Goal: Task Accomplishment & Management: Complete application form

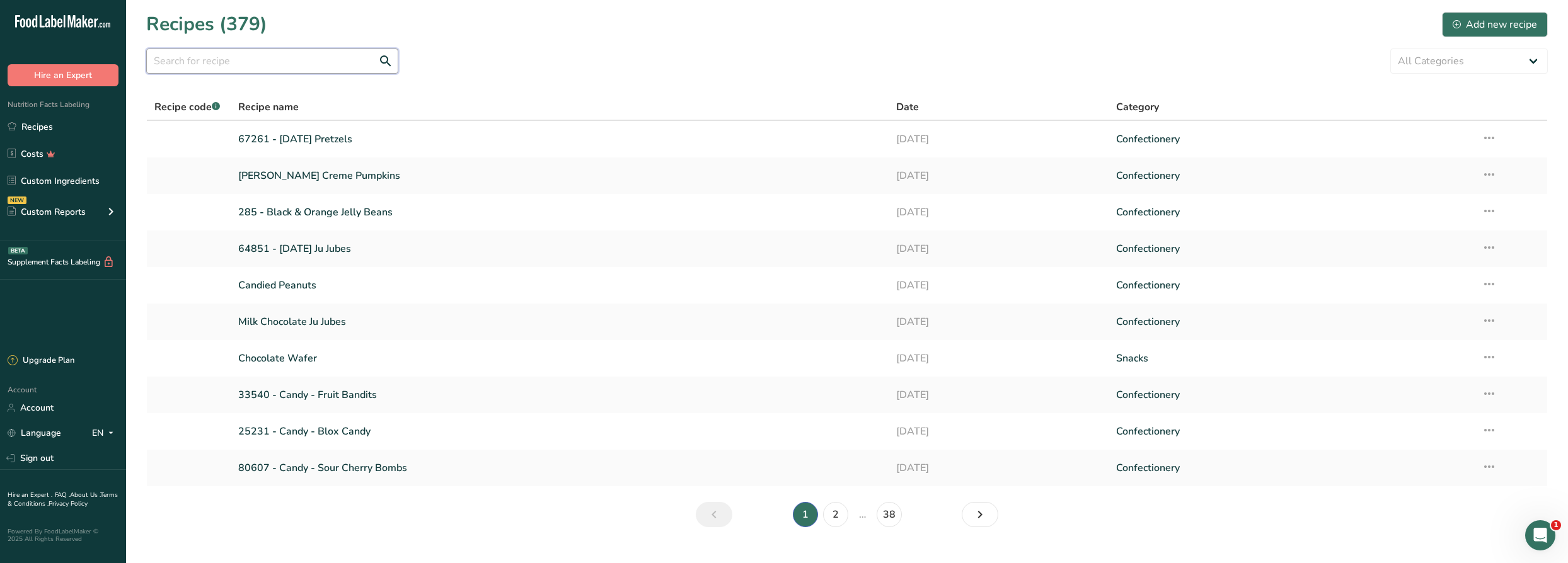
click at [295, 61] on input "text" at bounding box center [272, 61] width 252 height 25
type input "harvest"
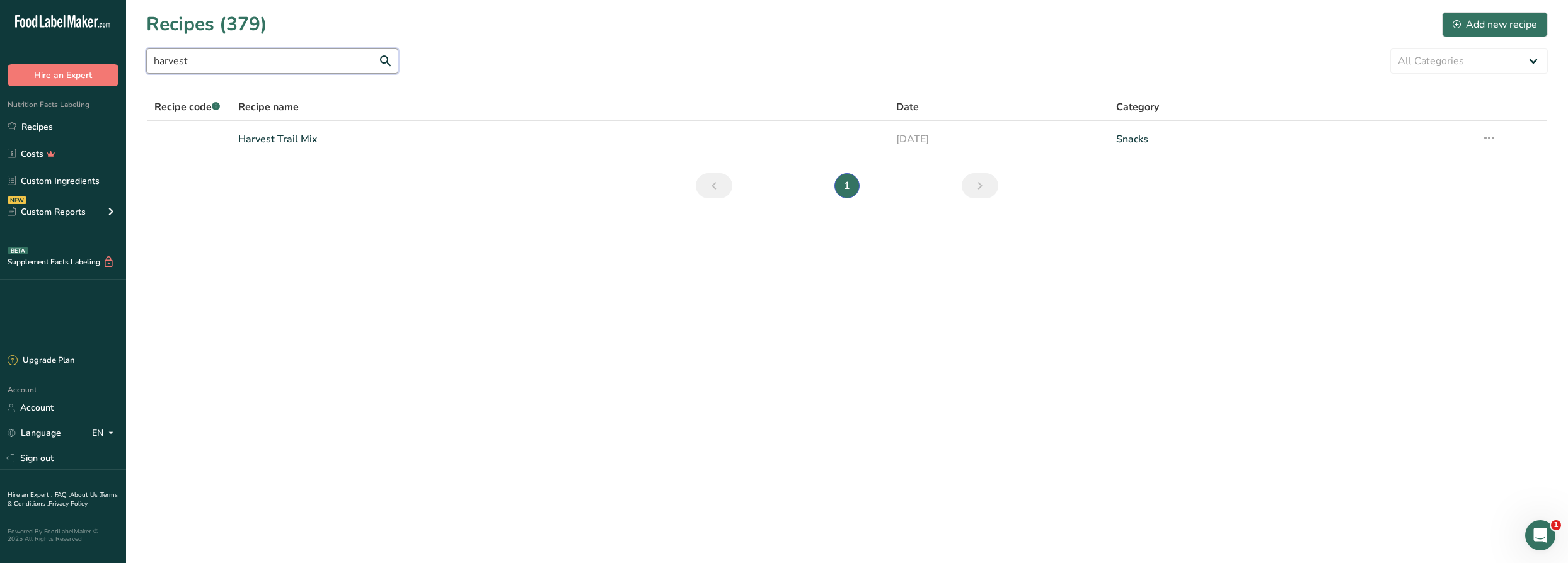
drag, startPoint x: 249, startPoint y: 68, endPoint x: 110, endPoint y: 48, distance: 140.4
click at [110, 48] on div ".a-20{fill:#fff;} Hire an Expert Nutrition Facts Labeling Recipes Costs Custom …" at bounding box center [784, 282] width 1568 height 563
click at [72, 125] on link "Recipes" at bounding box center [62, 126] width 126 height 24
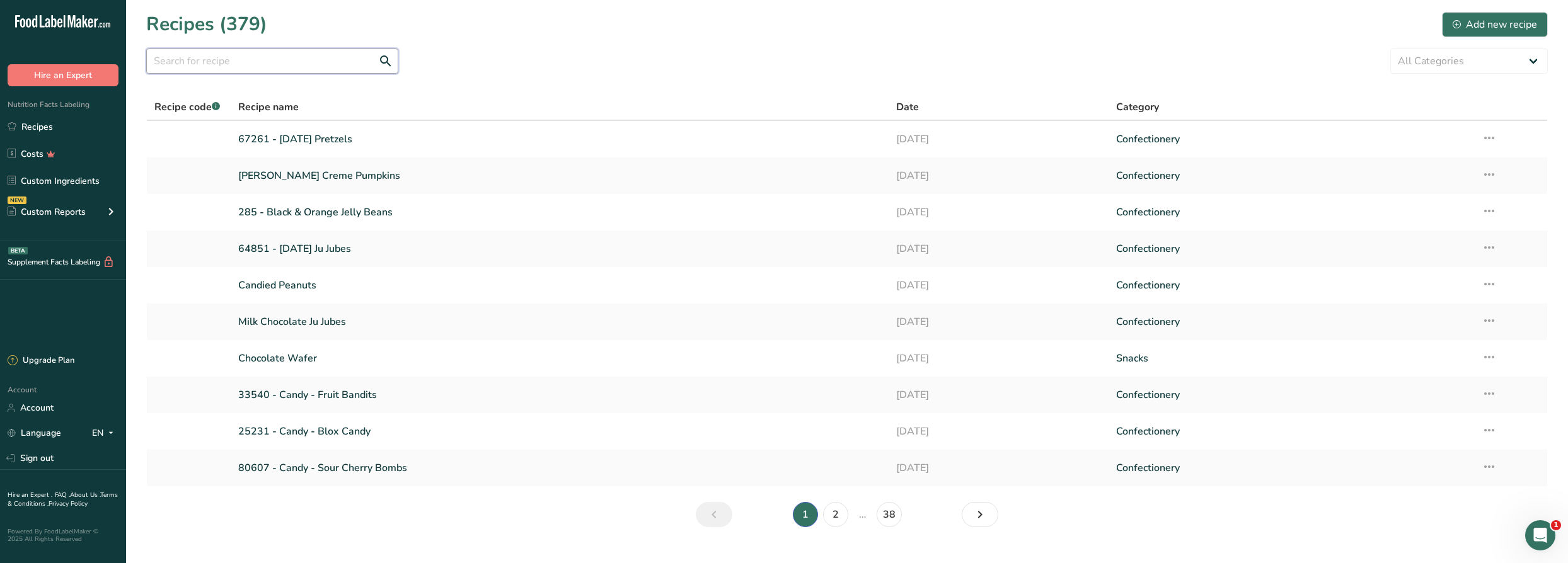
type input "v"
type input "caramel corn"
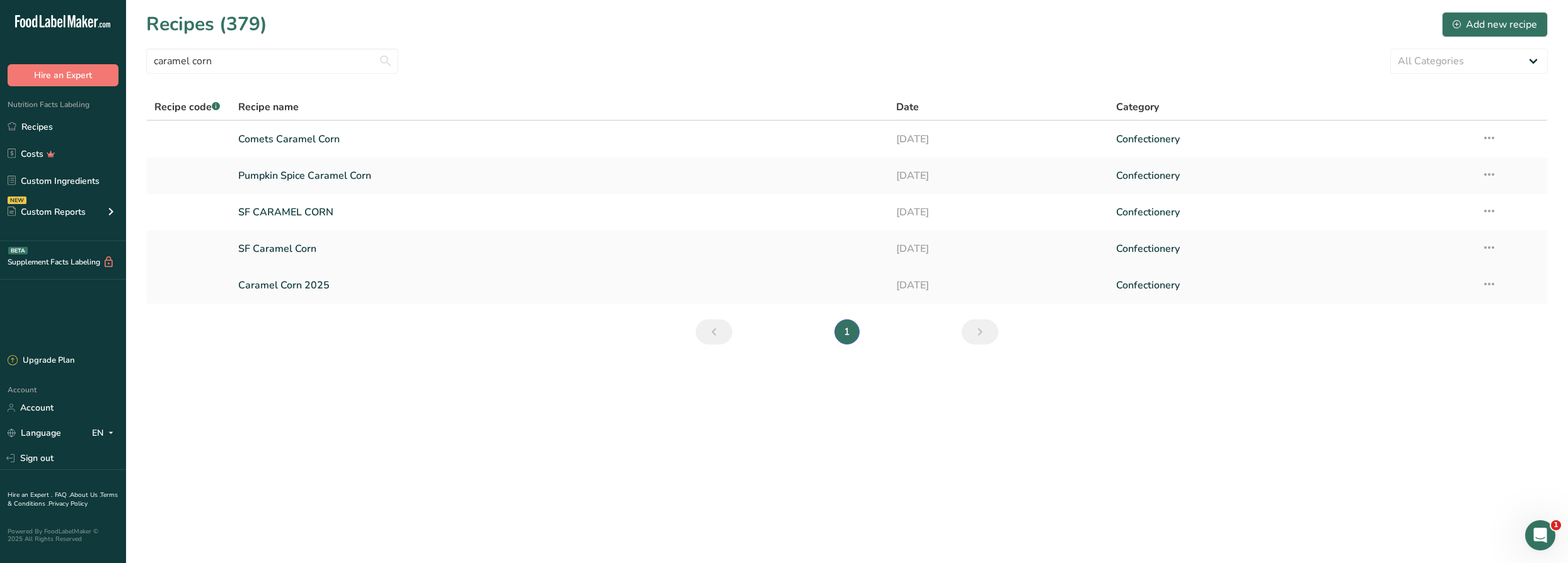
click at [322, 281] on link "Caramel Corn 2025" at bounding box center [560, 285] width 644 height 27
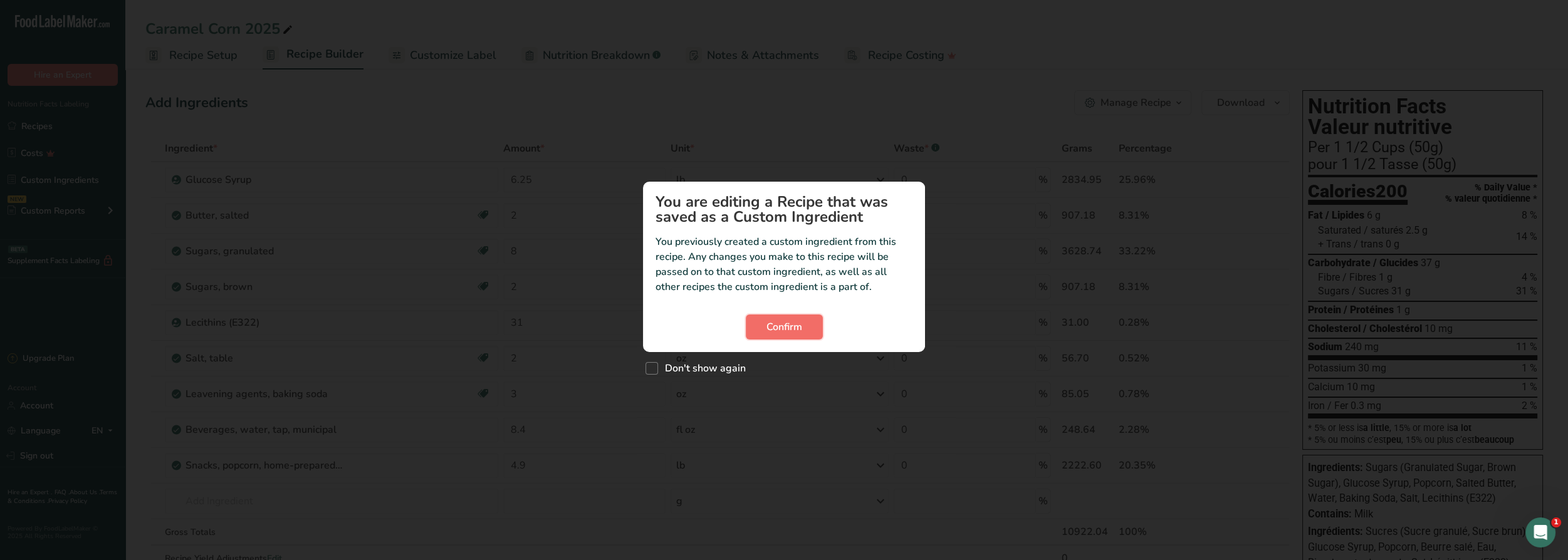
click at [781, 326] on span "Confirm" at bounding box center [784, 327] width 35 height 15
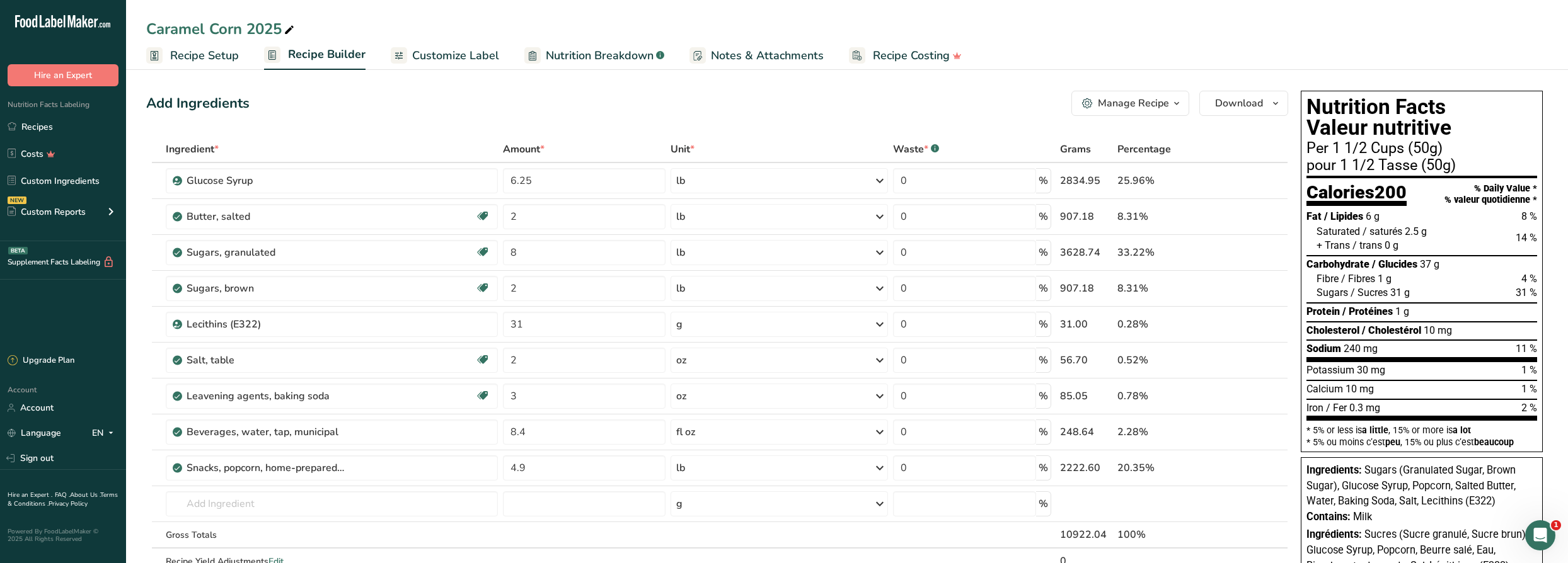
click at [1178, 103] on icon "button" at bounding box center [1176, 104] width 10 height 16
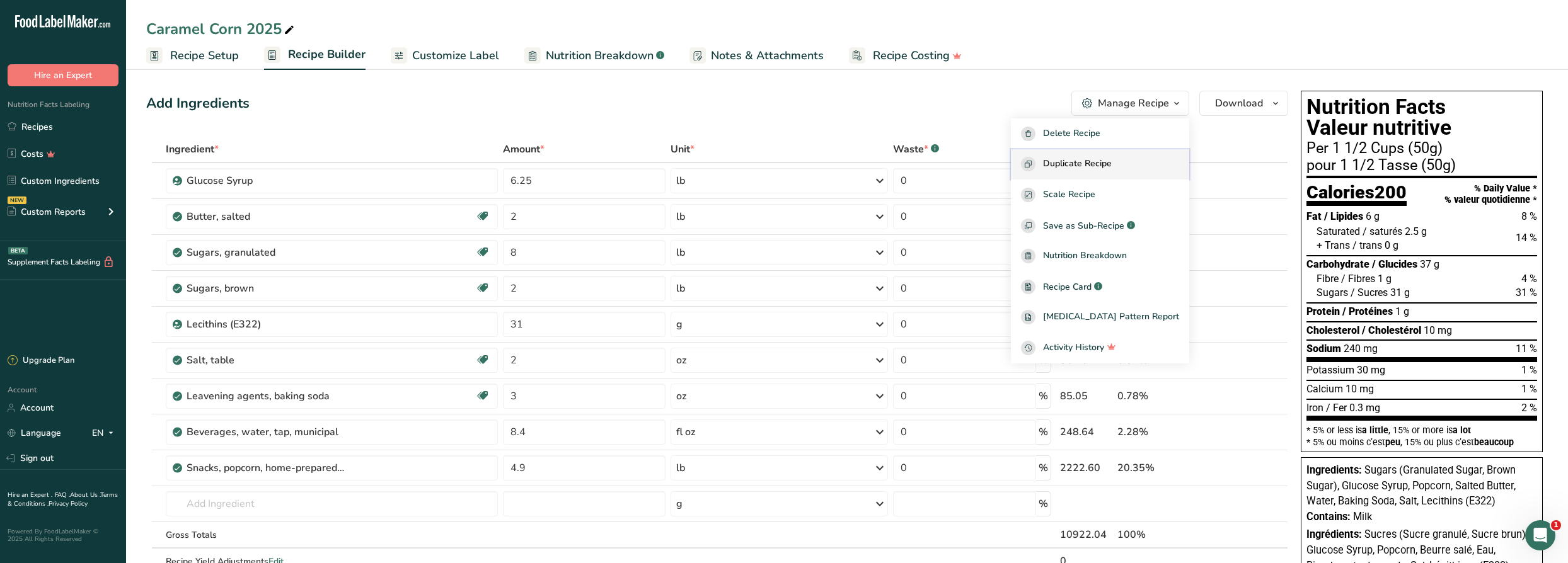
click at [1111, 169] on span "Duplicate Recipe" at bounding box center [1077, 164] width 68 height 15
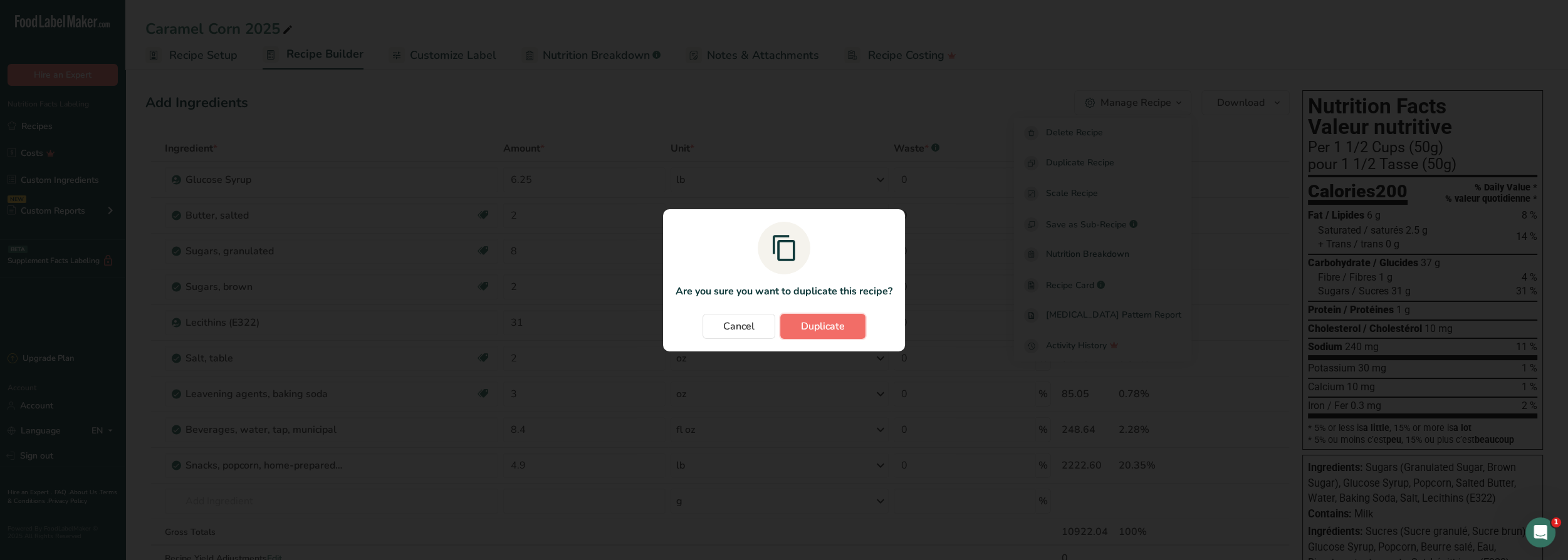
click at [829, 323] on span "Duplicate" at bounding box center [823, 326] width 44 height 15
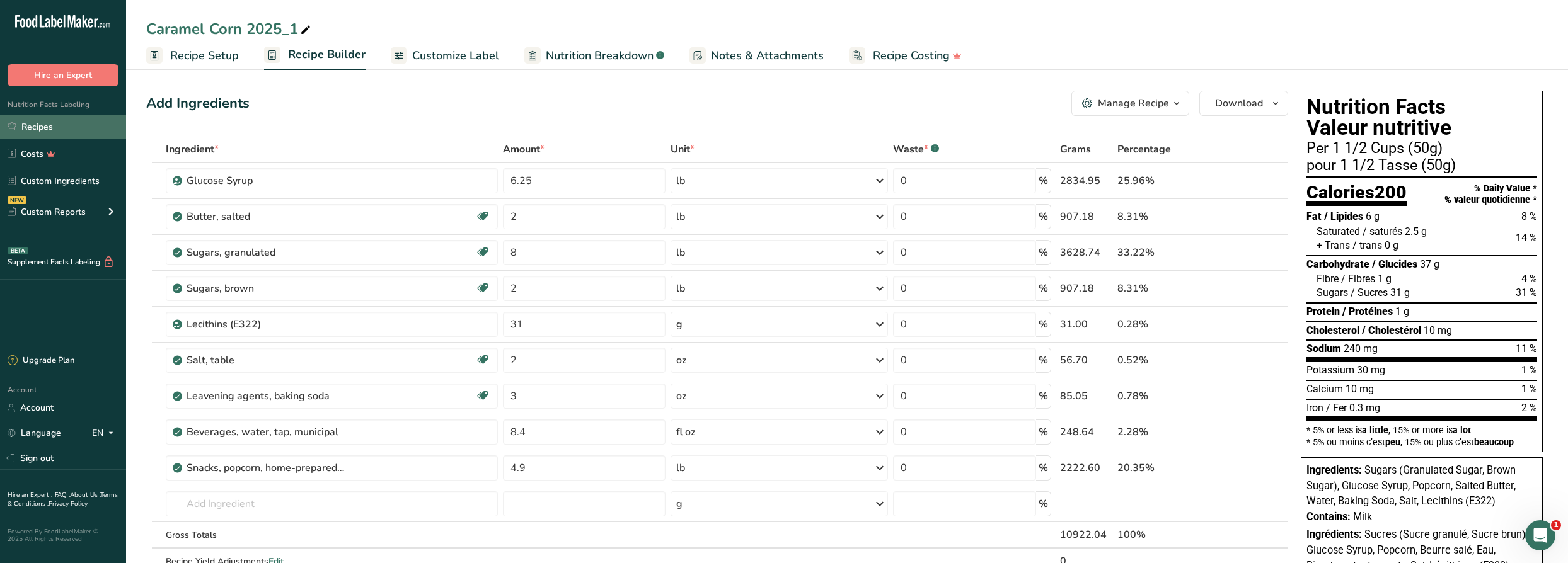
click at [49, 124] on link "Recipes" at bounding box center [62, 126] width 126 height 24
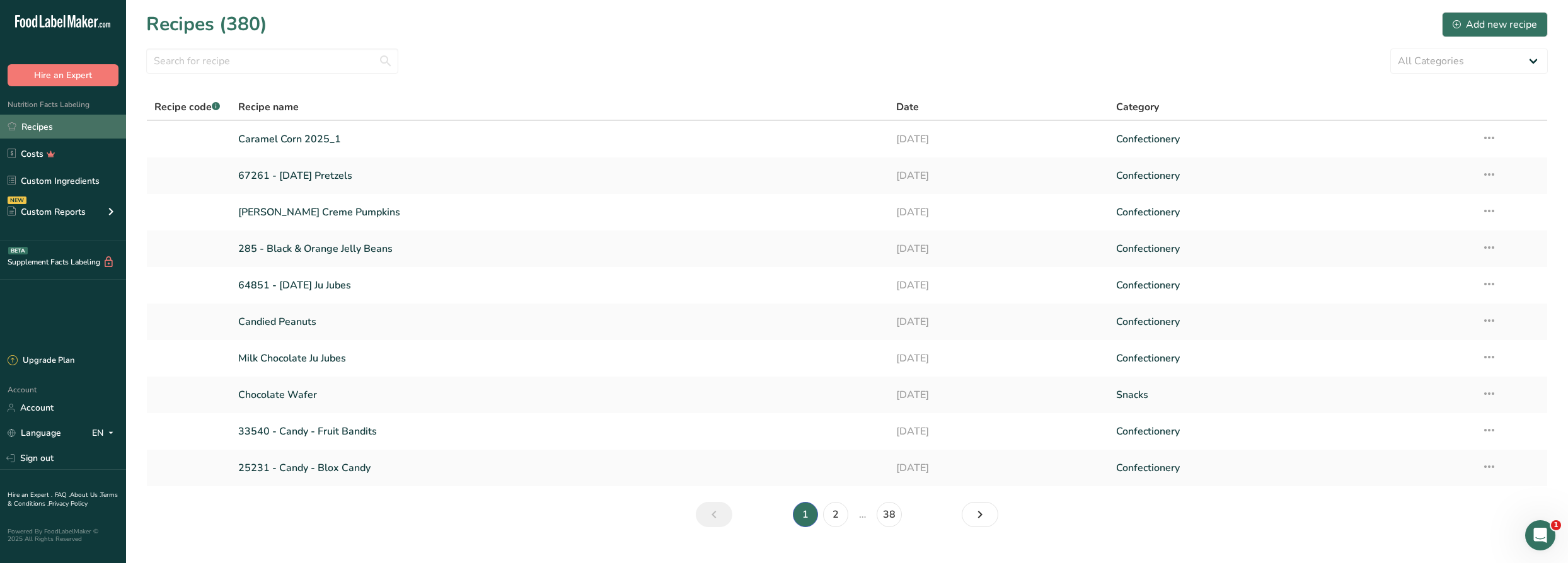
click at [56, 127] on link "Recipes" at bounding box center [62, 126] width 126 height 24
click at [272, 68] on input "text" at bounding box center [272, 61] width 252 height 25
click at [1493, 10] on div "Recipes (380) Add new recipe" at bounding box center [847, 24] width 1402 height 29
click at [1491, 17] on div "Add new recipe" at bounding box center [1494, 24] width 84 height 15
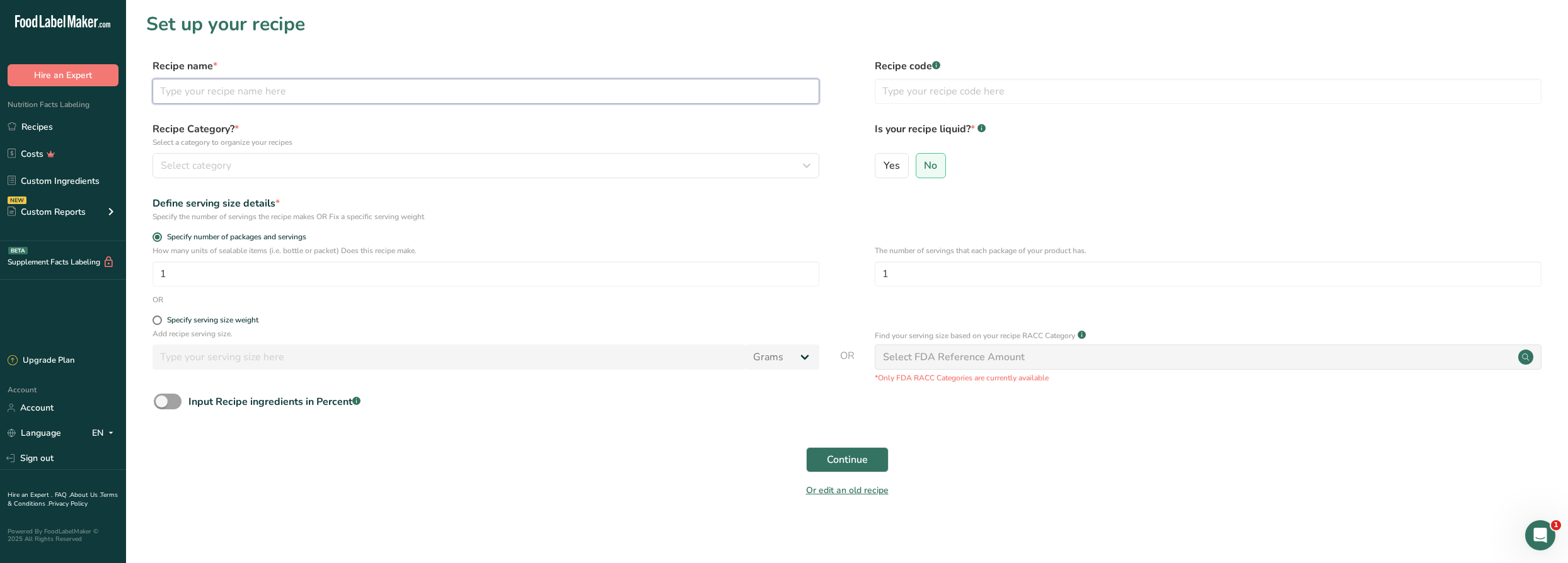
click at [287, 90] on input "text" at bounding box center [486, 91] width 667 height 25
type input "Harvest Corn Mix"
click at [321, 165] on div "Select category" at bounding box center [483, 165] width 643 height 15
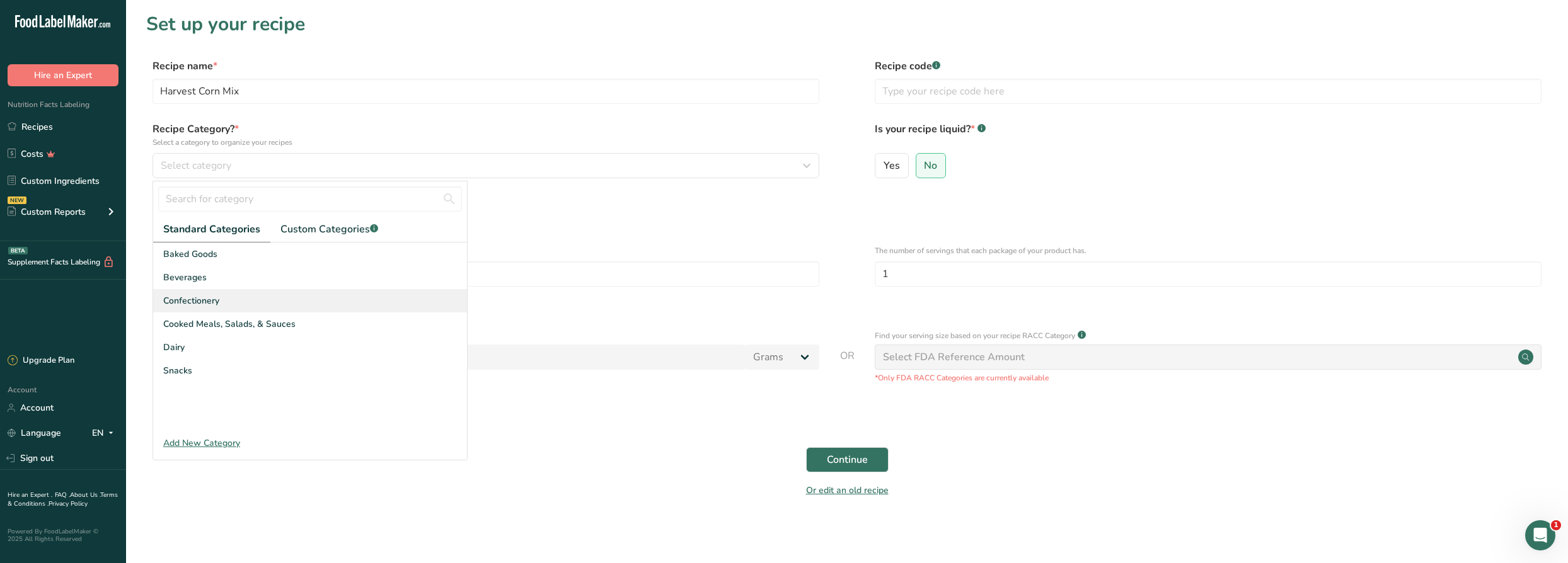
click at [245, 290] on div "Confectionery" at bounding box center [310, 301] width 314 height 23
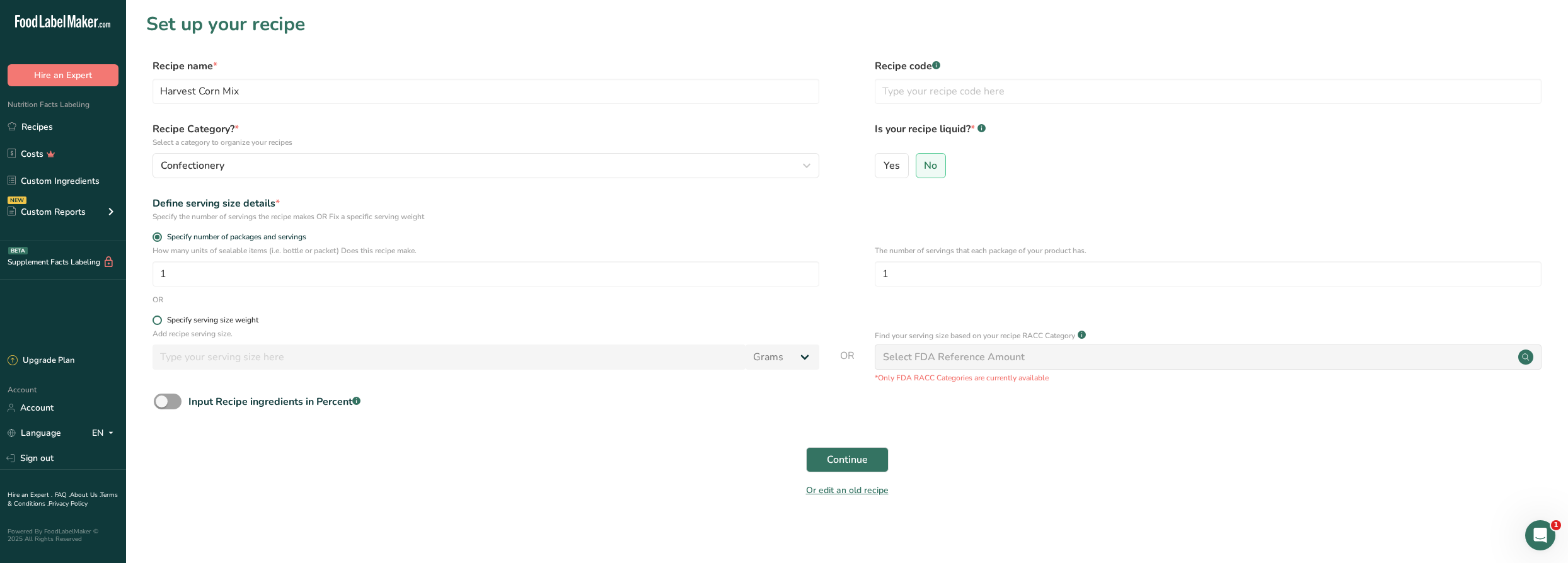
click at [212, 318] on div "Specify serving size weight" at bounding box center [212, 320] width 91 height 10
click at [161, 318] on input "Specify serving size weight" at bounding box center [156, 320] width 8 height 8
radio input "true"
radio input "false"
click at [220, 358] on input "number" at bounding box center [449, 357] width 593 height 25
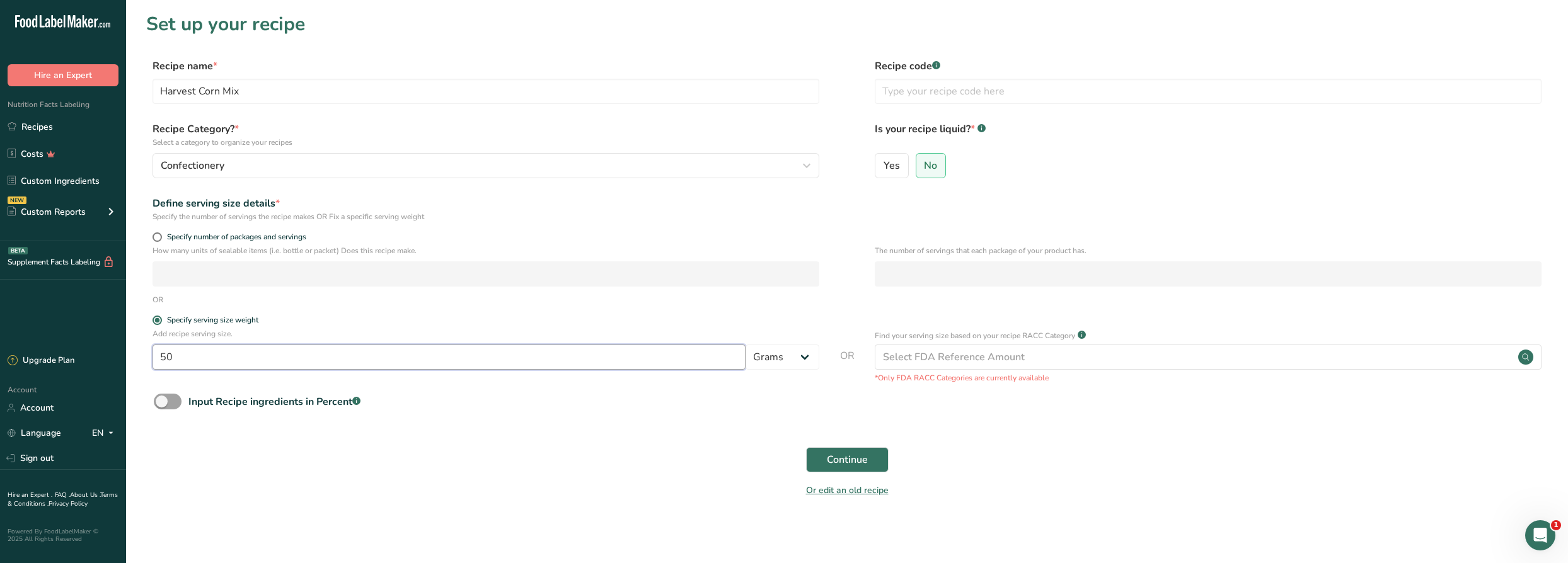
type input "50"
drag, startPoint x: 615, startPoint y: 459, endPoint x: 605, endPoint y: 457, distance: 10.2
click at [615, 459] on div "Continue" at bounding box center [847, 460] width 1402 height 41
click at [859, 459] on span "Continue" at bounding box center [846, 459] width 41 height 15
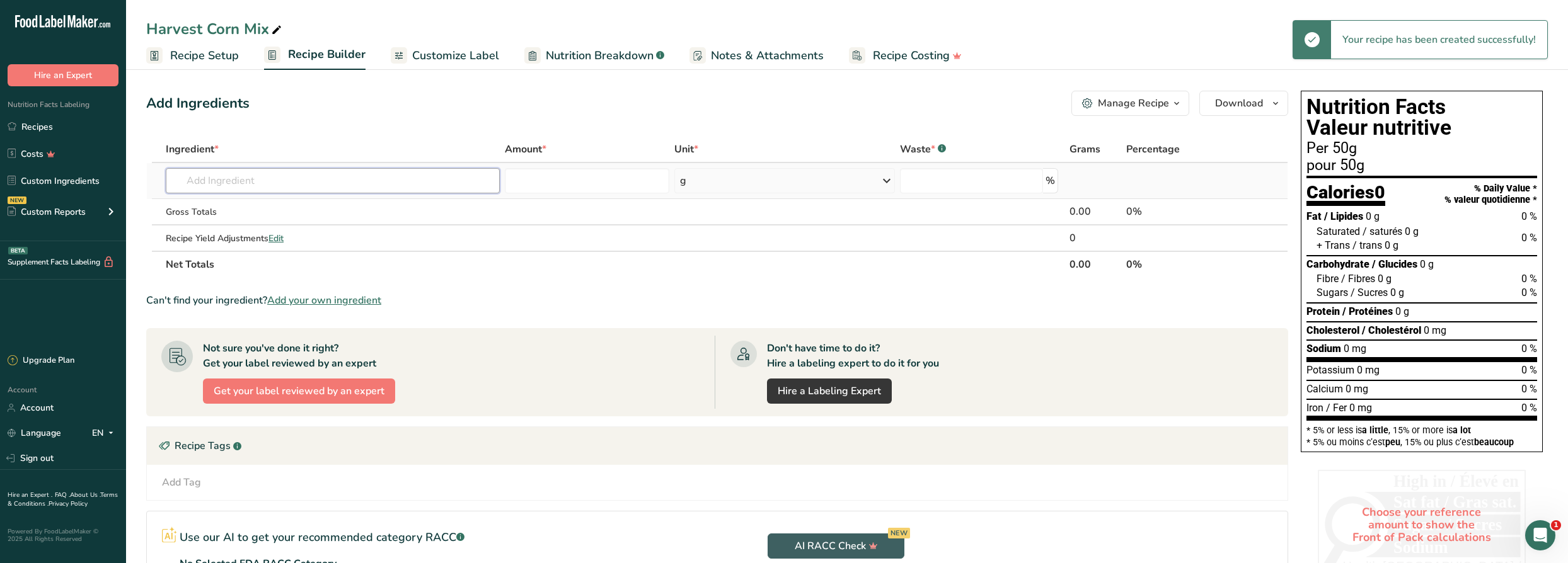
click at [392, 174] on input "text" at bounding box center [333, 180] width 334 height 25
click at [483, 267] on th "Net Totals" at bounding box center [614, 264] width 904 height 27
click at [296, 183] on input "text" at bounding box center [333, 180] width 334 height 25
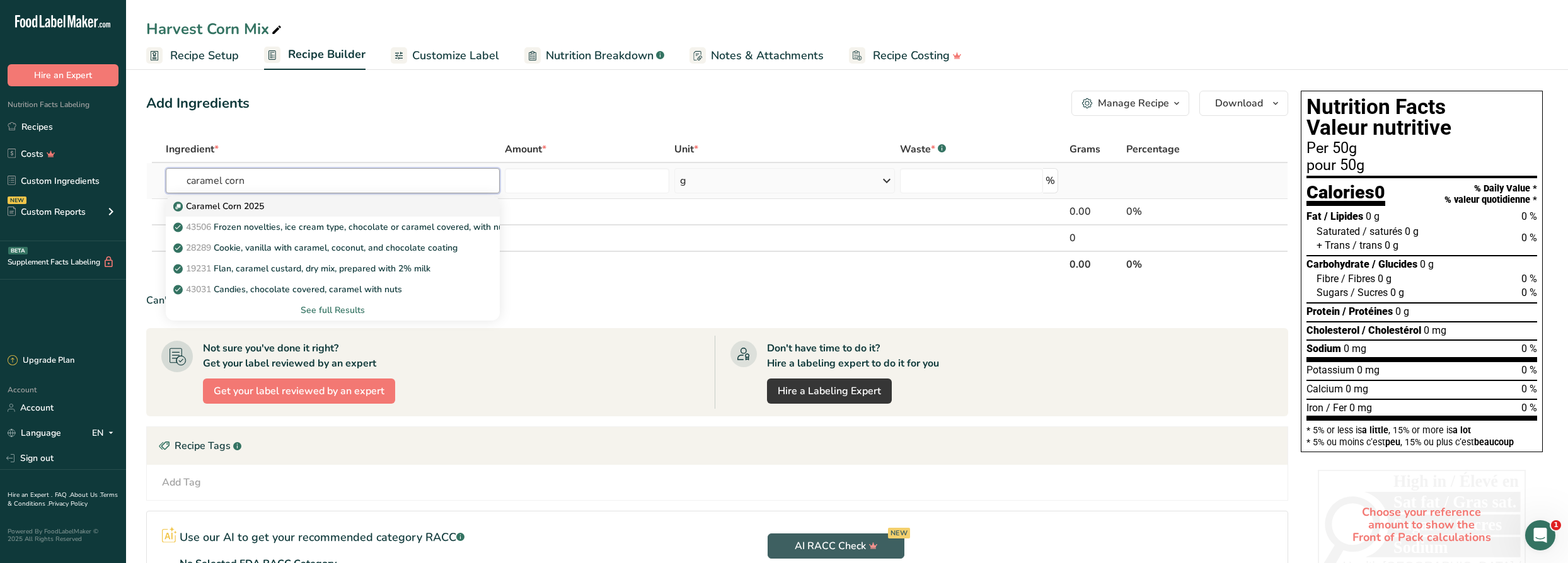
type input "caramel corn"
click at [261, 204] on p "Caramel Corn 2025" at bounding box center [220, 206] width 88 height 13
type input "Caramel Corn 2025"
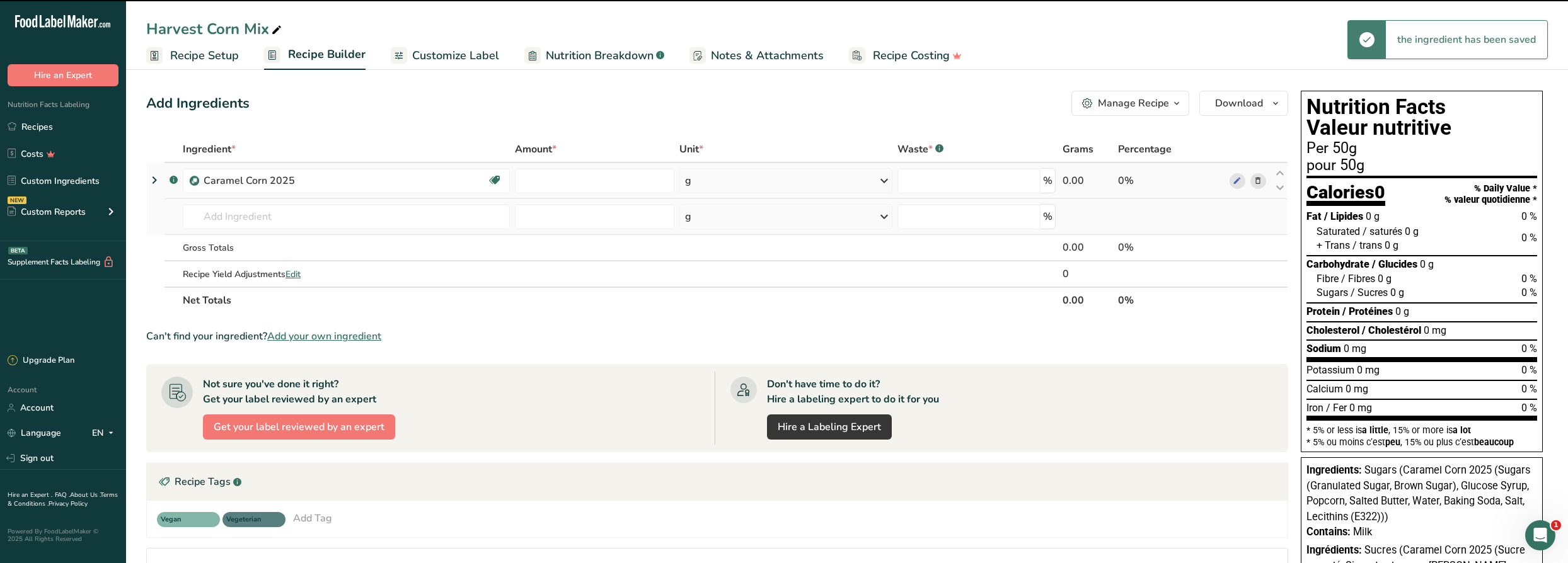
type input "0"
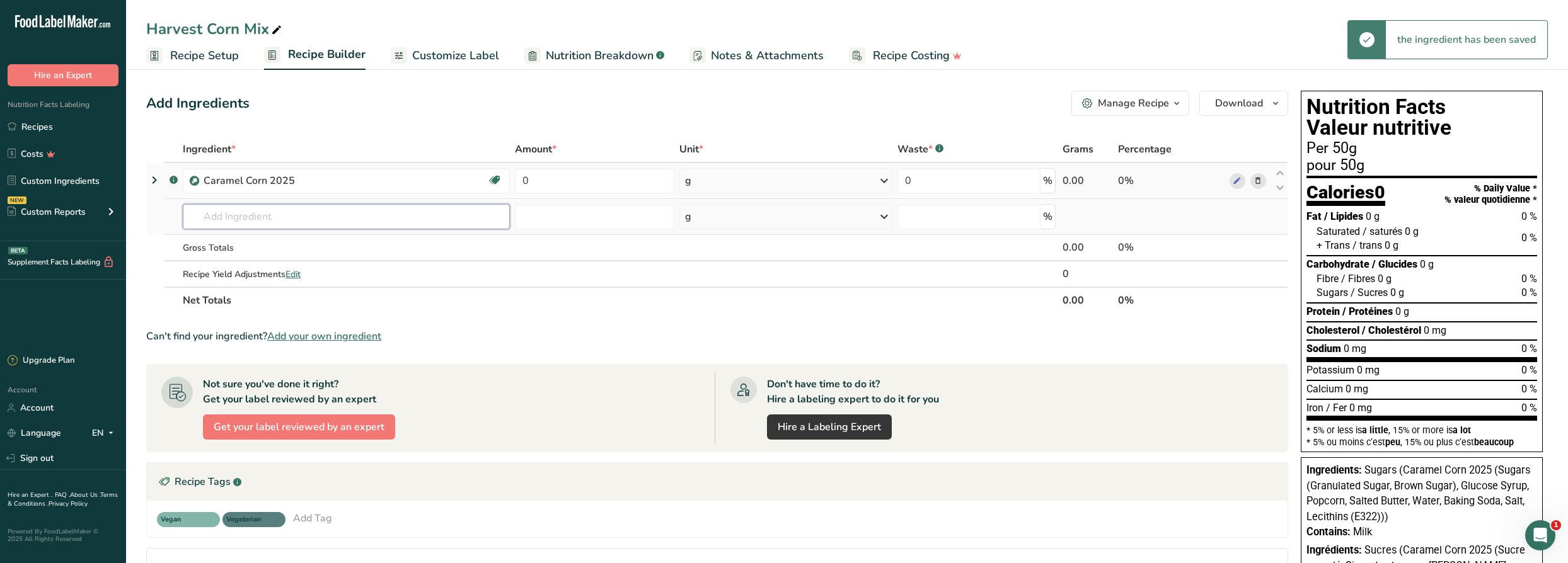
click at [327, 211] on input "text" at bounding box center [347, 217] width 327 height 25
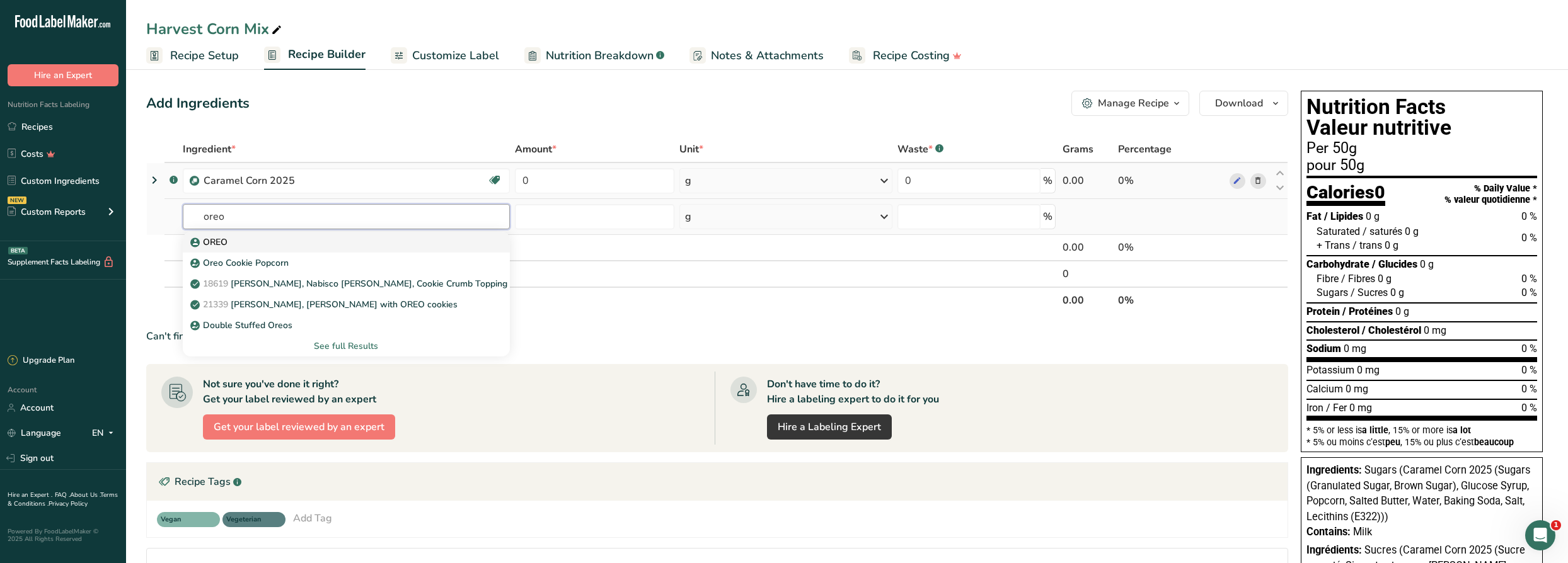
type input "oreo"
click at [269, 239] on div "OREO" at bounding box center [336, 242] width 287 height 13
type input "OREO"
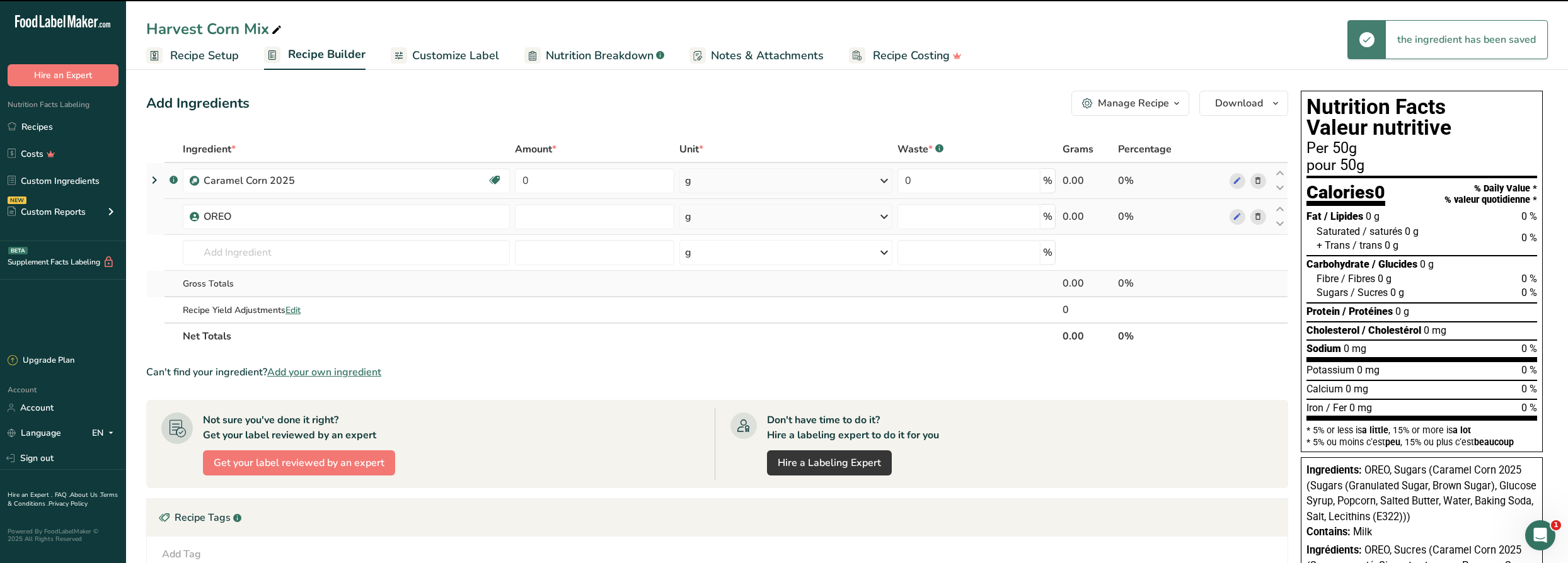
type input "0"
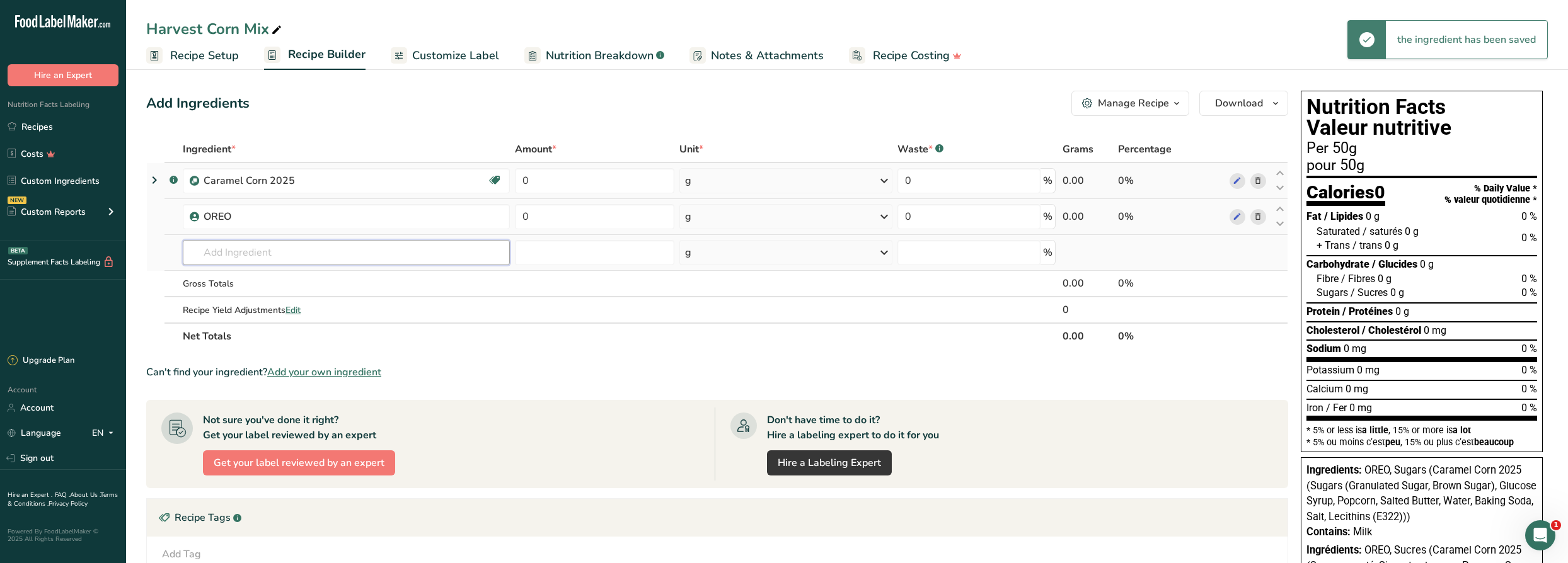
click at [308, 246] on input "text" at bounding box center [347, 252] width 327 height 25
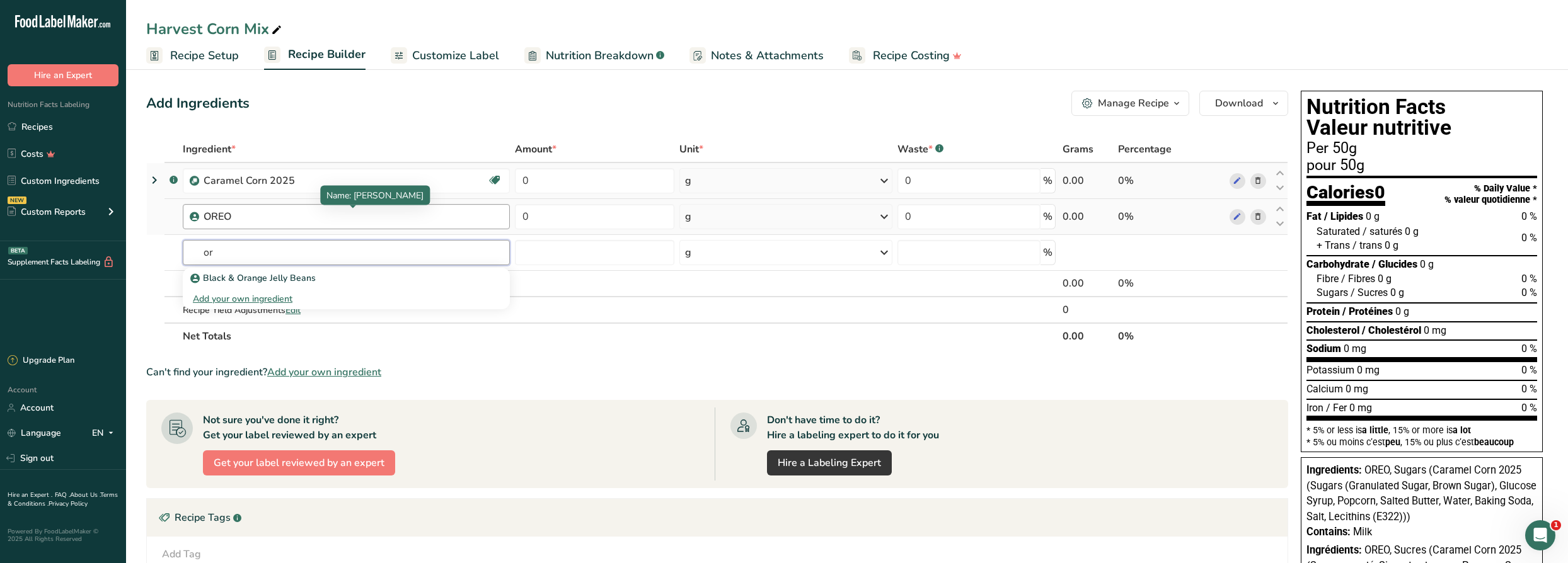
type input "o"
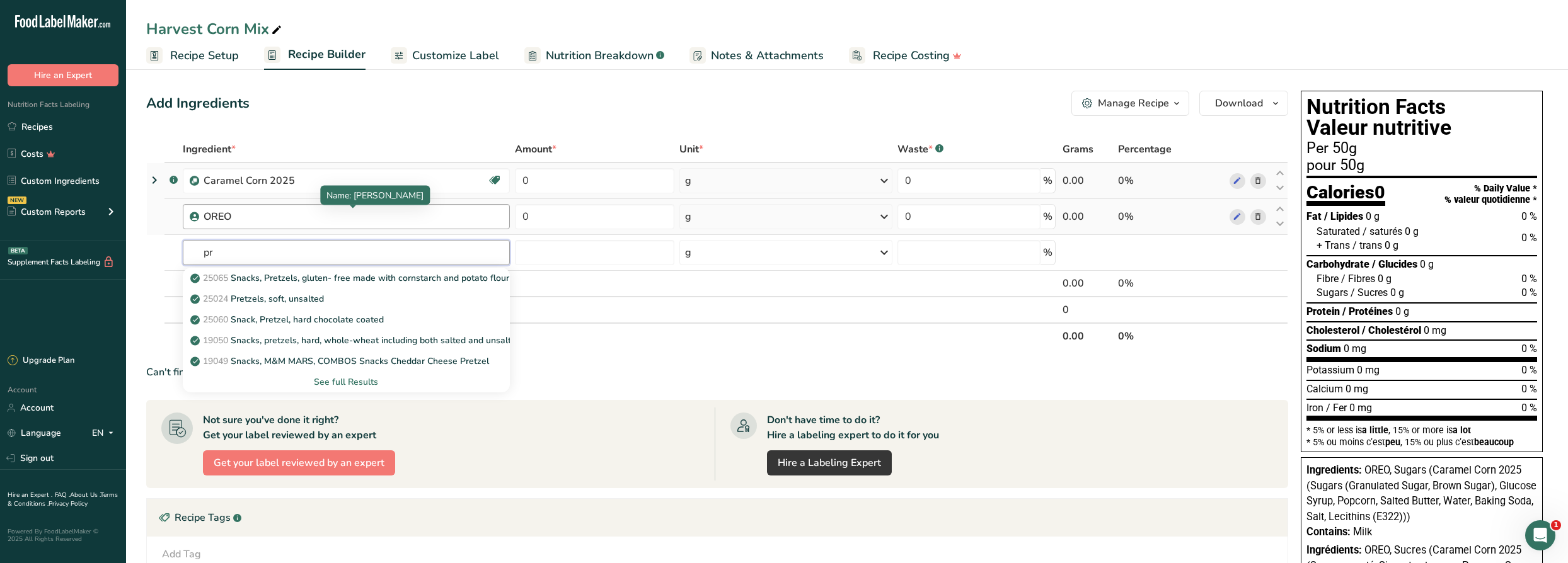
type input "p"
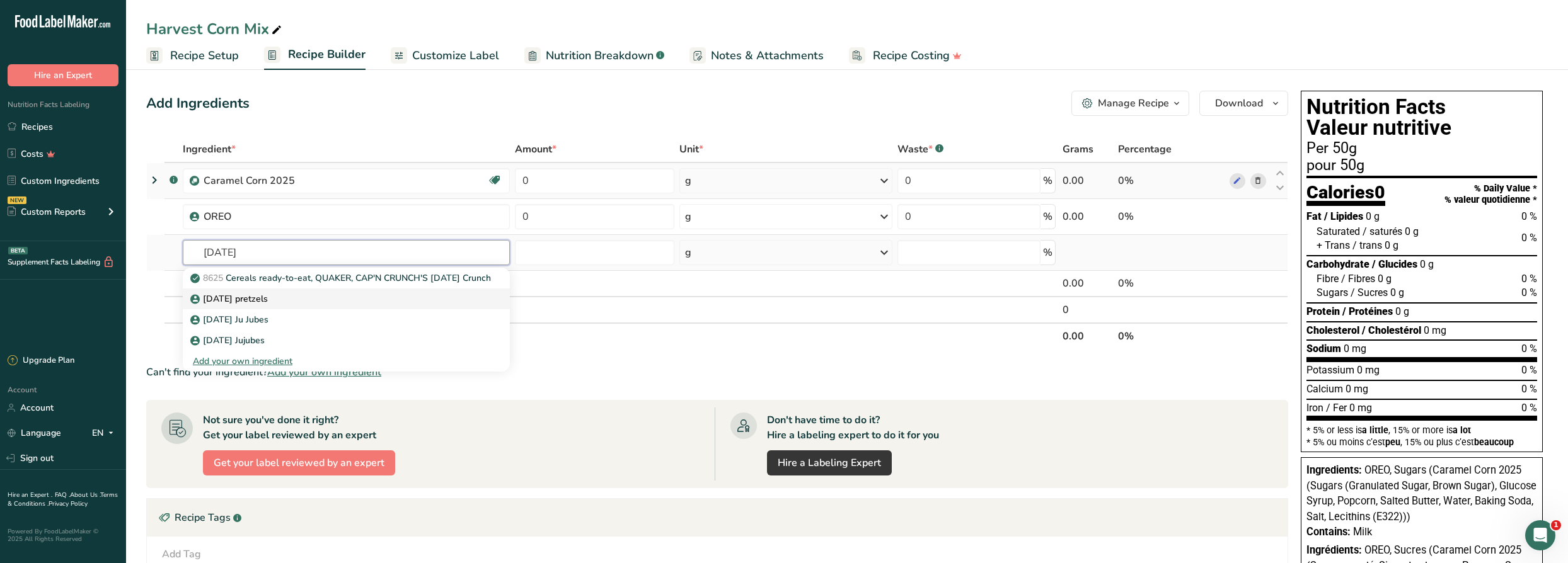
type input "[DATE]"
click at [268, 301] on p "[DATE] pretzels" at bounding box center [230, 299] width 75 height 13
type input "[DATE] pretzels"
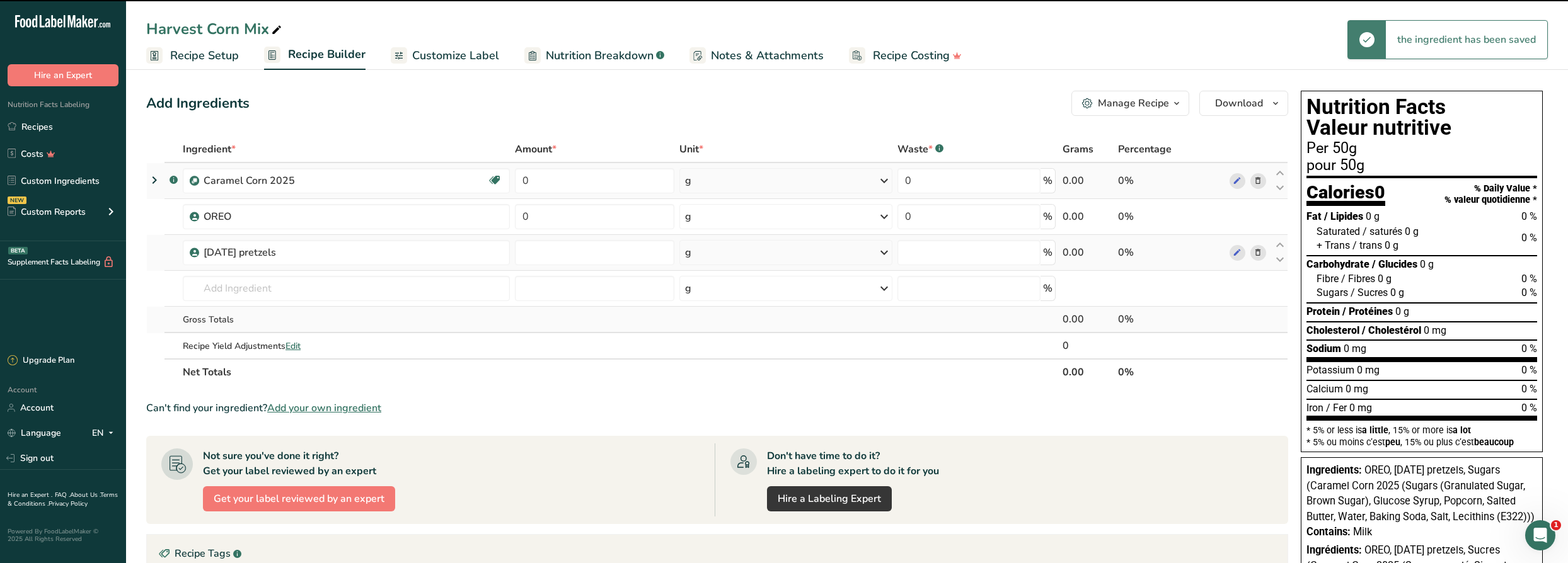
type input "0"
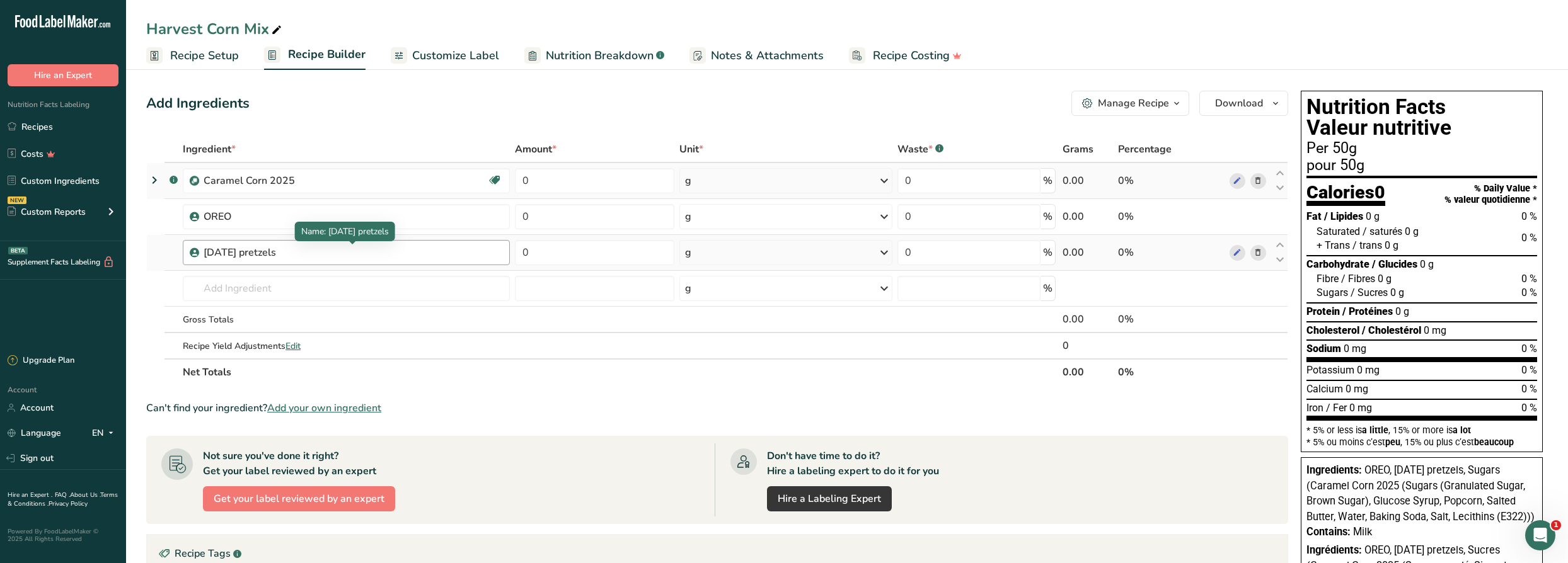
click at [288, 251] on div "[DATE] pretzels" at bounding box center [282, 252] width 158 height 15
click at [263, 294] on input "text" at bounding box center [347, 288] width 327 height 25
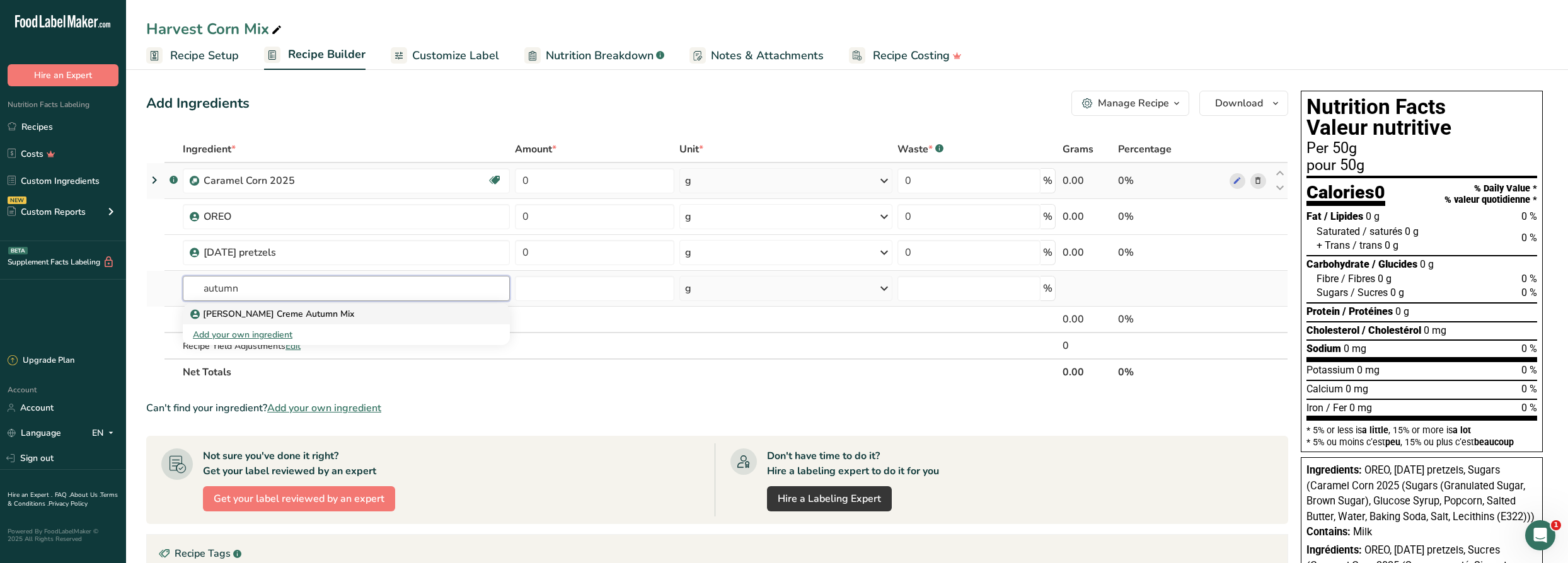
type input "autumn"
click at [267, 312] on p "[PERSON_NAME] Creme Autumn Mix" at bounding box center [274, 314] width 161 height 13
type input "[PERSON_NAME] Creme Autumn Mix"
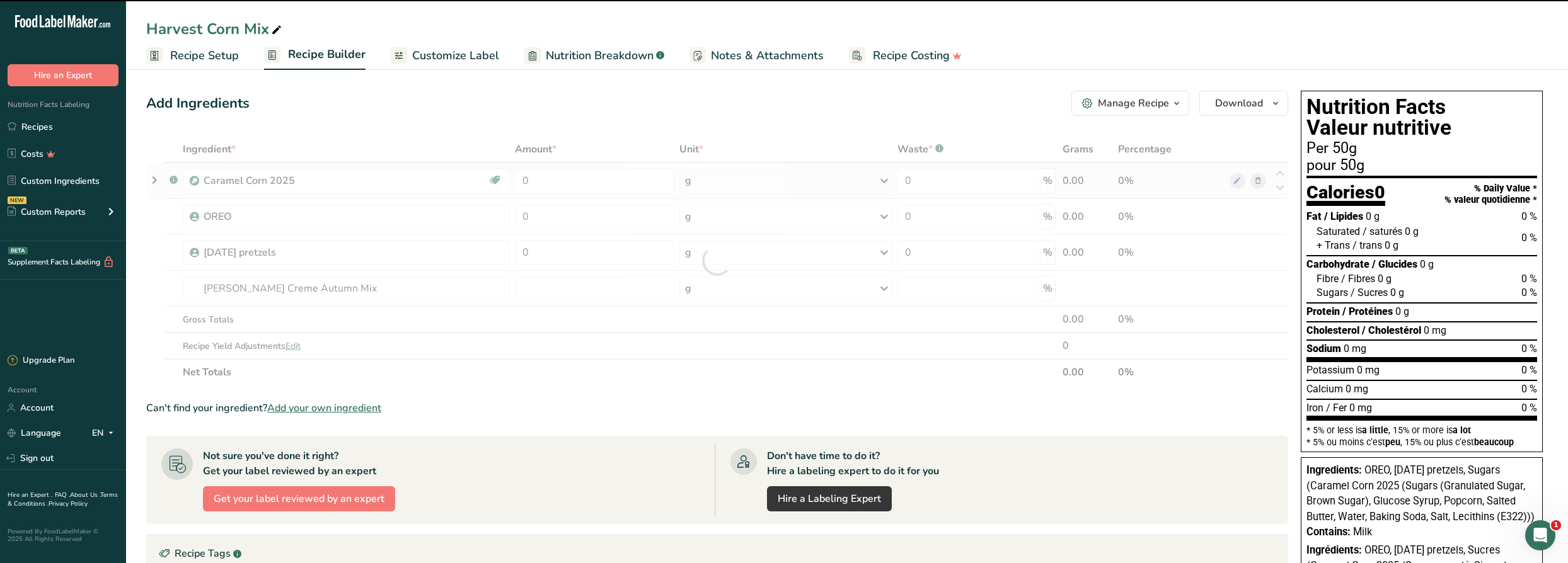
type input "0"
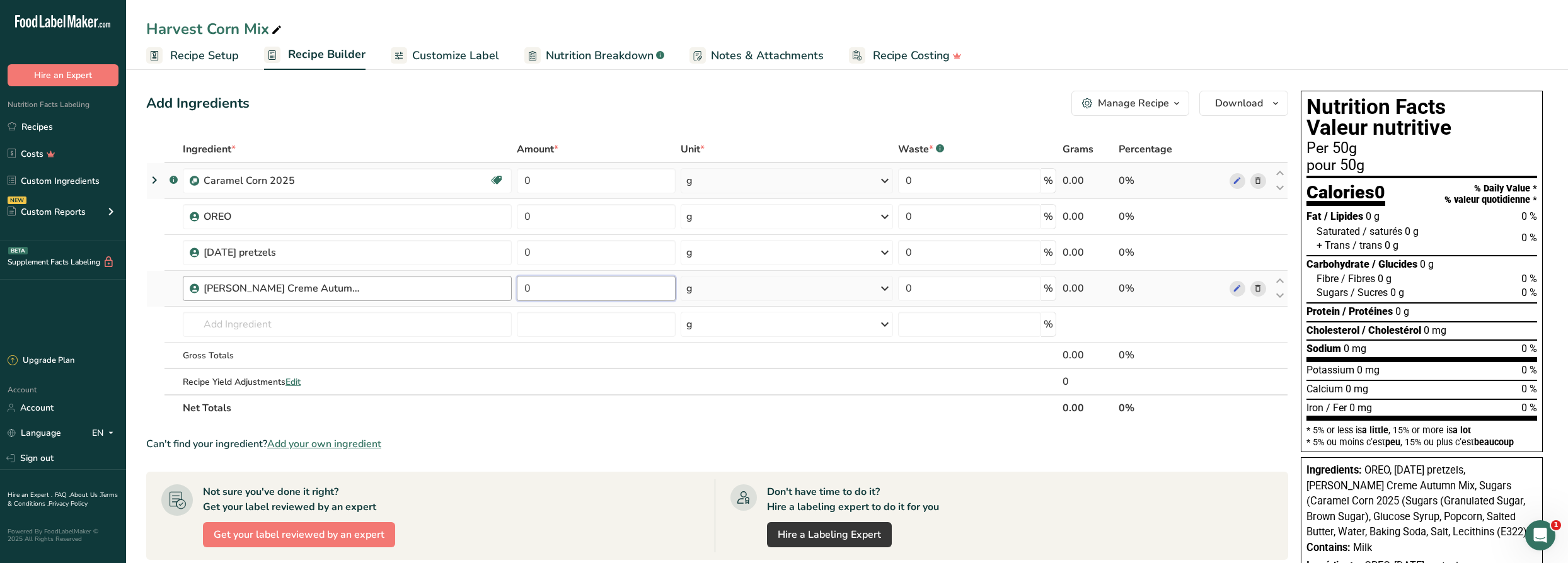
drag, startPoint x: 529, startPoint y: 285, endPoint x: 471, endPoint y: 265, distance: 61.4
click at [474, 278] on tr "[PERSON_NAME] Creme Autumn Mix 0 g Weight Units g kg mg See more Volume Units l…" at bounding box center [717, 288] width 1141 height 36
type input "30.2"
click at [748, 292] on div "Ingredient * Amount * Unit * Waste * .a-a{fill:#347362;}.b-a{fill:#fff;} Grams …" at bounding box center [717, 279] width 1142 height 286
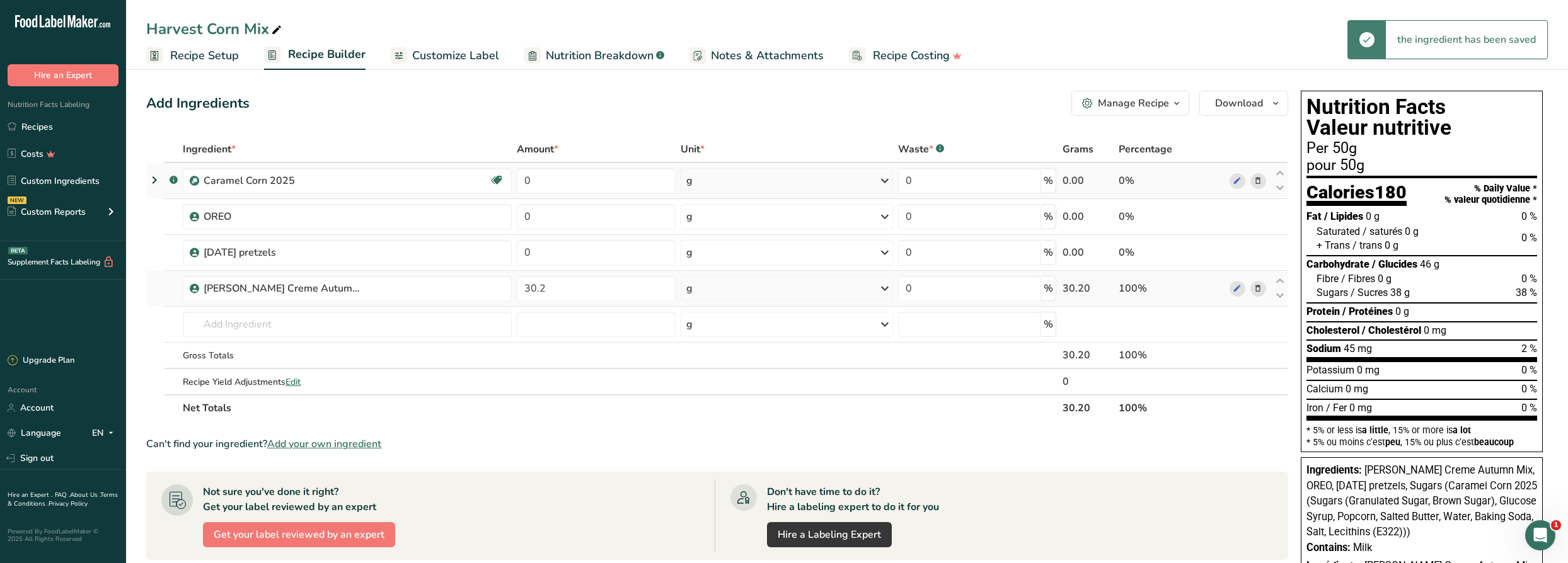
drag, startPoint x: 741, startPoint y: 294, endPoint x: 730, endPoint y: 320, distance: 28.2
click at [740, 294] on div "g" at bounding box center [787, 288] width 212 height 25
click at [713, 388] on div "See more" at bounding box center [741, 388] width 106 height 13
click at [704, 410] on div "lb" at bounding box center [741, 409] width 106 height 18
drag, startPoint x: 566, startPoint y: 249, endPoint x: 502, endPoint y: 245, distance: 64.1
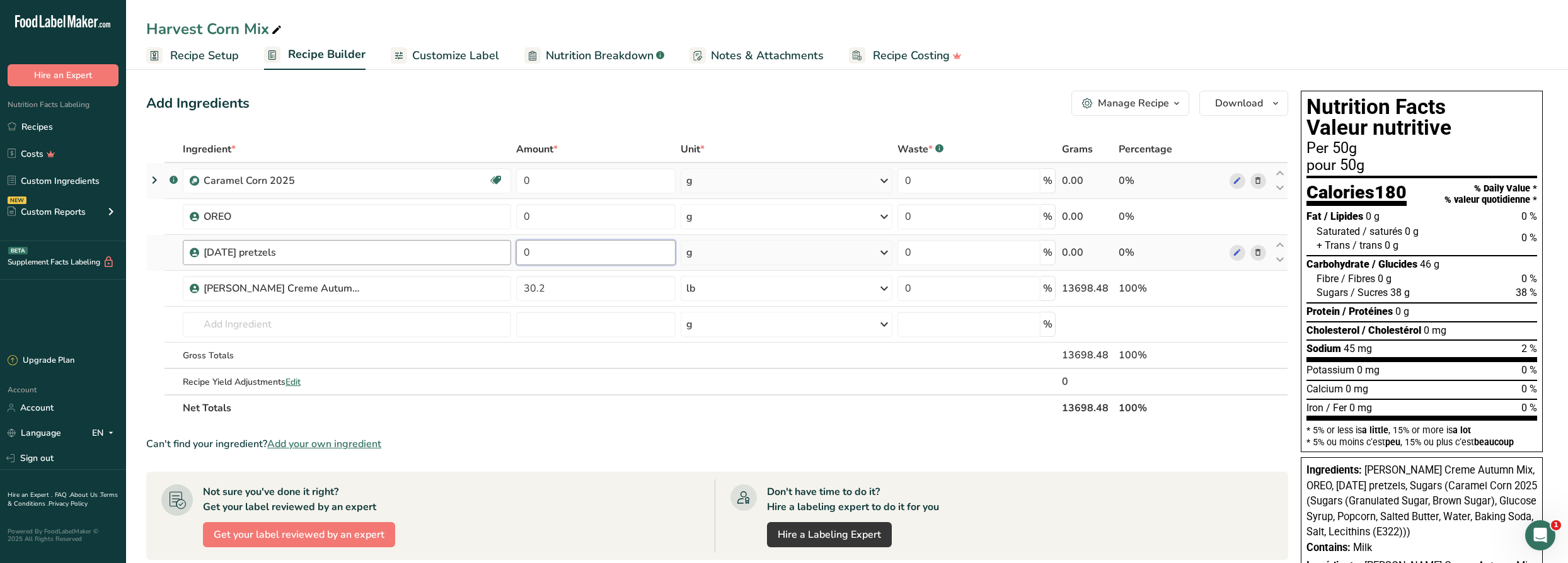
click at [502, 245] on tr "[DATE] pretzels 0 g Weight Units g kg mg See more Volume Units l Volume units r…" at bounding box center [717, 252] width 1141 height 36
type input "17.85"
click at [724, 255] on div "Ingredient * Amount * Unit * Waste * .a-a{fill:#347362;}.b-a{fill:#fff;} Grams …" at bounding box center [717, 279] width 1142 height 286
click at [728, 256] on div "g" at bounding box center [787, 252] width 212 height 25
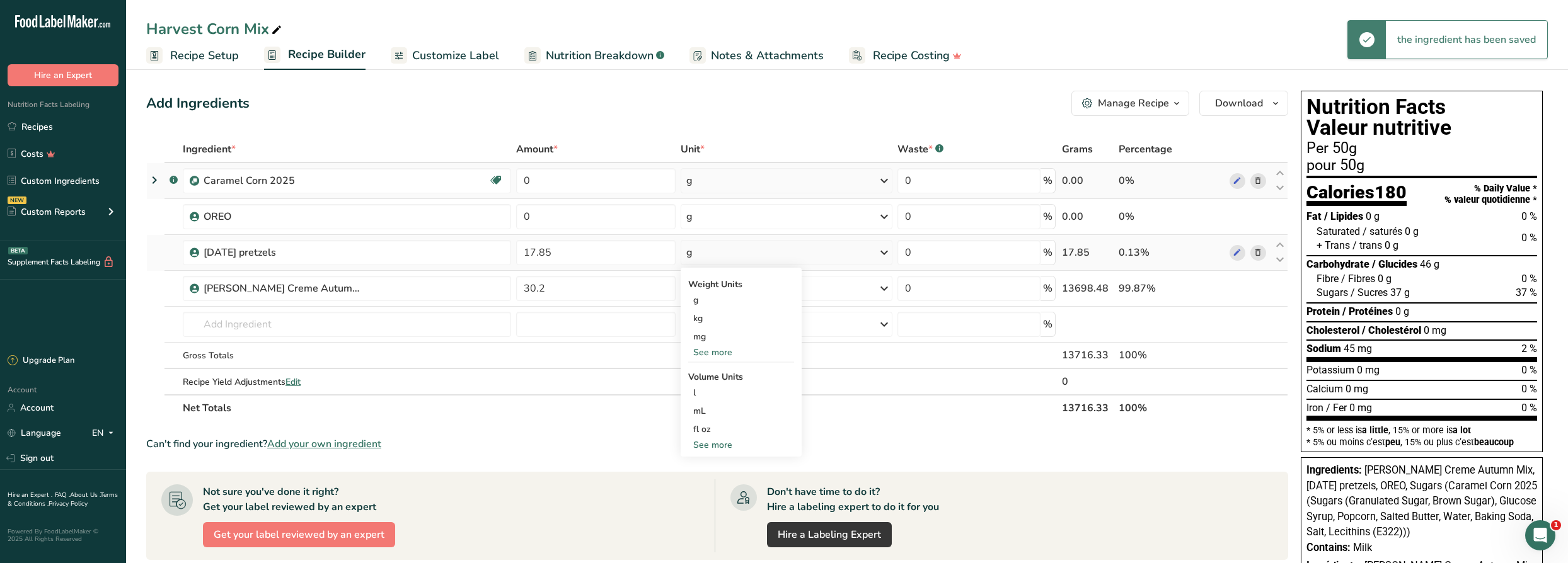
click at [714, 354] on div "See more" at bounding box center [741, 352] width 106 height 13
click at [707, 371] on div "lb" at bounding box center [741, 372] width 106 height 18
drag, startPoint x: 575, startPoint y: 216, endPoint x: 512, endPoint y: 205, distance: 64.0
click at [514, 205] on td "0" at bounding box center [595, 217] width 164 height 36
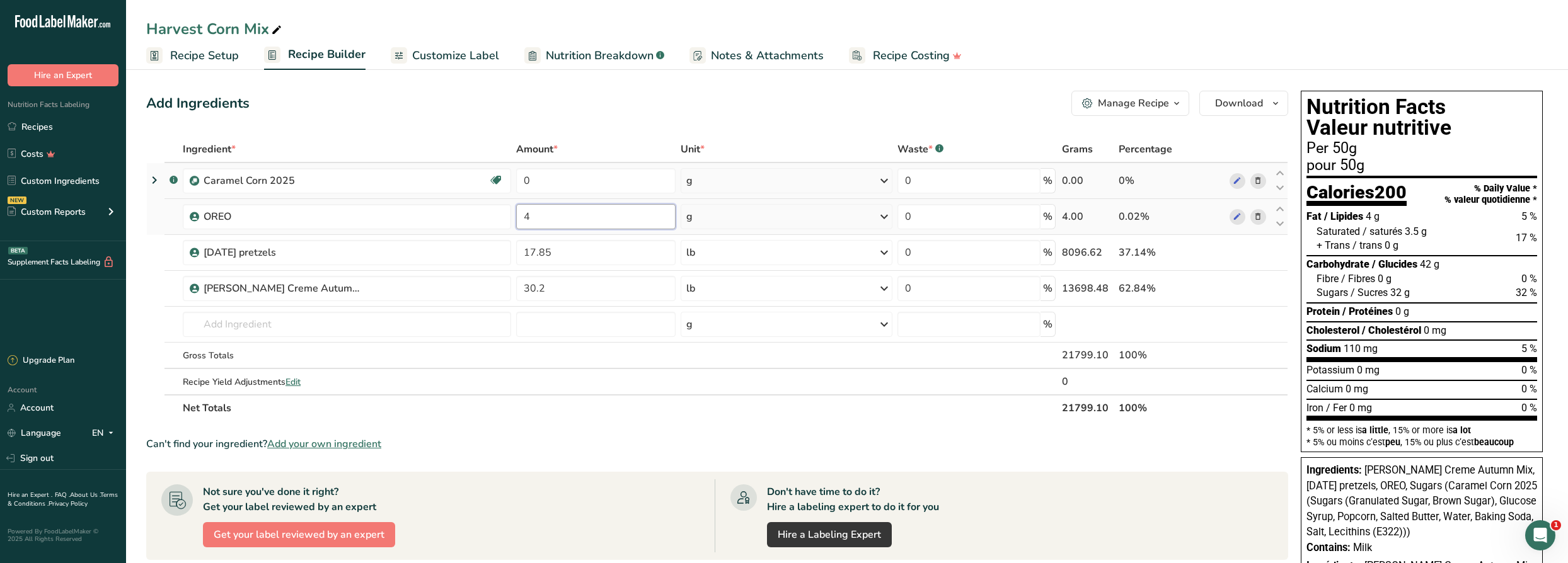
type input "4"
click at [720, 223] on div "Ingredient * Amount * Unit * Waste * .a-a{fill:#347362;}.b-a{fill:#fff;} Grams …" at bounding box center [717, 279] width 1142 height 286
click at [724, 218] on div "g" at bounding box center [787, 217] width 212 height 25
click at [713, 314] on div "See more" at bounding box center [741, 316] width 106 height 13
click at [704, 339] on div "lb" at bounding box center [741, 337] width 106 height 18
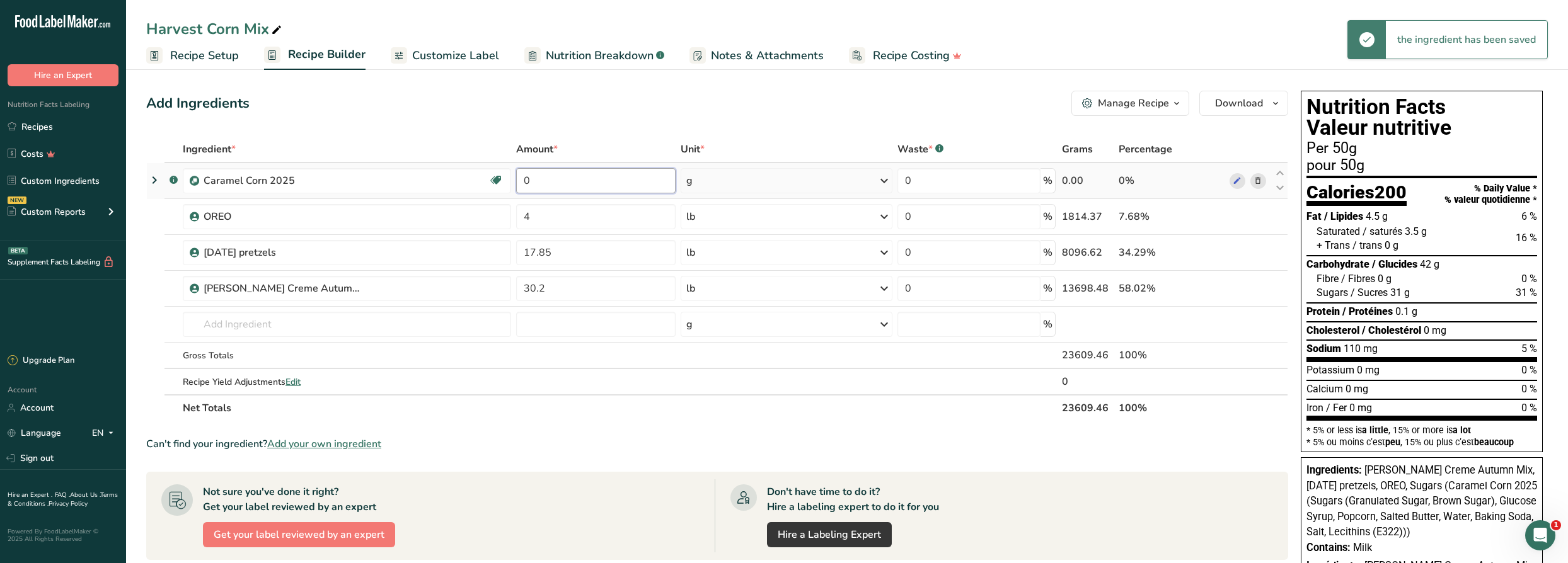
click at [566, 171] on input "0" at bounding box center [595, 180] width 159 height 25
drag, startPoint x: 552, startPoint y: 176, endPoint x: 505, endPoint y: 171, distance: 47.3
click at [505, 171] on tr ".a-a{fill:#347362;}.b-a{fill:#fff;} Caramel Corn 2025 Dairy free Gluten free Ve…" at bounding box center [717, 180] width 1141 height 36
type input "23.35"
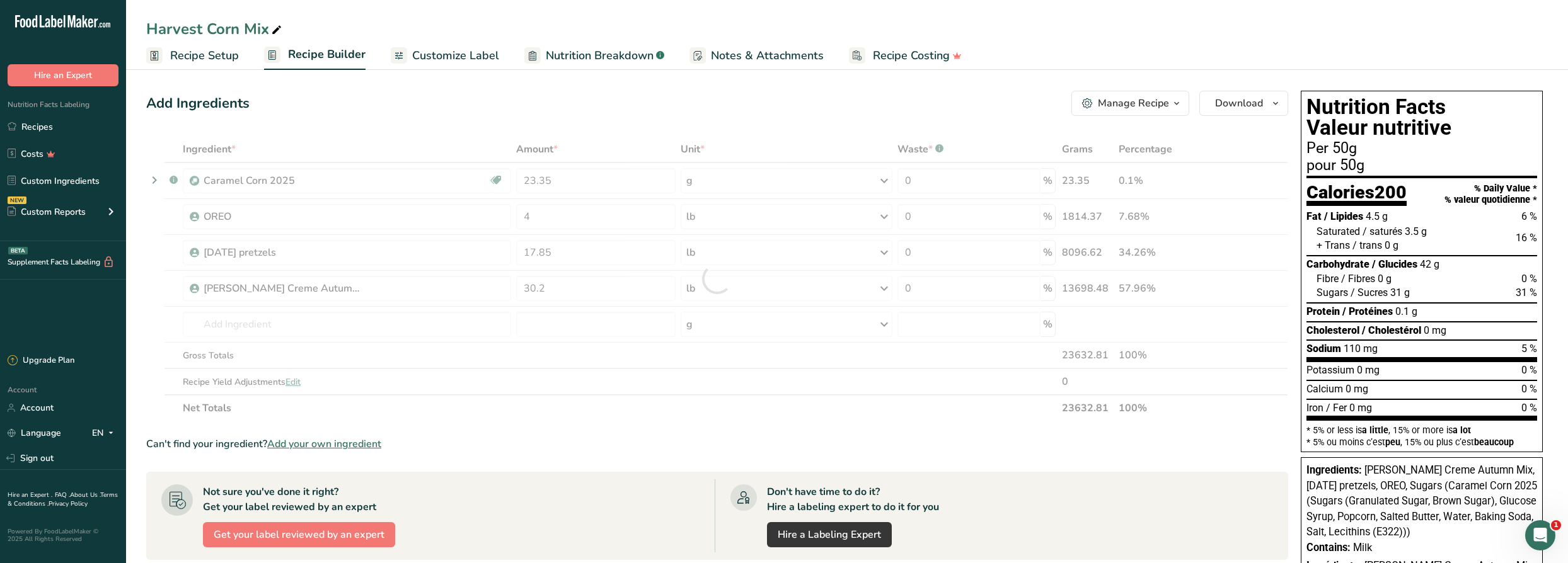
click at [714, 179] on div "Ingredient * Amount * Unit * Waste * .a-a{fill:#347362;}.b-a{fill:#fff;} Grams …" at bounding box center [717, 279] width 1142 height 286
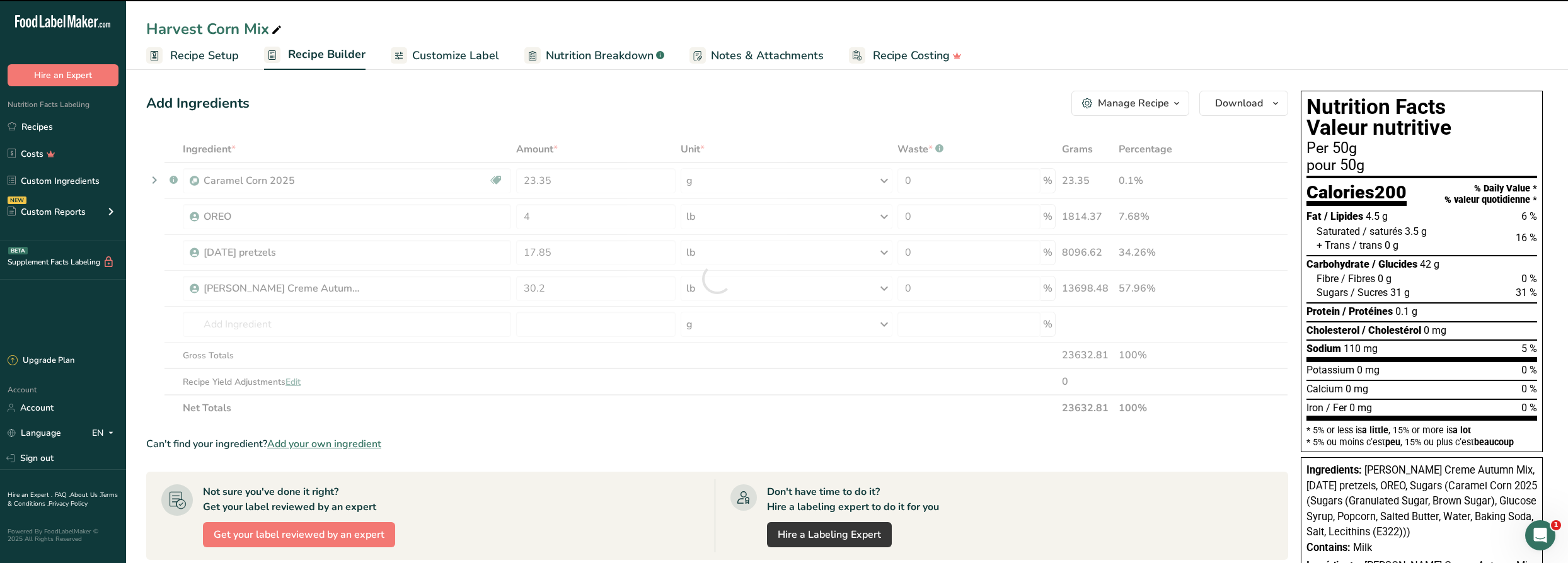
click at [742, 191] on div "g" at bounding box center [787, 180] width 212 height 25
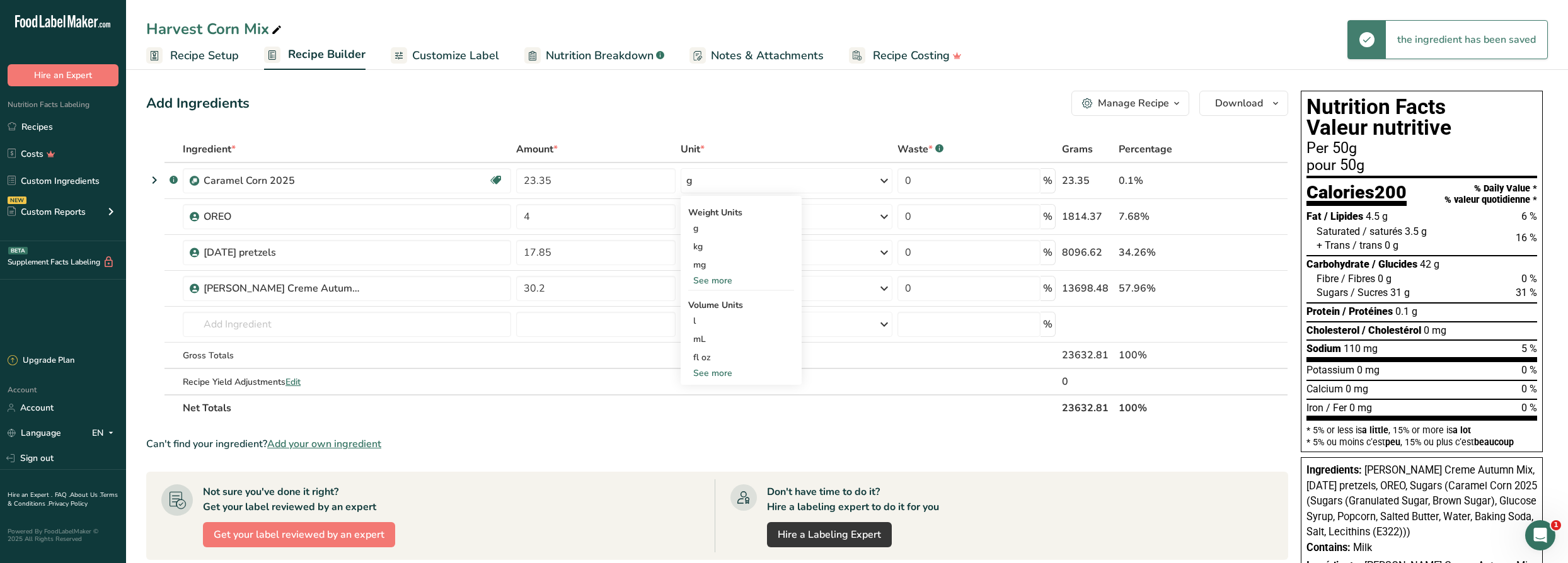
click at [742, 184] on div "g" at bounding box center [787, 180] width 212 height 25
click at [728, 175] on div "g" at bounding box center [787, 180] width 212 height 25
click at [714, 280] on div "See more" at bounding box center [741, 280] width 106 height 13
click at [704, 301] on div "lb" at bounding box center [741, 301] width 106 height 18
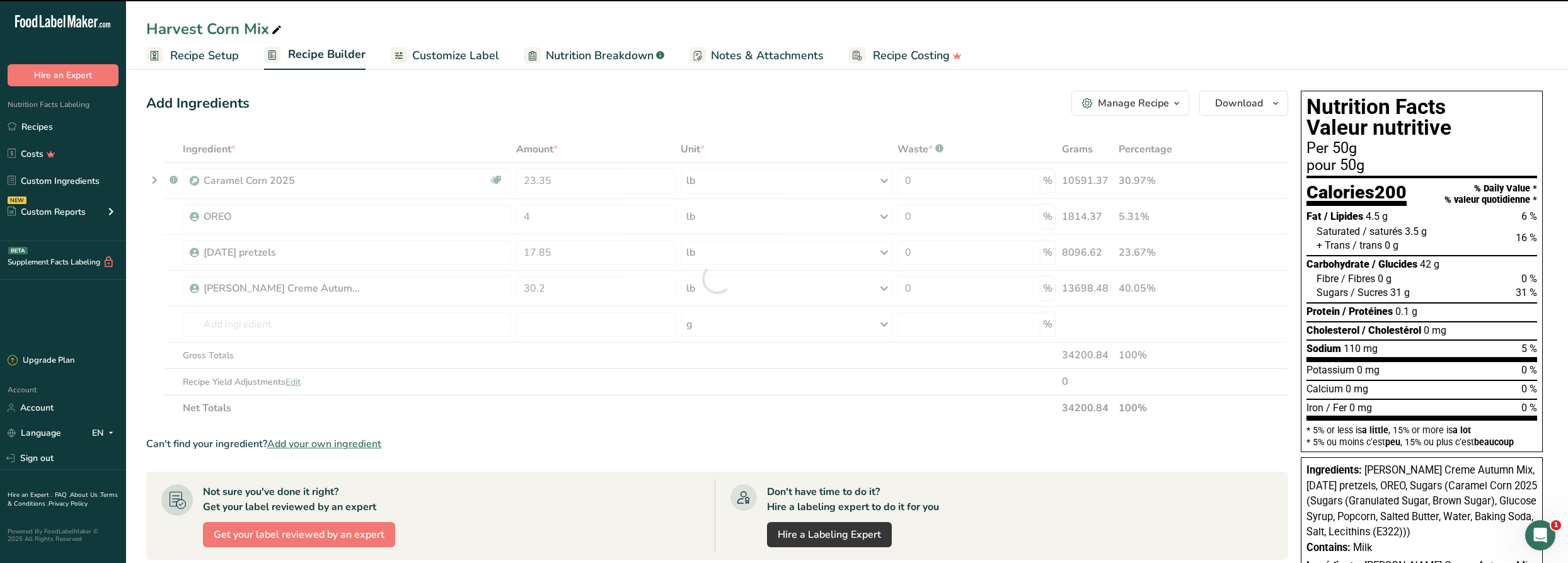
click at [739, 423] on section "Ingredient * Amount * Unit * Waste * .a-a{fill:#347362;}.b-a{fill:#fff;} Grams …" at bounding box center [717, 491] width 1142 height 711
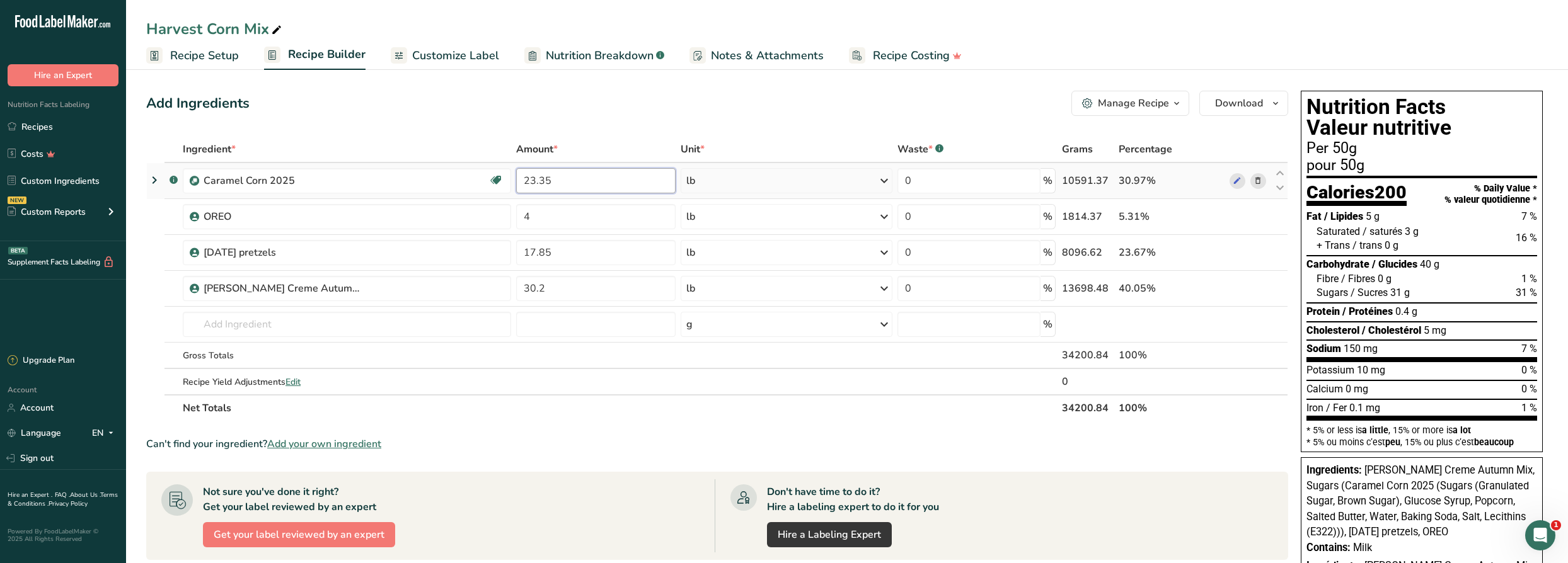
click at [585, 177] on input "23.35" at bounding box center [595, 180] width 159 height 25
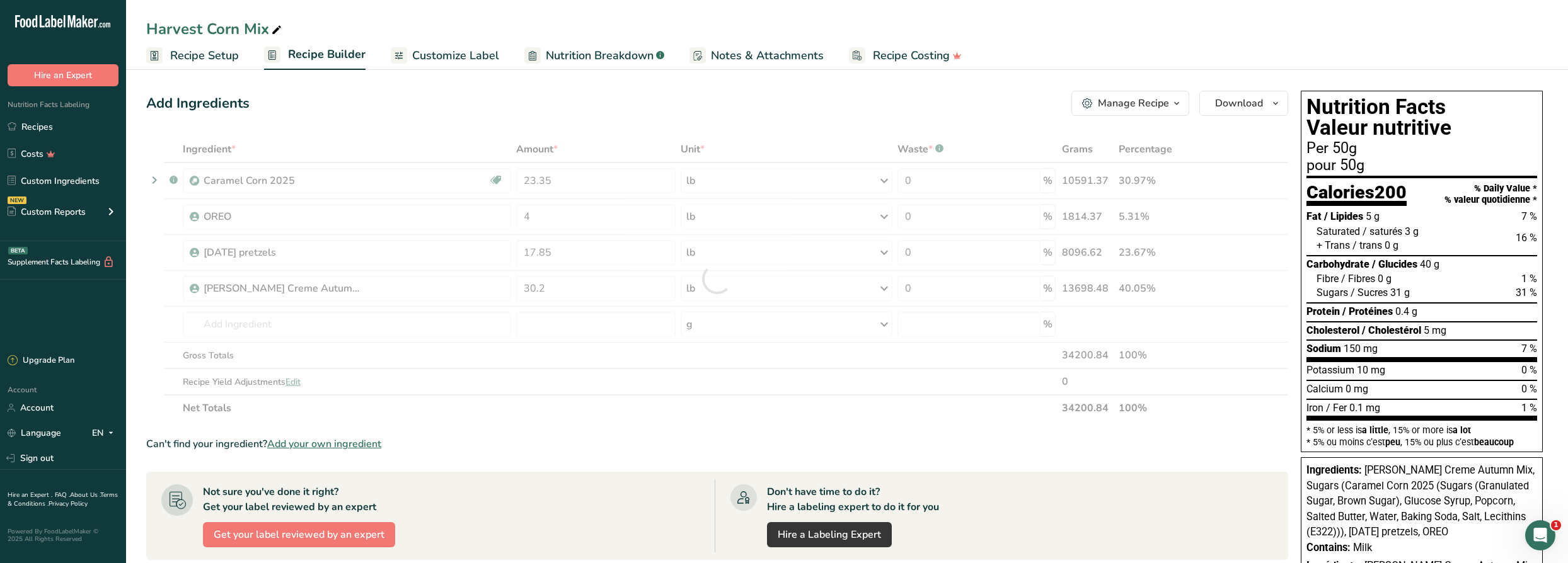
click at [594, 415] on div "Ingredient * Amount * Unit * Waste * .a-a{fill:#347362;}.b-a{fill:#fff;} Grams …" at bounding box center [717, 279] width 1142 height 286
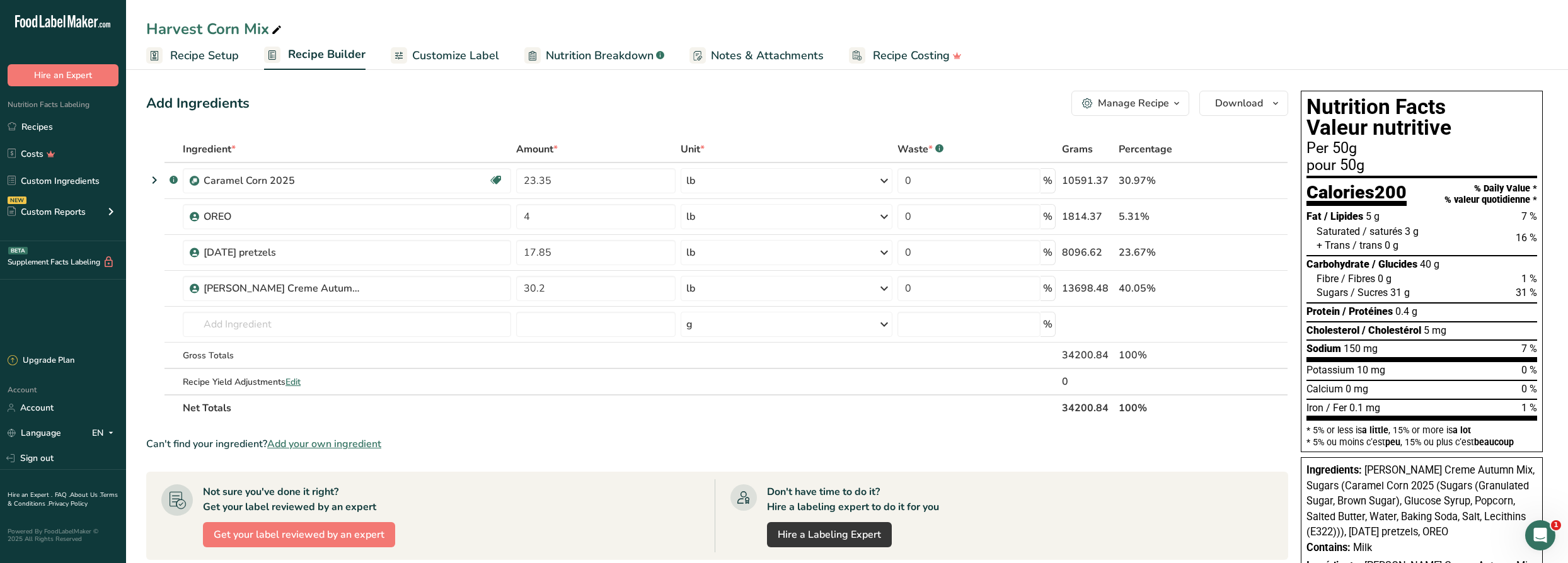
click at [577, 443] on div "Can't find your ingredient? Add your own ingredient" at bounding box center [717, 443] width 1142 height 15
click at [454, 48] on span "Customize Label" at bounding box center [456, 56] width 87 height 17
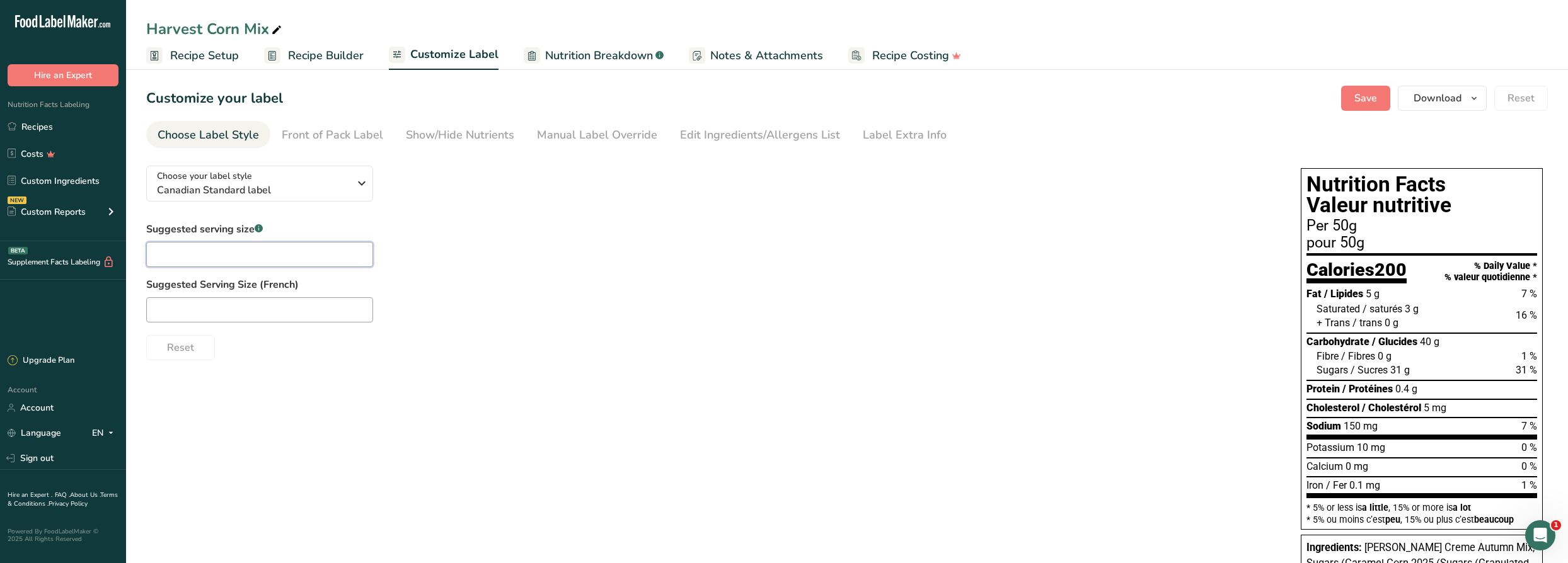
click at [261, 255] on input "text" at bounding box center [260, 254] width 227 height 25
click at [360, 131] on div "Front of Pack Label" at bounding box center [332, 135] width 101 height 17
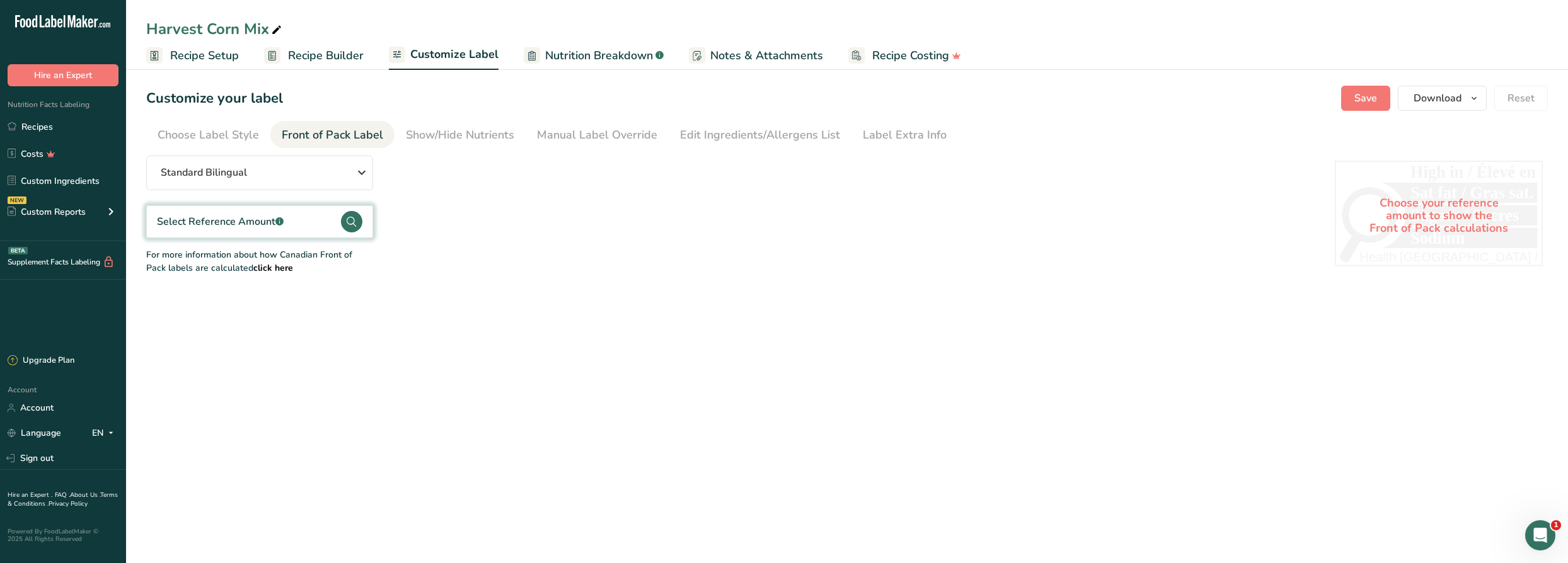
click at [238, 222] on div "Select Reference Amount .a-a{fill:#347362;}.b-a{fill:#fff;}" at bounding box center [220, 221] width 126 height 15
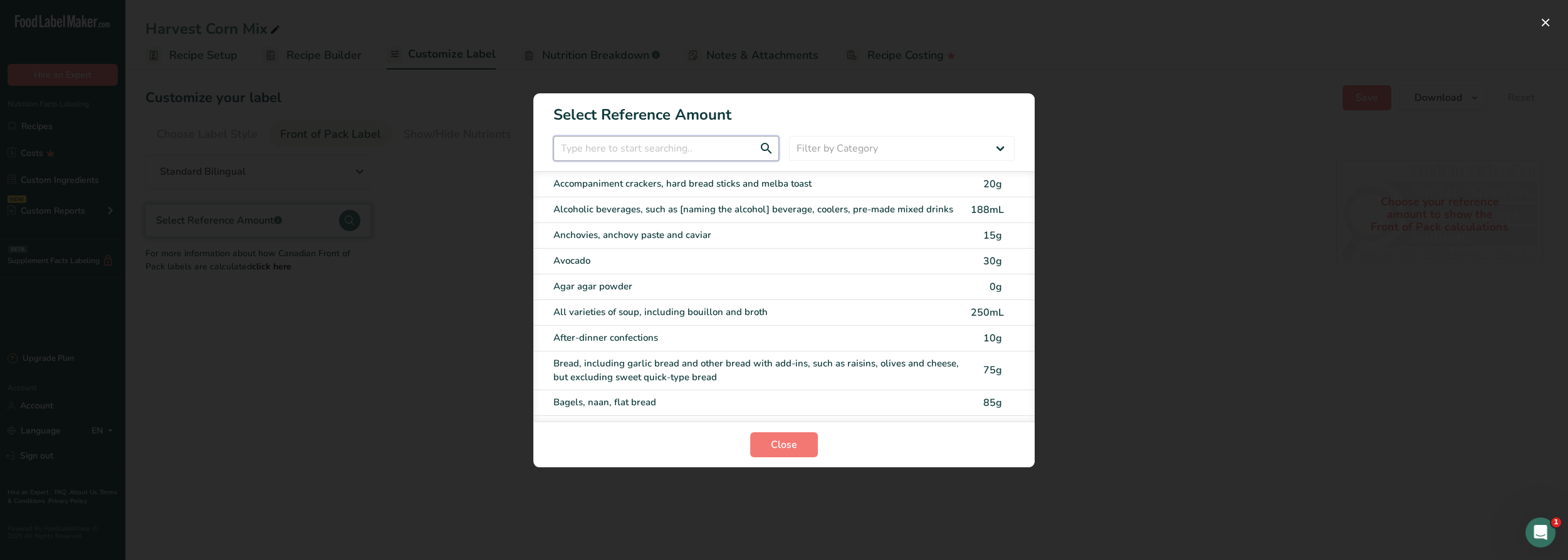
click at [717, 145] on input "FOP Category Selection Modal" at bounding box center [666, 148] width 226 height 25
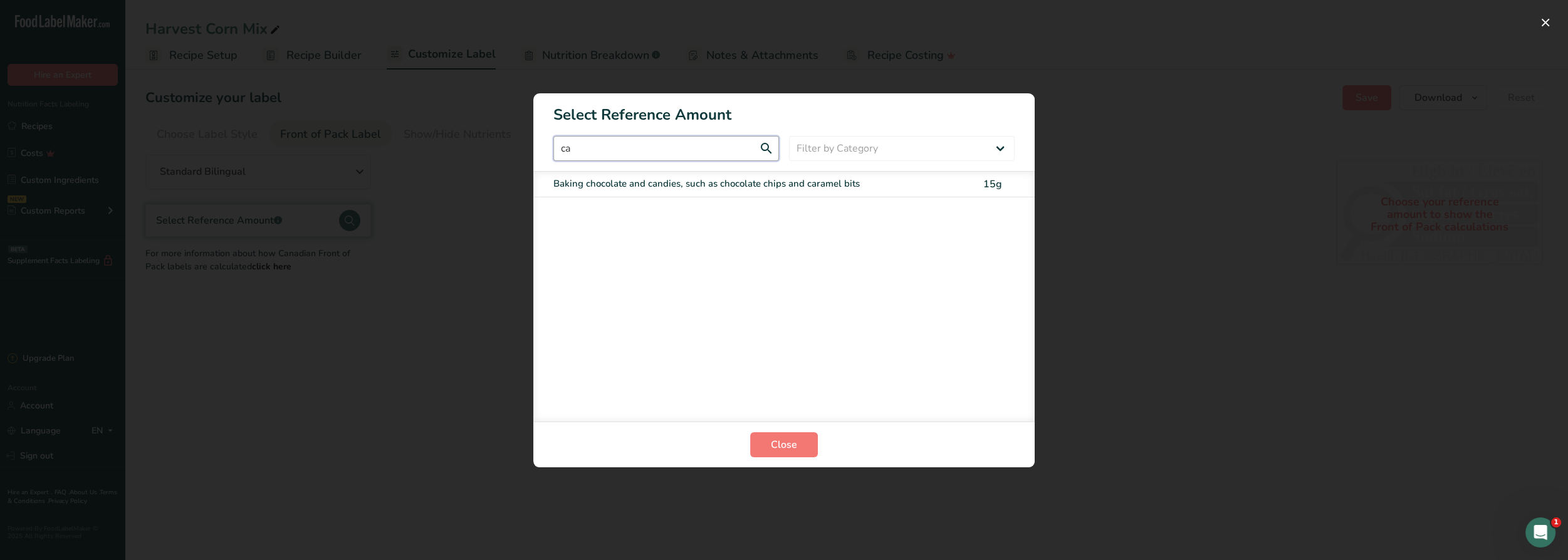
type input "c"
type input "popcorn"
click at [739, 192] on div "Chips, pretzels, popcorn, includes coated versions, extruded snacks, grain and …" at bounding box center [757, 190] width 409 height 28
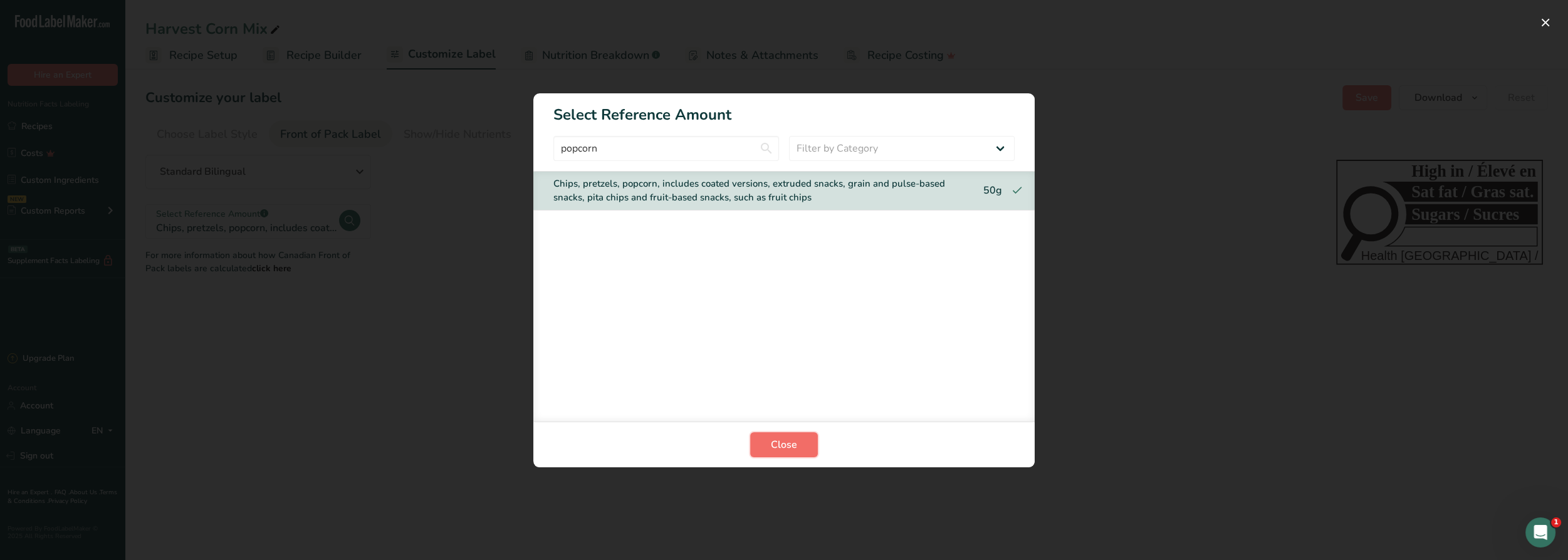
click at [781, 444] on span "Close" at bounding box center [784, 445] width 27 height 15
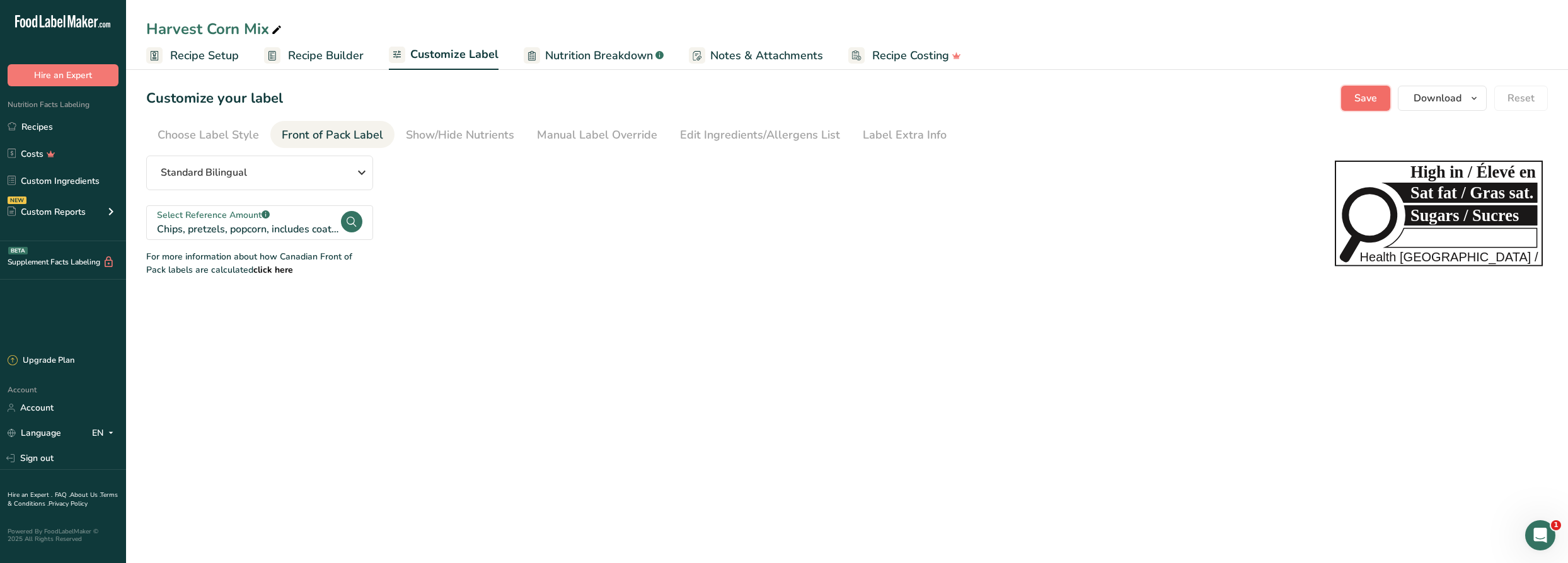
click at [1377, 98] on span "Save" at bounding box center [1365, 98] width 23 height 15
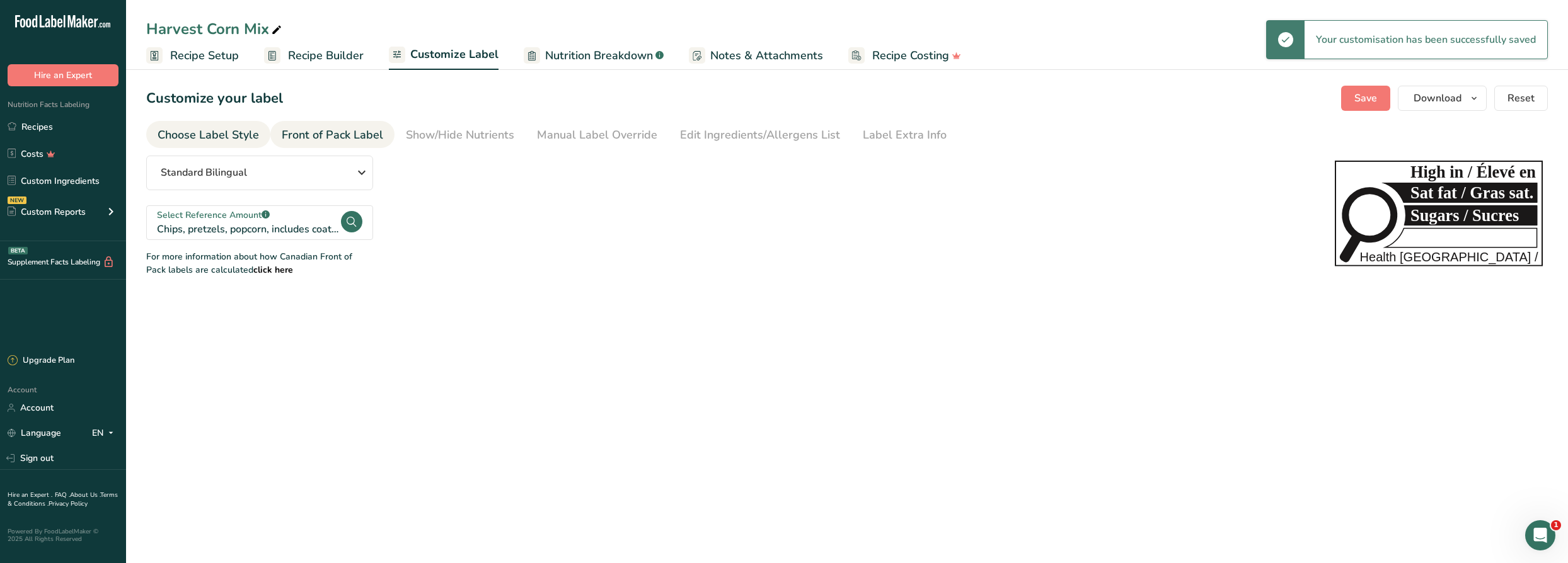
click at [224, 133] on div "Choose Label Style" at bounding box center [208, 135] width 101 height 17
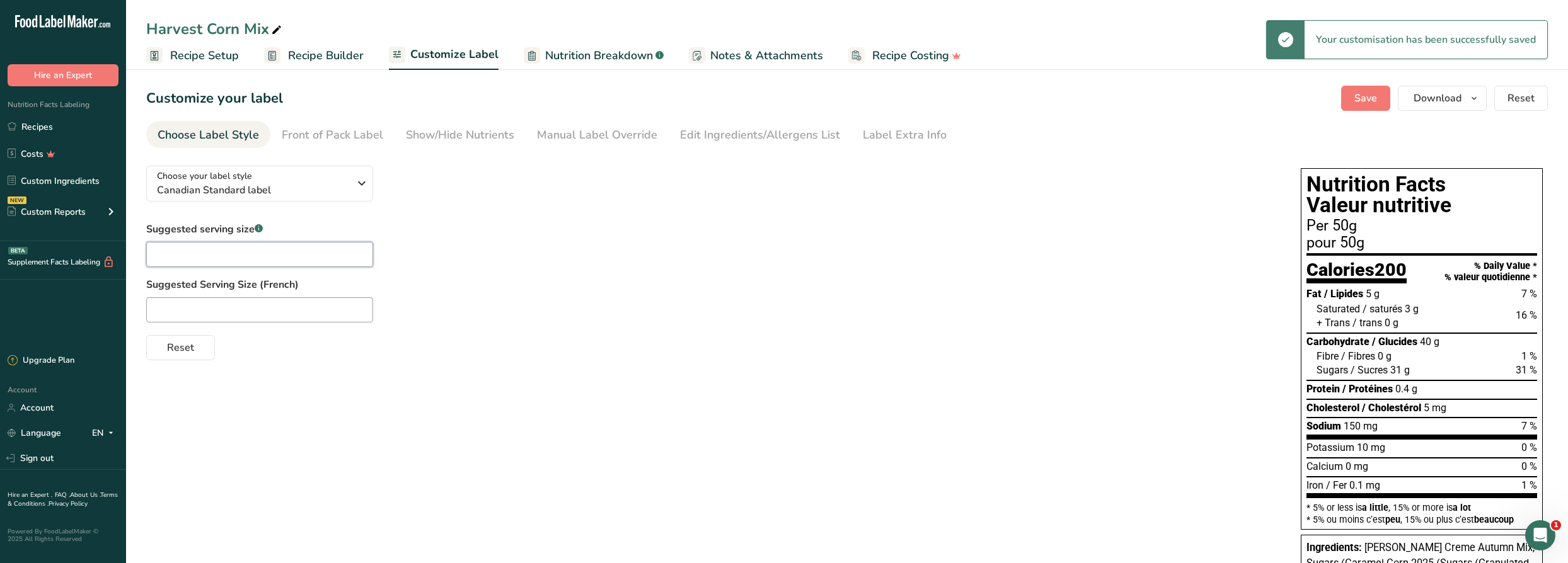
click at [231, 256] on input "text" at bounding box center [260, 254] width 227 height 25
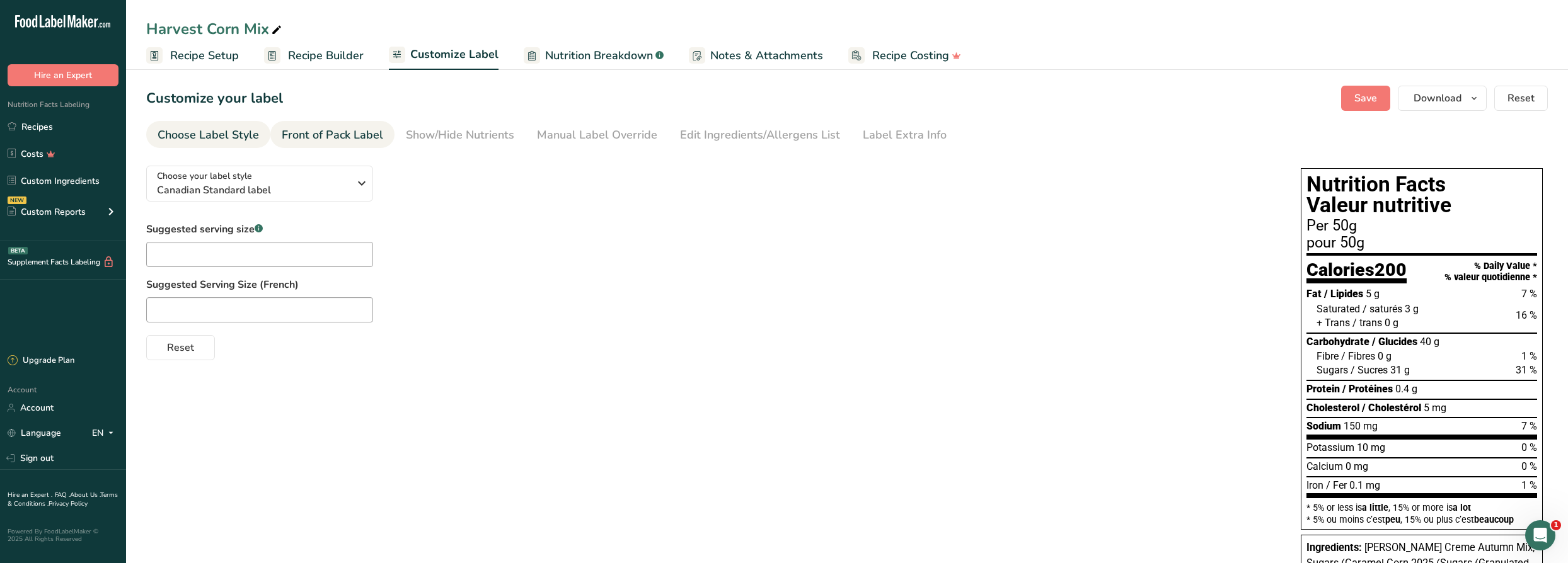
click at [353, 131] on div "Front of Pack Label" at bounding box center [332, 135] width 101 height 17
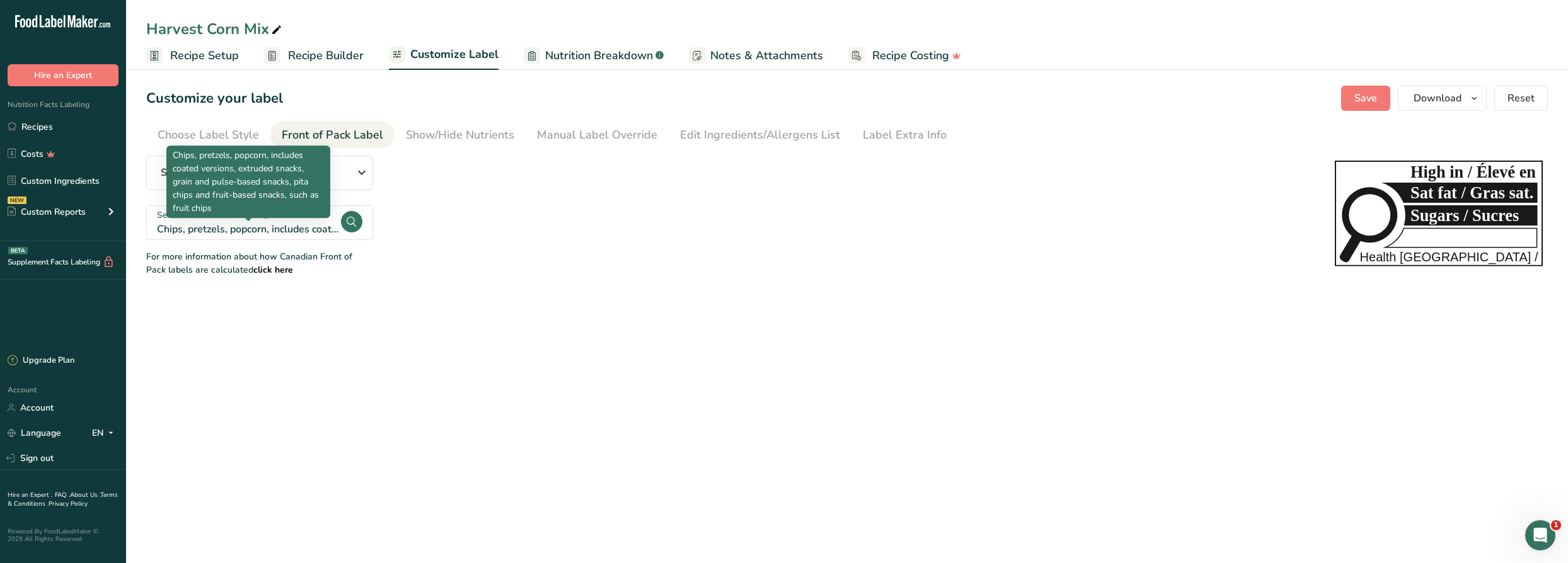
click at [302, 222] on div "Chips, pretzels, popcorn, includes coated versions, extruded snacks, grain and …" at bounding box center [248, 229] width 183 height 15
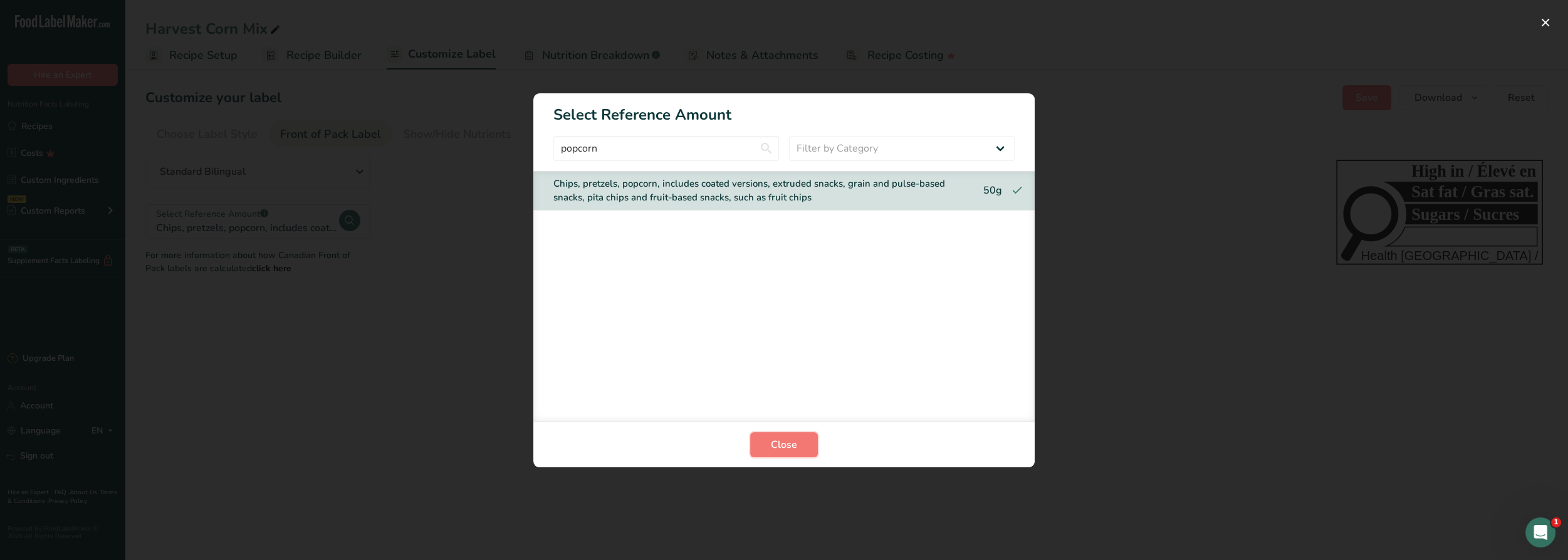
drag, startPoint x: 781, startPoint y: 452, endPoint x: 731, endPoint y: 431, distance: 54.2
click at [781, 449] on button "Close" at bounding box center [784, 445] width 68 height 25
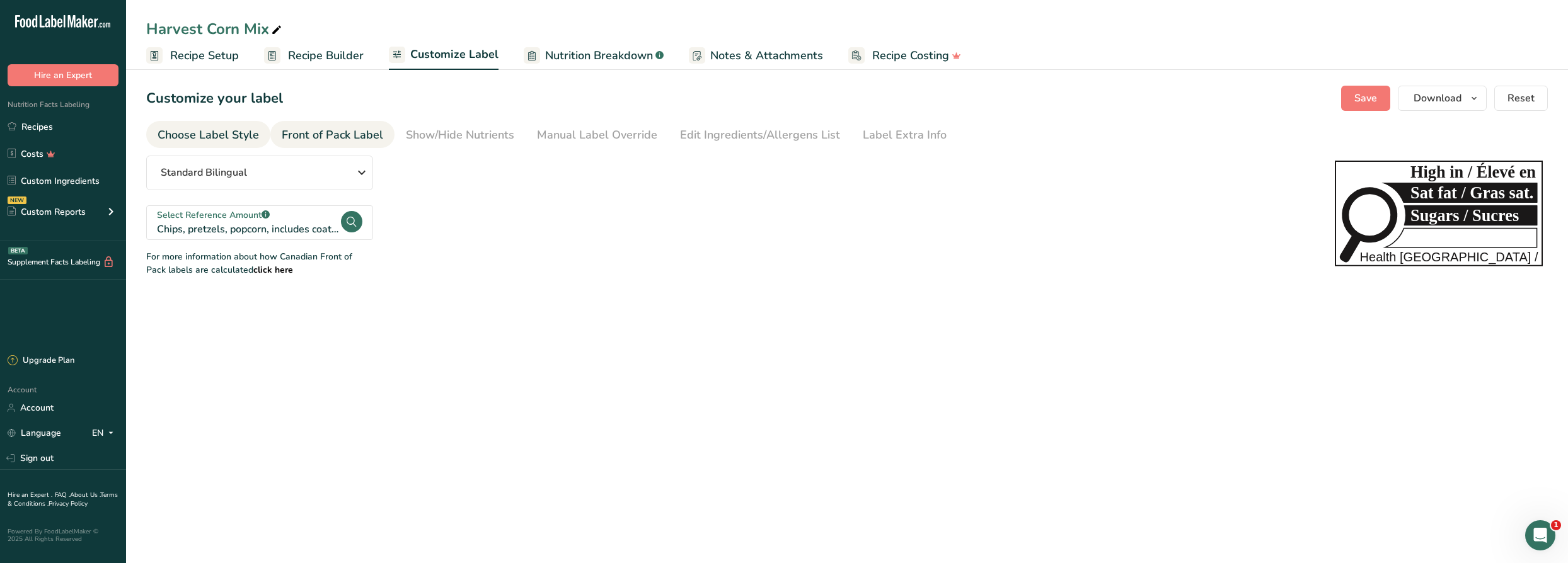
click at [228, 137] on div "Choose Label Style" at bounding box center [208, 135] width 101 height 17
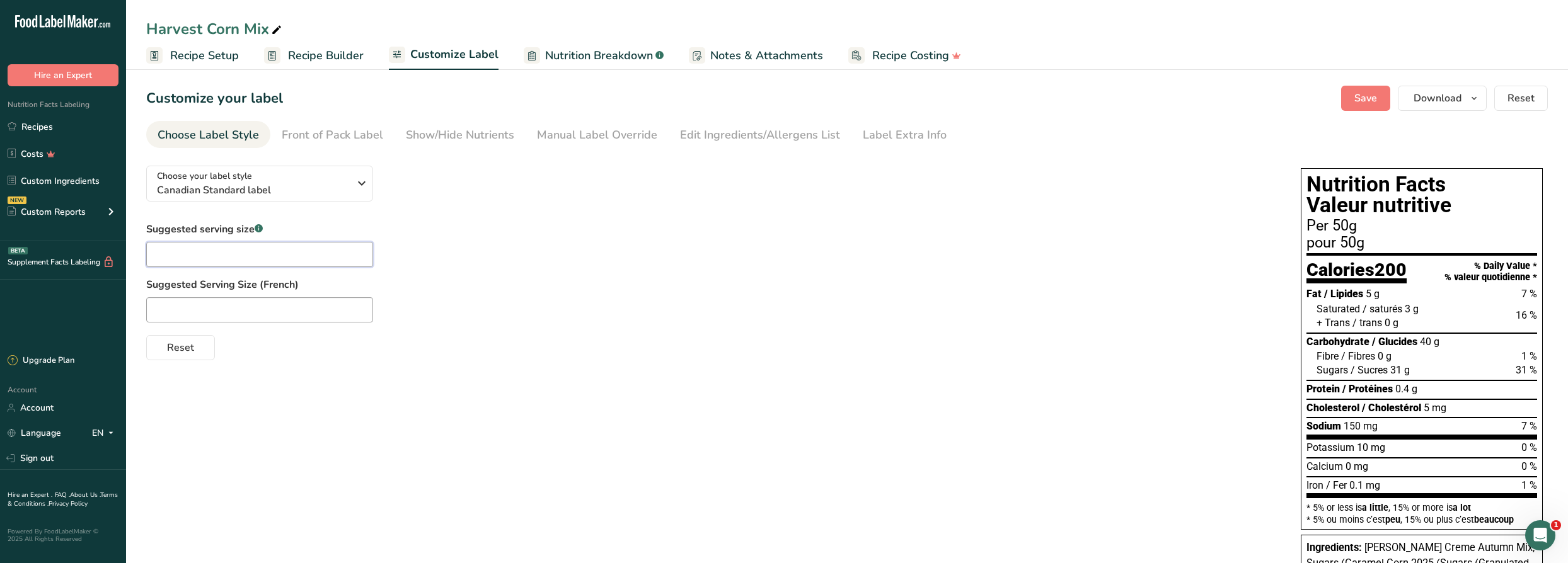
click at [288, 255] on input "text" at bounding box center [260, 254] width 227 height 25
type input "5"
type input "1 Cup"
type input "1 Tasse"
click at [590, 334] on div "Reset" at bounding box center [711, 345] width 1130 height 30
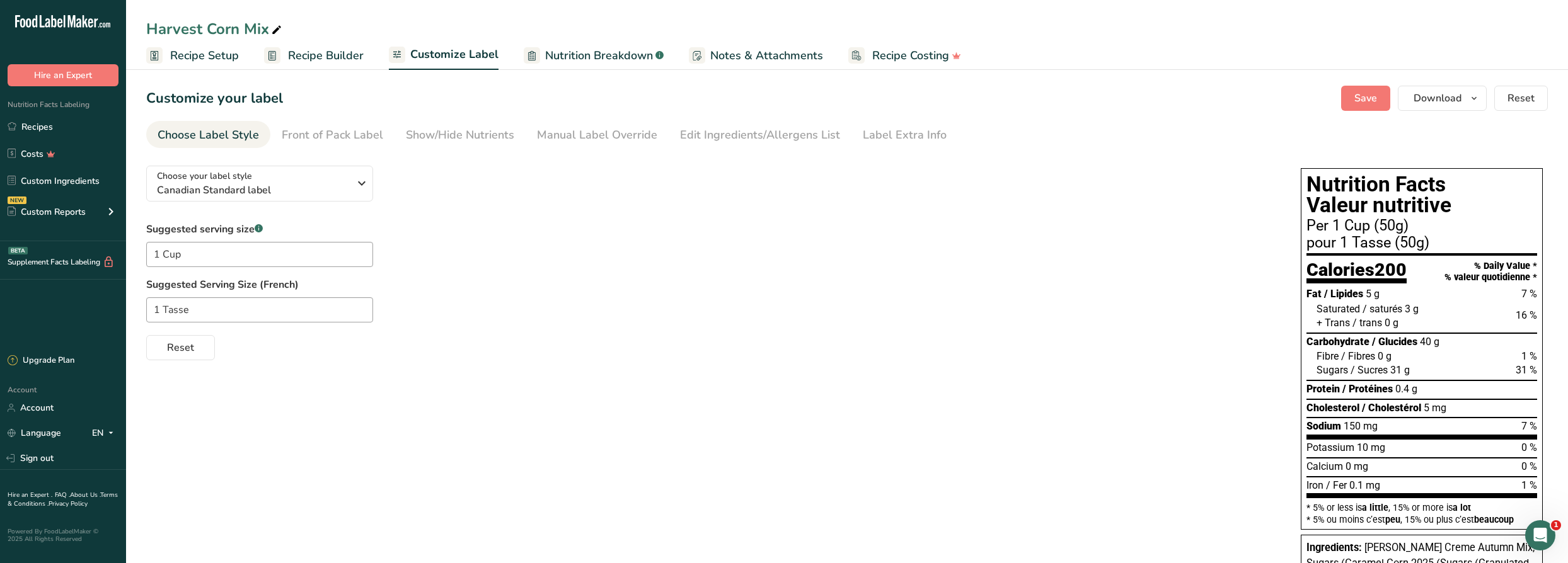
drag, startPoint x: 529, startPoint y: 332, endPoint x: 542, endPoint y: 326, distance: 14.3
click at [533, 331] on div "Reset" at bounding box center [711, 345] width 1130 height 30
click at [1375, 98] on span "Save" at bounding box center [1365, 98] width 23 height 15
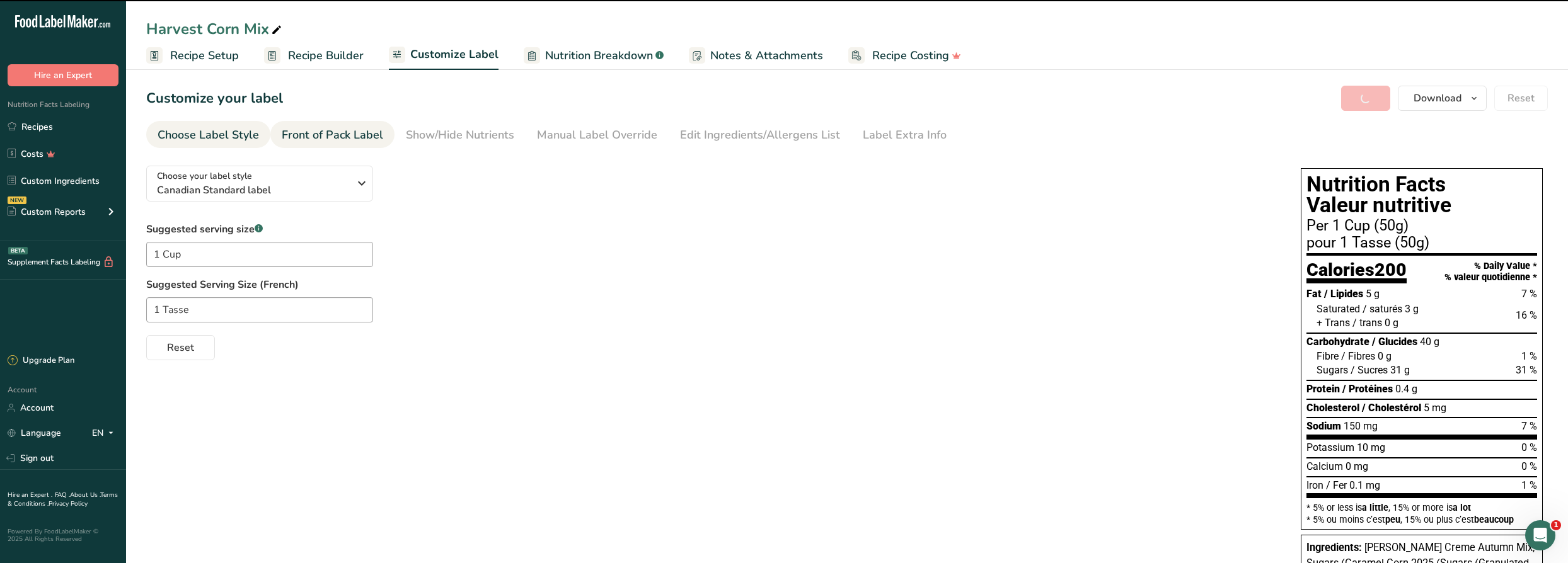
click at [360, 130] on div "Front of Pack Label" at bounding box center [332, 135] width 101 height 17
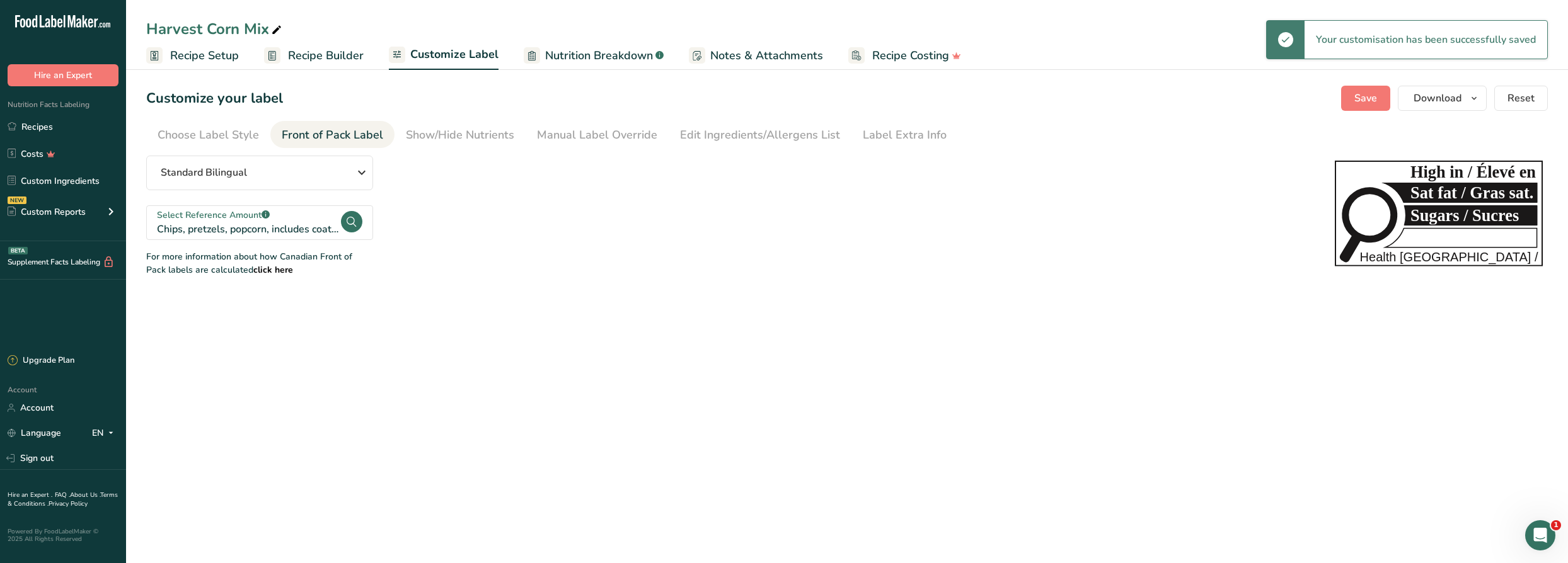
click at [346, 61] on span "Recipe Builder" at bounding box center [325, 56] width 75 height 17
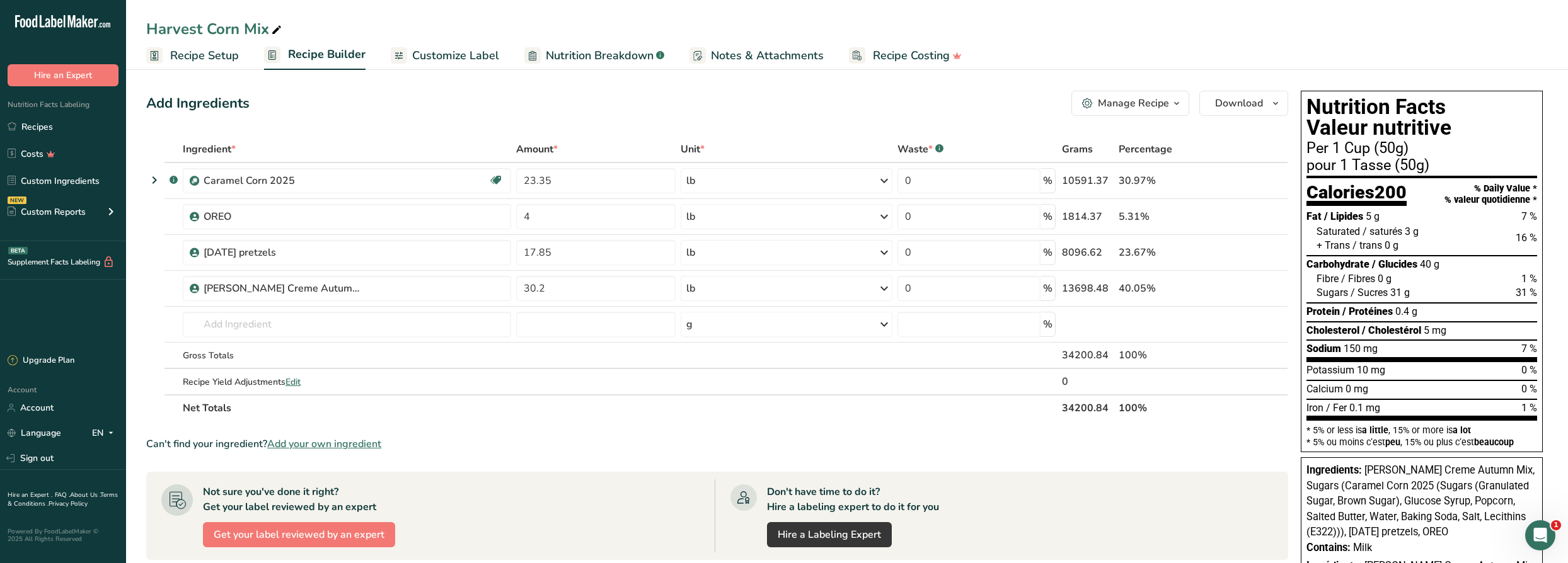
click at [712, 408] on th "Net Totals" at bounding box center [619, 407] width 879 height 27
click at [989, 110] on div "Add Ingredients Manage Recipe Delete Recipe Duplicate Recipe Scale Recipe Save …" at bounding box center [717, 103] width 1142 height 25
click at [1170, 107] on span "button" at bounding box center [1176, 103] width 15 height 15
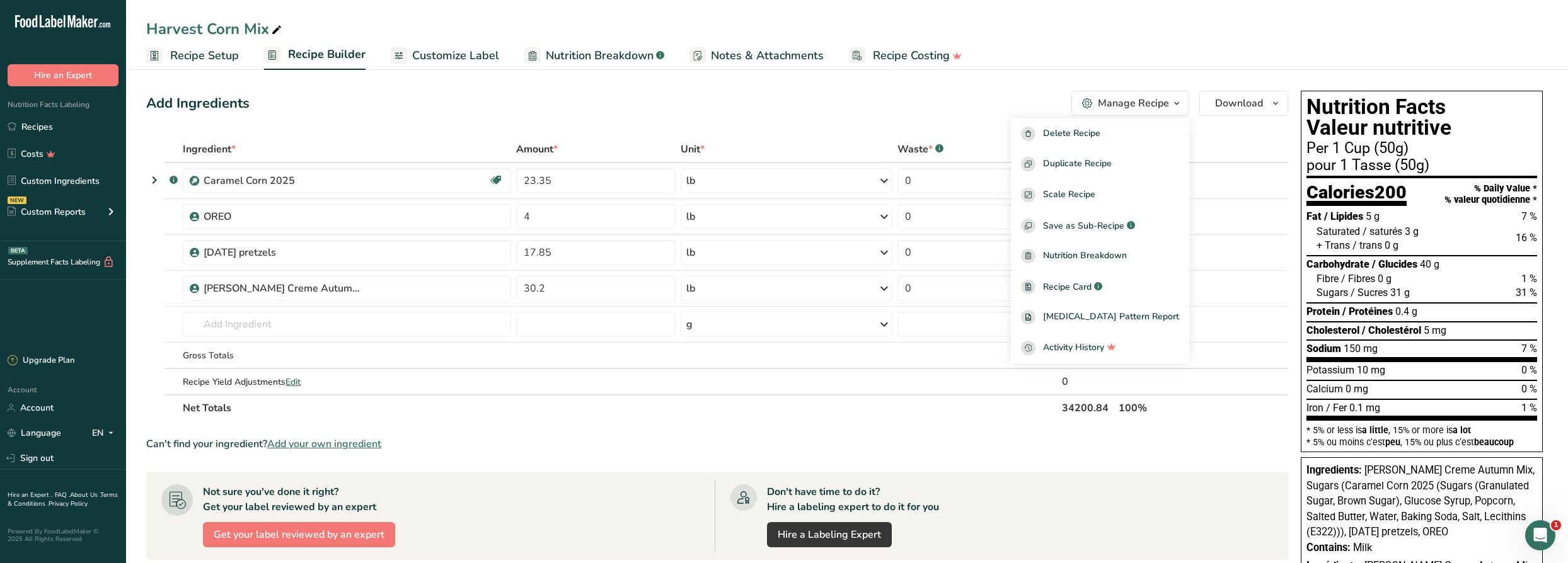
click at [992, 103] on div "Add Ingredients Manage Recipe Delete Recipe Duplicate Recipe Scale Recipe Save …" at bounding box center [717, 103] width 1142 height 25
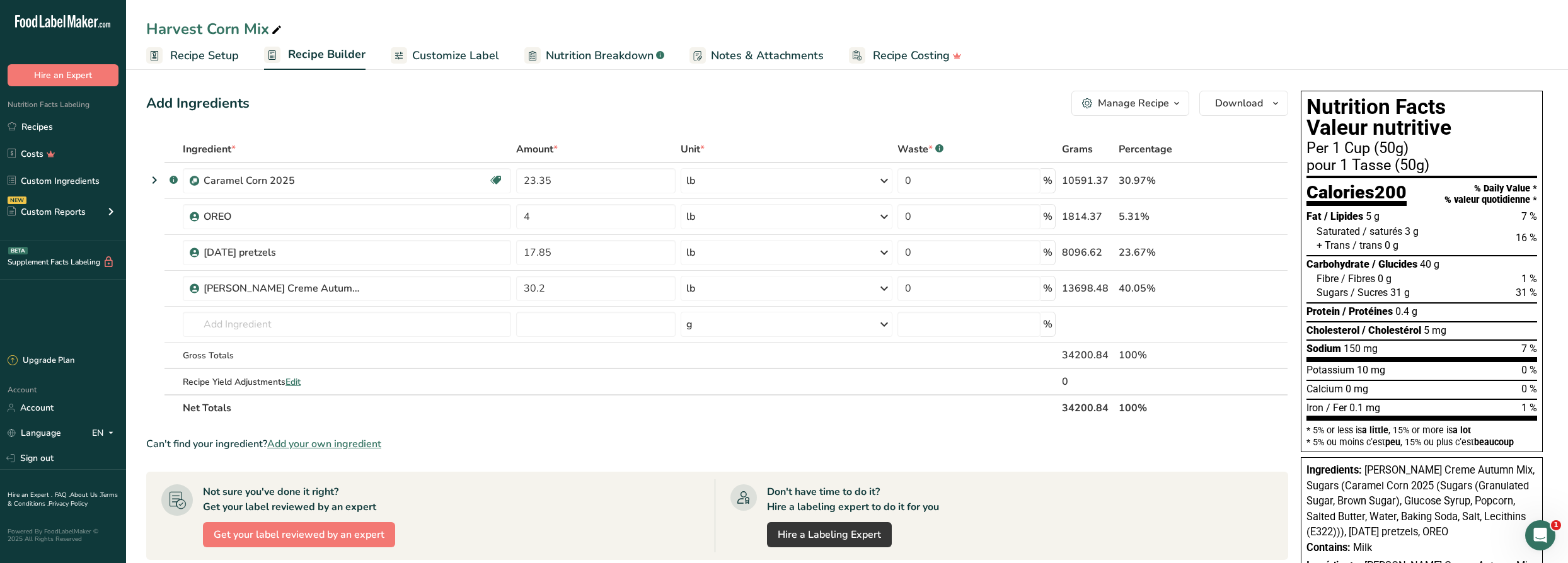
click at [1159, 107] on div "Manage Recipe" at bounding box center [1133, 103] width 71 height 15
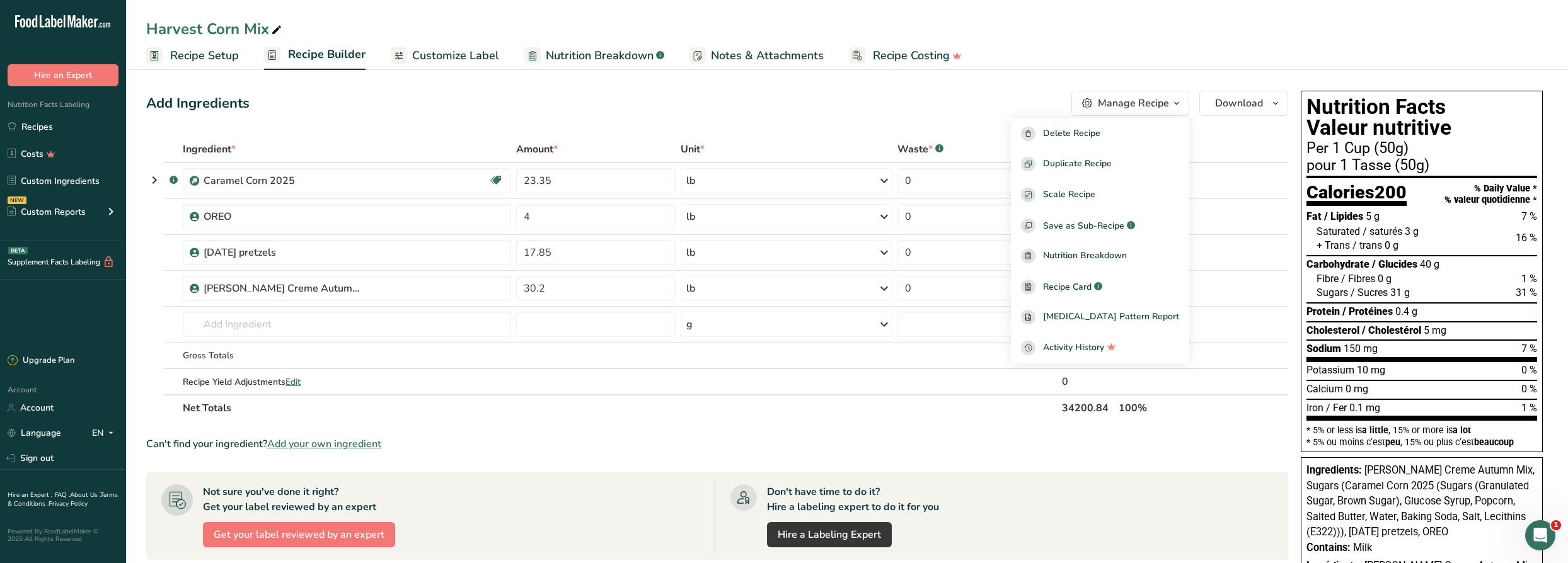
click at [1164, 54] on ul "Recipe Setup Recipe Builder Customize Label Nutrition Breakdown .a-a{fill:#3473…" at bounding box center [846, 55] width 1442 height 29
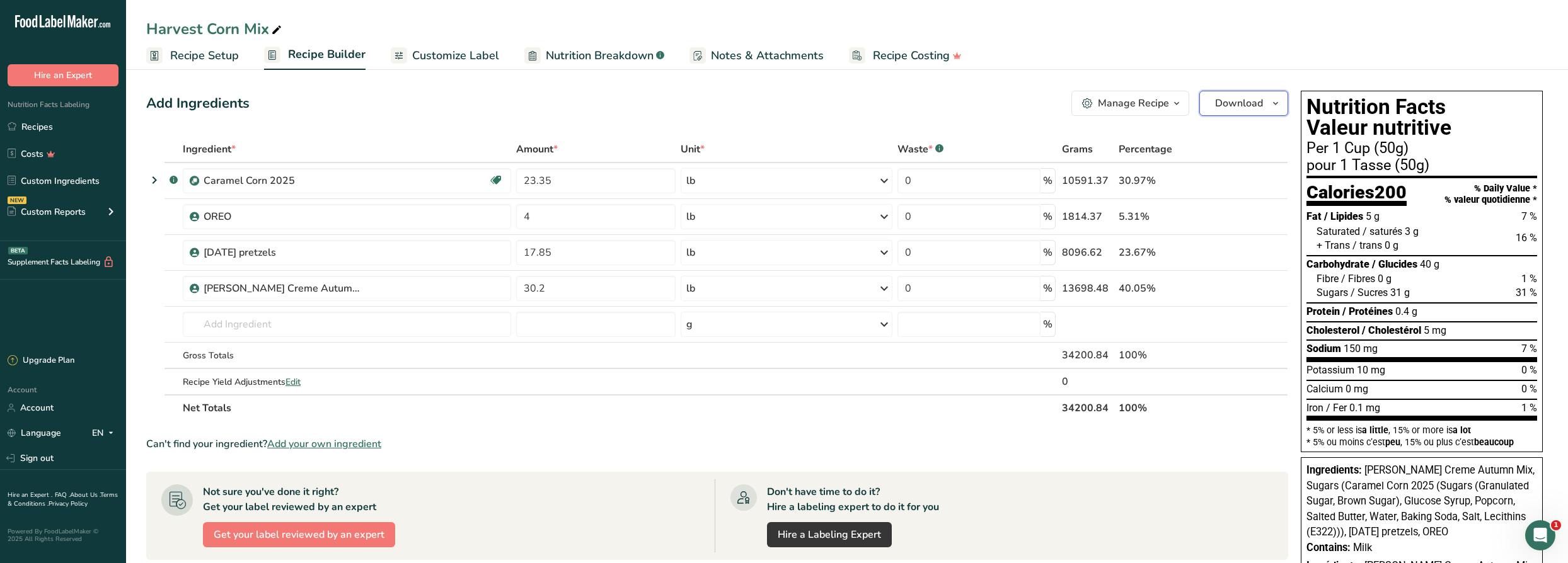
click at [1282, 102] on span "button" at bounding box center [1275, 103] width 15 height 15
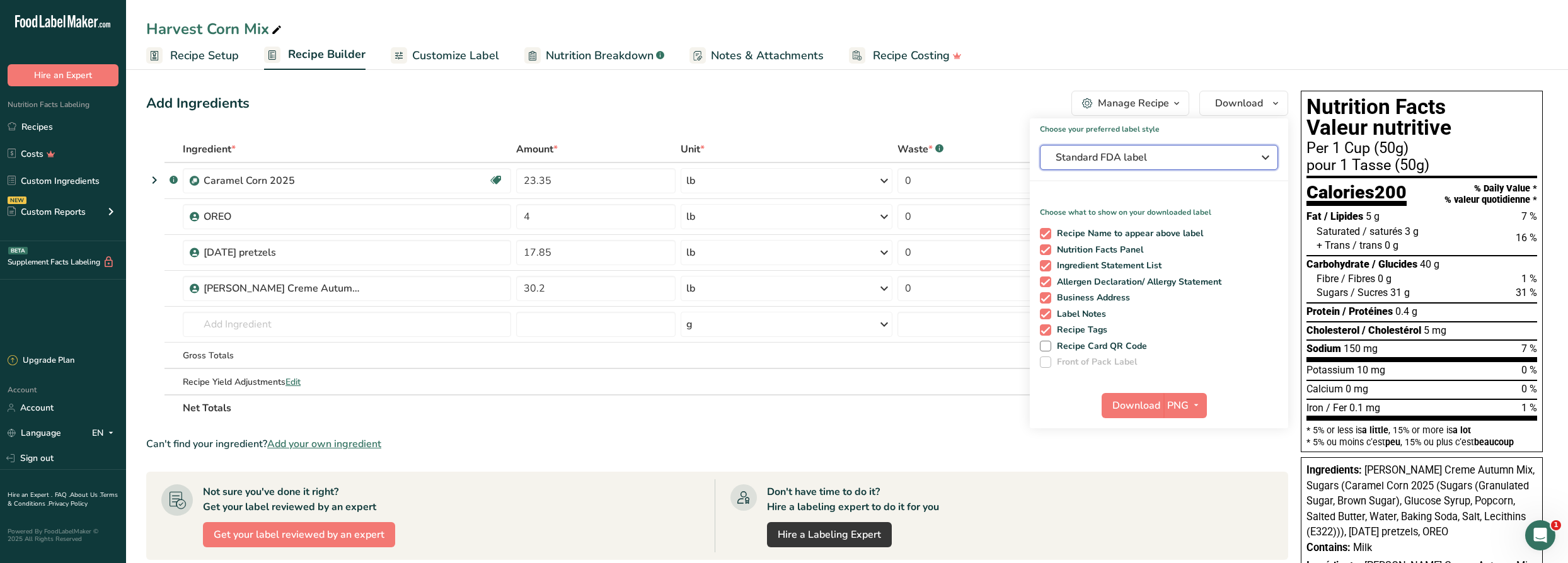
click at [1200, 168] on button "Standard FDA label" at bounding box center [1158, 157] width 238 height 25
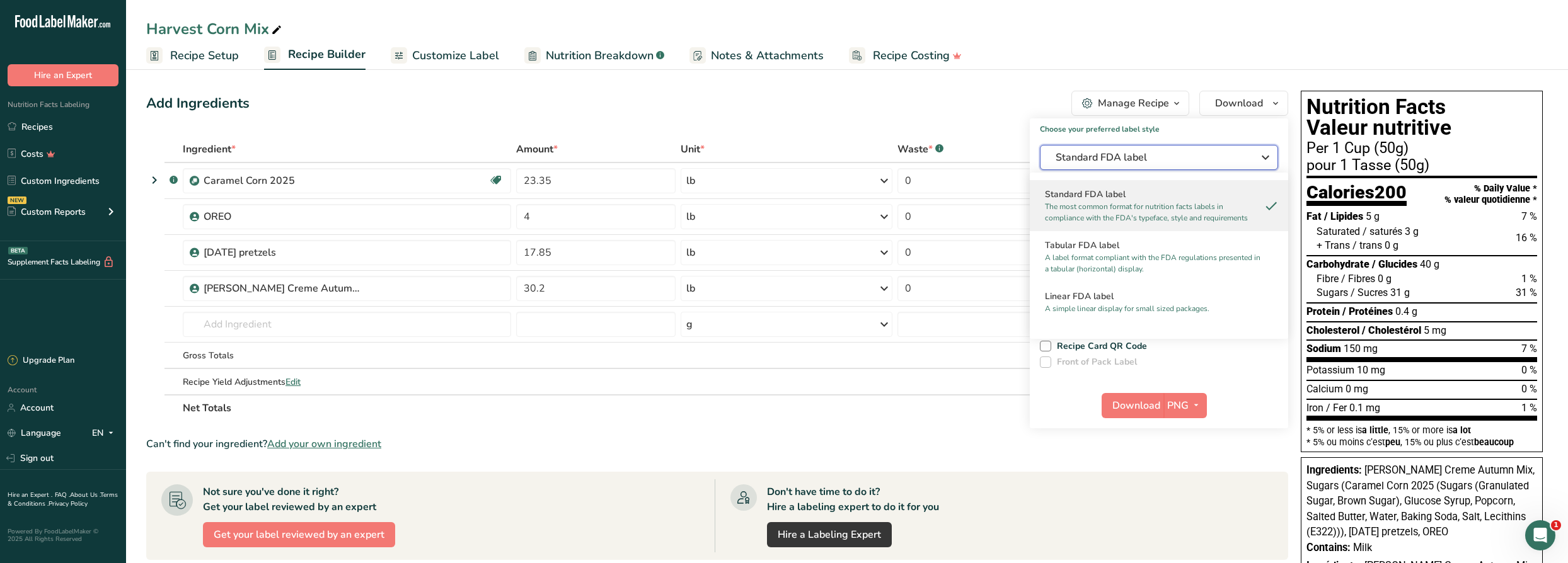
click at [1200, 154] on span "Standard FDA label" at bounding box center [1150, 157] width 189 height 15
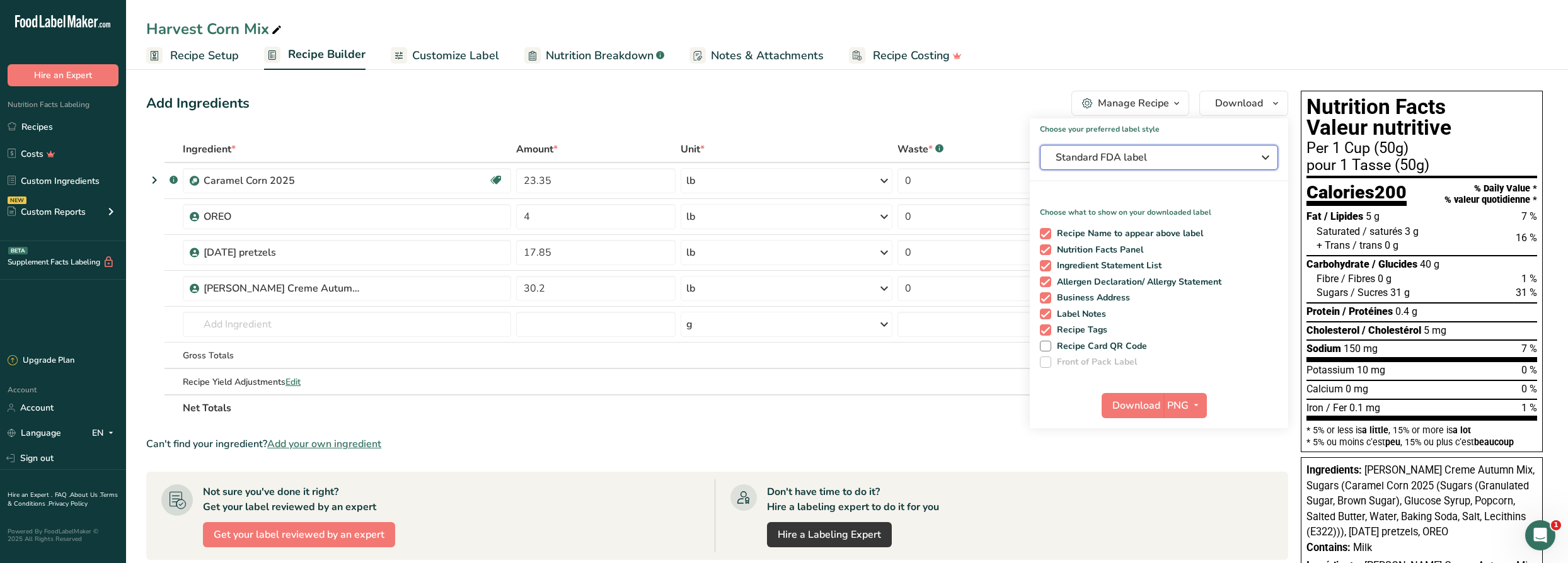
click at [1207, 149] on button "Standard FDA label" at bounding box center [1158, 157] width 238 height 25
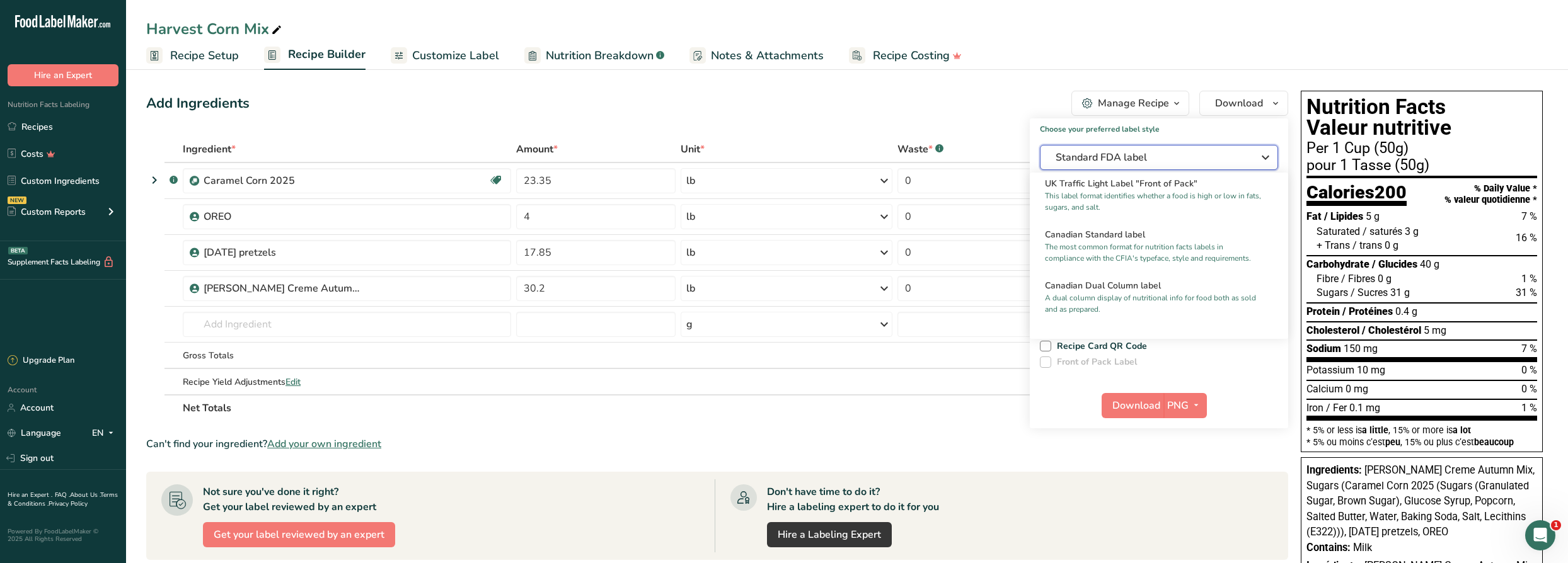
scroll to position [515, 0]
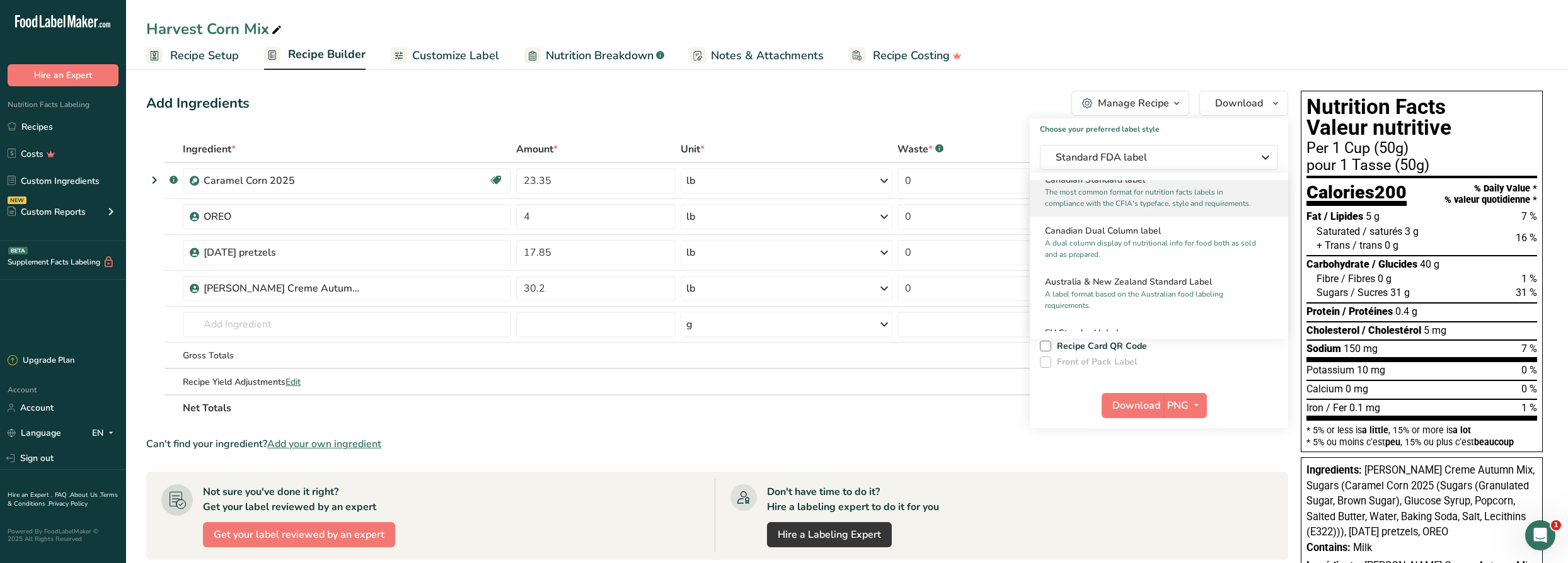
click at [1189, 186] on h2 "Canadian Standard label" at bounding box center [1158, 179] width 228 height 13
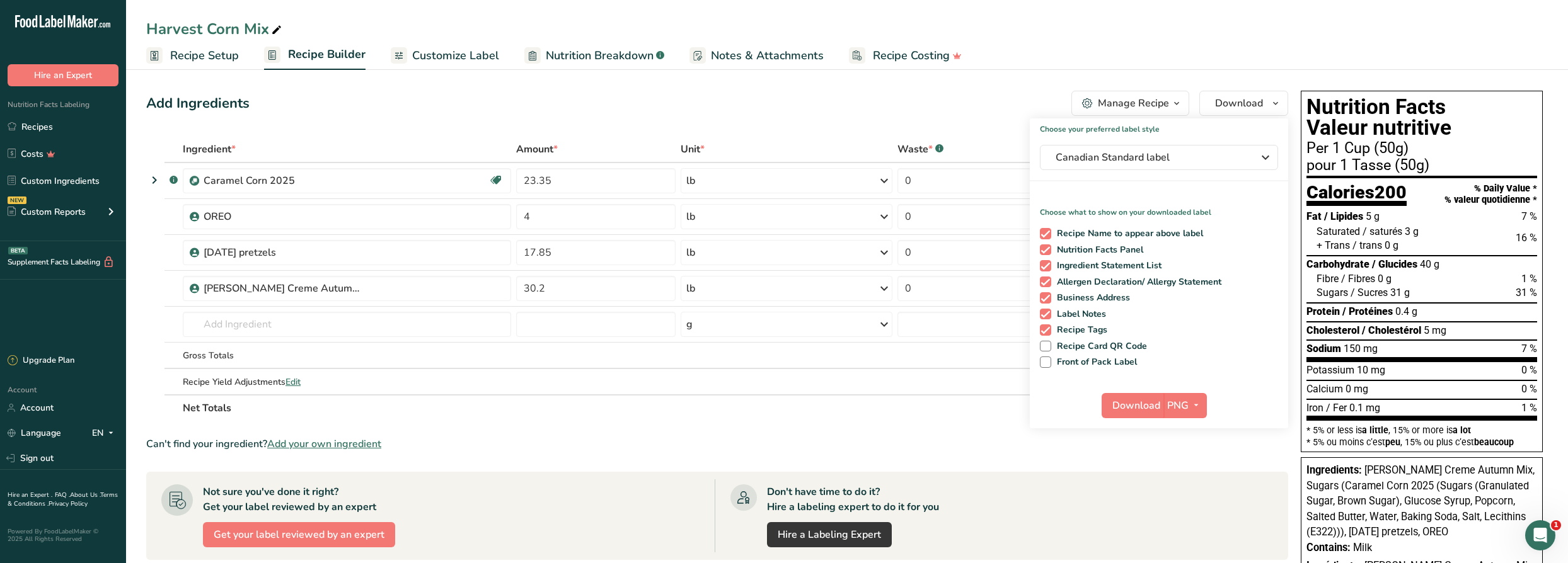
drag, startPoint x: 1143, startPoint y: 235, endPoint x: 1141, endPoint y: 242, distance: 7.3
click at [1143, 234] on span "Recipe Name to appear above label" at bounding box center [1127, 233] width 152 height 11
click at [1048, 234] on input "Recipe Name to appear above label" at bounding box center [1043, 233] width 8 height 8
checkbox input "false"
click at [1127, 261] on div "Recipe Name to appear above label Nutrition Facts Panel Ingredient Statement Li…" at bounding box center [1159, 295] width 258 height 145
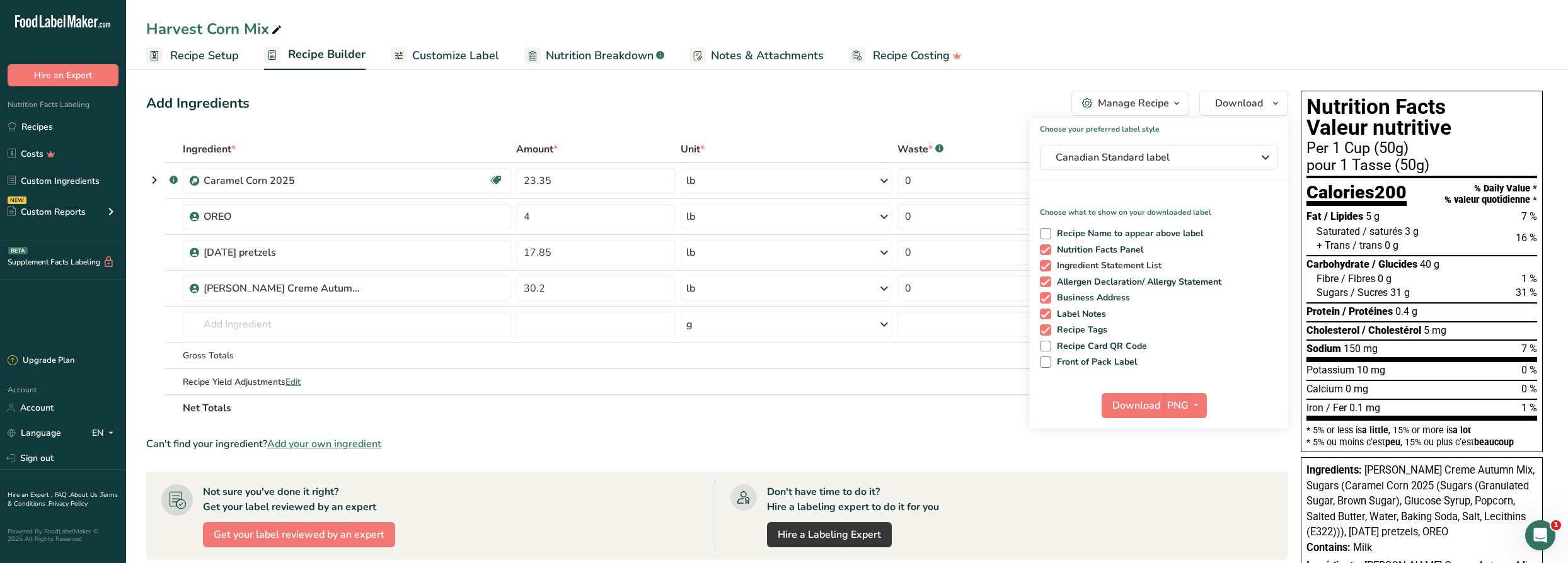
click at [1130, 267] on span "Ingredient Statement List" at bounding box center [1106, 265] width 111 height 11
click at [1048, 267] on input "Ingredient Statement List" at bounding box center [1043, 265] width 8 height 8
checkbox input "false"
click at [1132, 283] on span "Allergen Declaration/ Allergy Statement" at bounding box center [1136, 282] width 171 height 11
click at [1048, 283] on input "Allergen Declaration/ Allergy Statement" at bounding box center [1043, 282] width 8 height 8
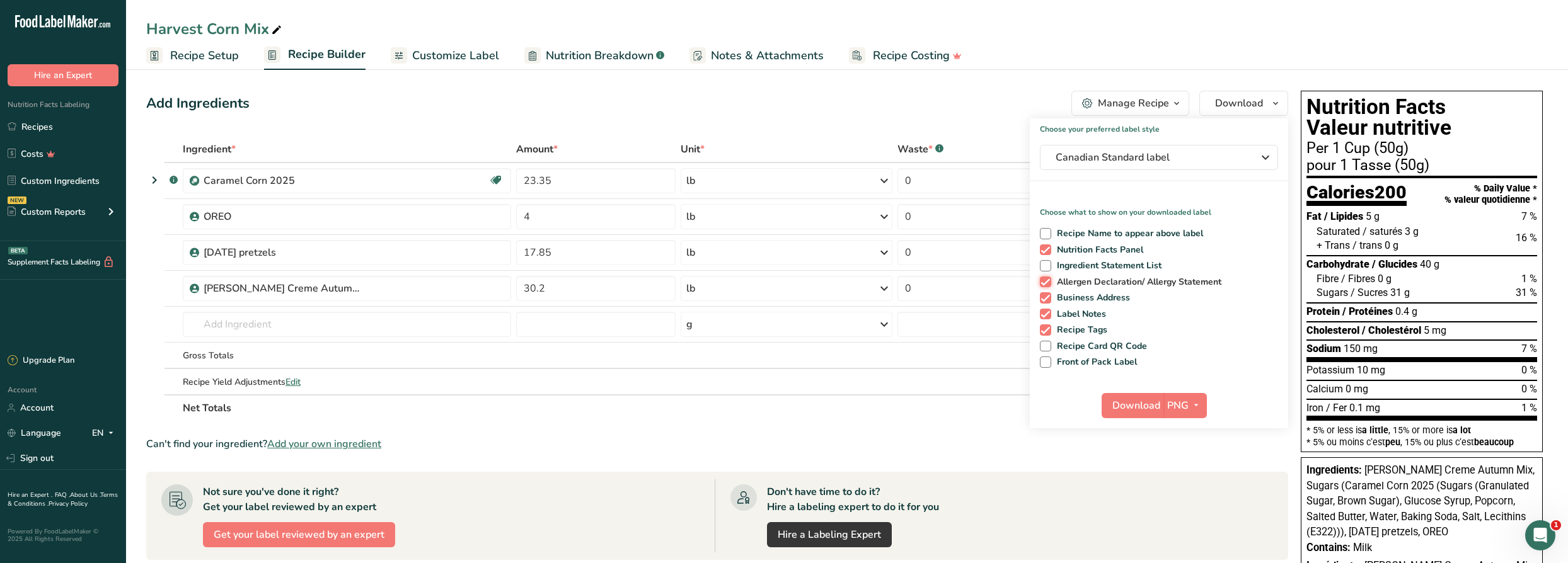
checkbox input "false"
drag, startPoint x: 1110, startPoint y: 294, endPoint x: 1104, endPoint y: 314, distance: 20.9
click at [1109, 297] on span "Business Address" at bounding box center [1091, 298] width 80 height 11
click at [1048, 297] on input "Business Address" at bounding box center [1043, 297] width 8 height 8
checkbox input "false"
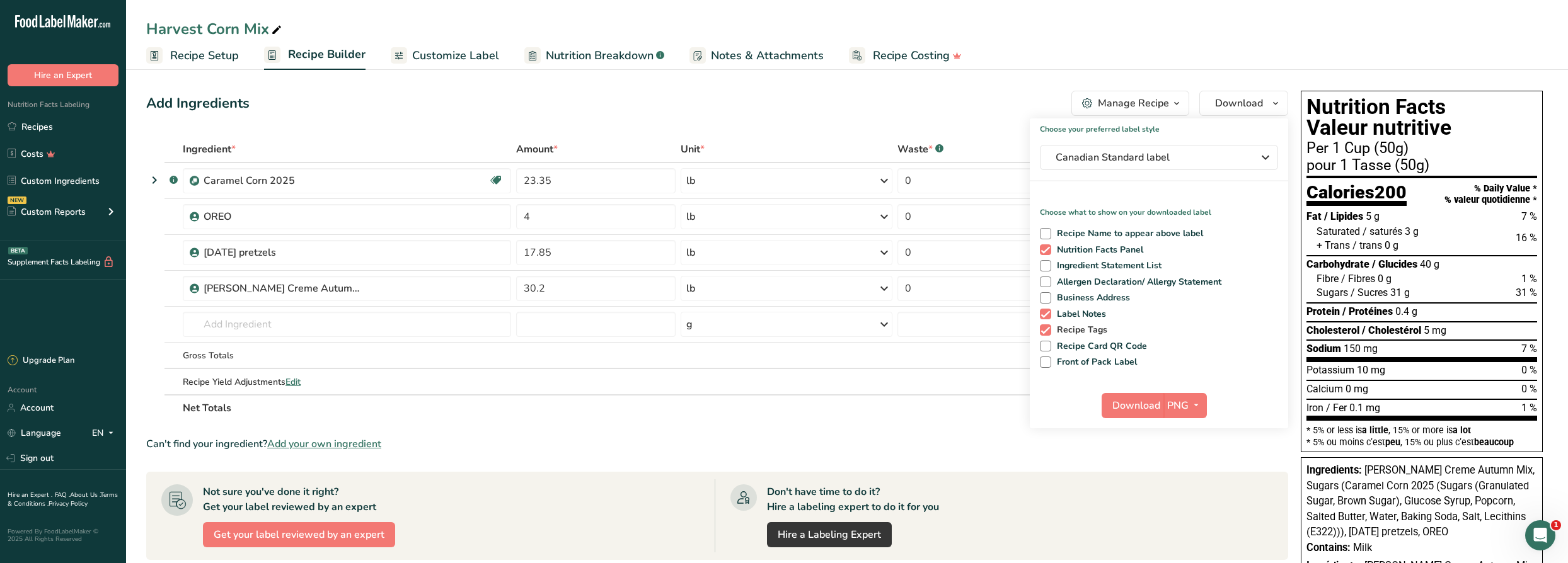
drag, startPoint x: 1097, startPoint y: 311, endPoint x: 1089, endPoint y: 326, distance: 17.0
click at [1096, 311] on span "Label Notes" at bounding box center [1079, 314] width 55 height 11
click at [1048, 311] on input "Label Notes" at bounding box center [1043, 314] width 8 height 8
checkbox input "false"
click at [1087, 330] on span "Recipe Tags" at bounding box center [1079, 330] width 56 height 11
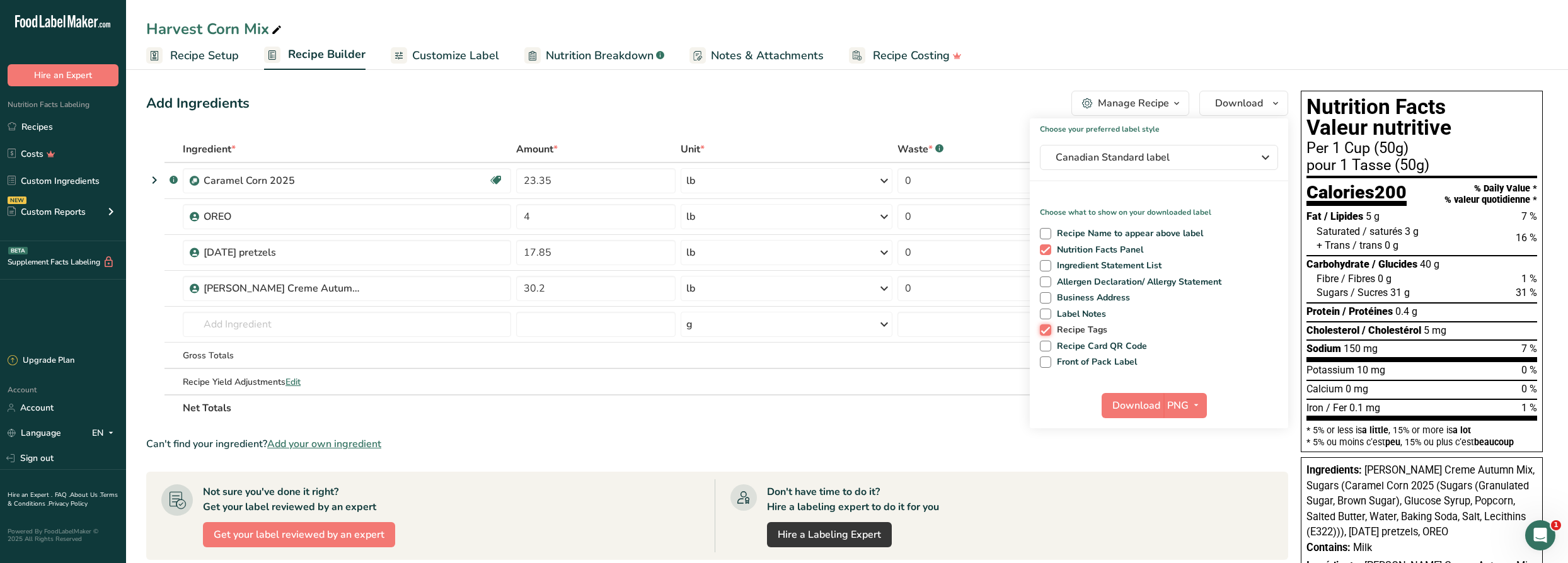
click at [1048, 330] on input "Recipe Tags" at bounding box center [1043, 329] width 8 height 8
checkbox input "false"
click at [1098, 358] on span "Front of Pack Label" at bounding box center [1094, 362] width 87 height 11
click at [1048, 358] on input "Front of Pack Label" at bounding box center [1043, 361] width 8 height 8
checkbox input "true"
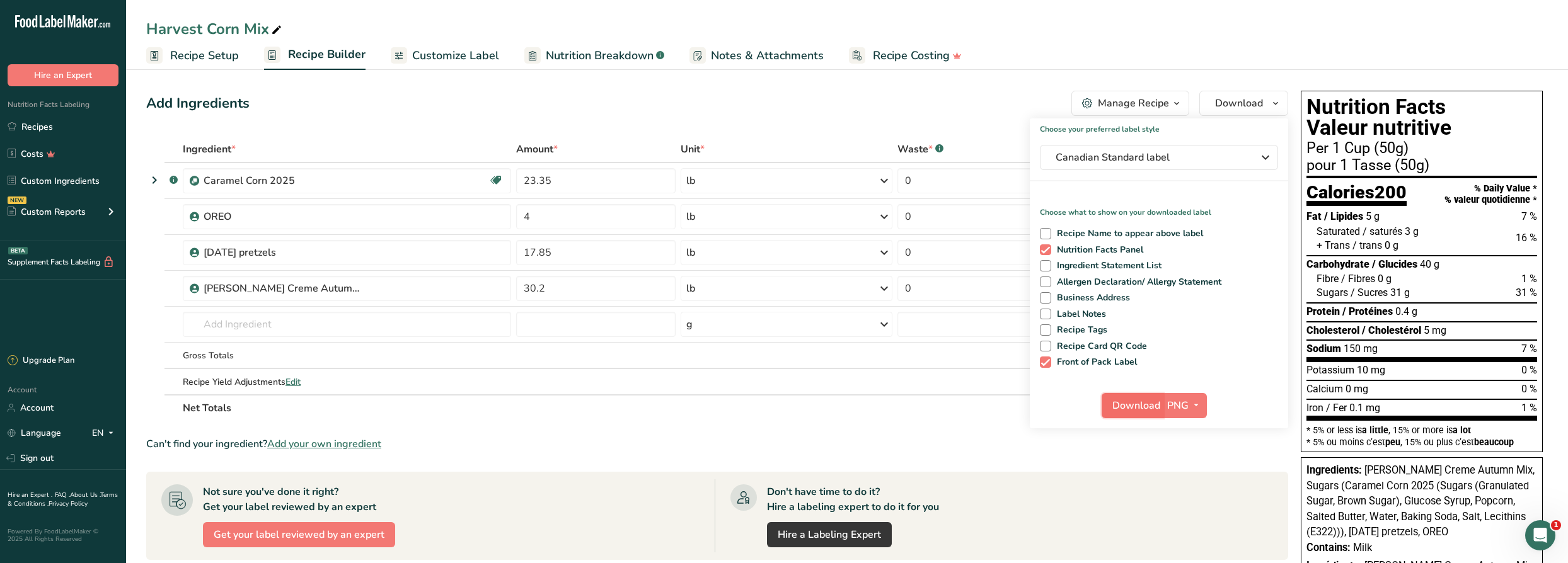
click at [1145, 405] on span "Download" at bounding box center [1136, 405] width 48 height 15
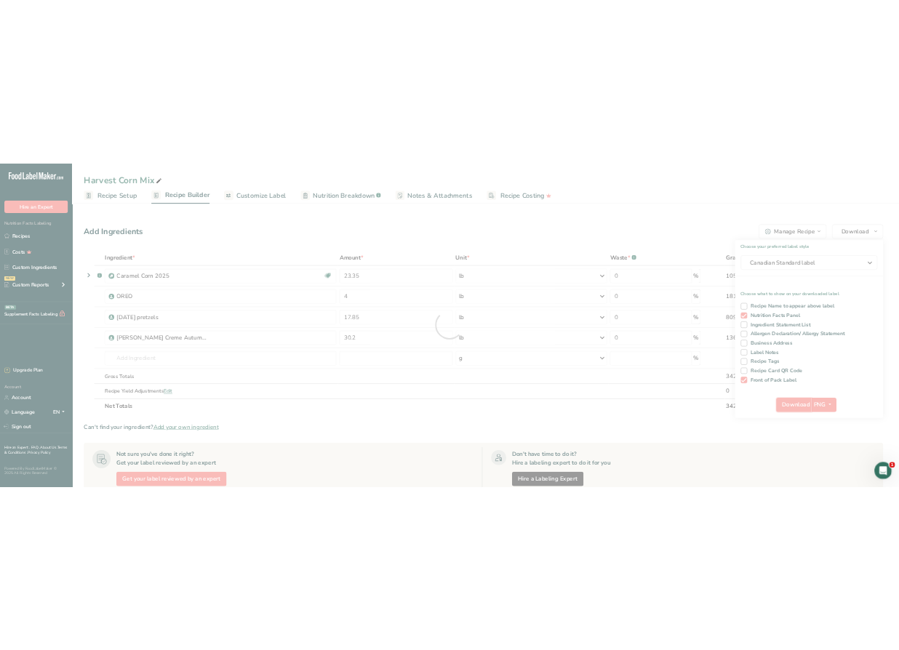
scroll to position [0, 0]
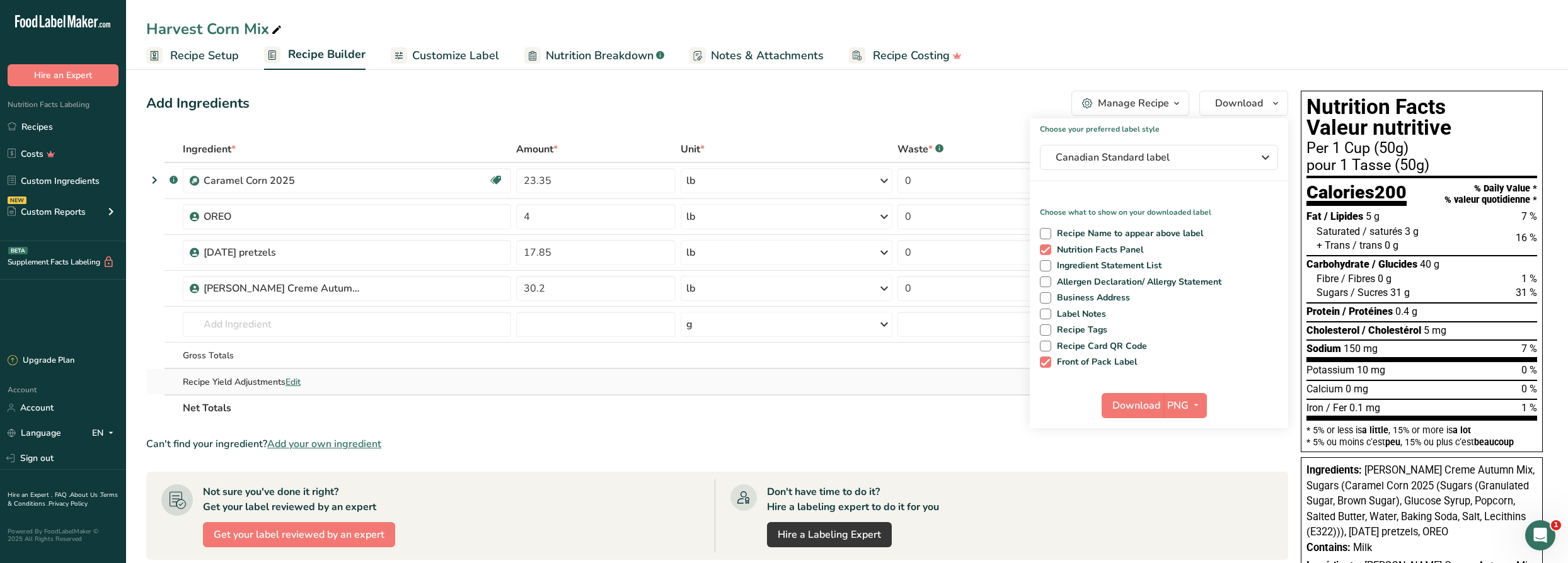
click at [820, 378] on td at bounding box center [787, 381] width 217 height 25
